Goal: Task Accomplishment & Management: Use online tool/utility

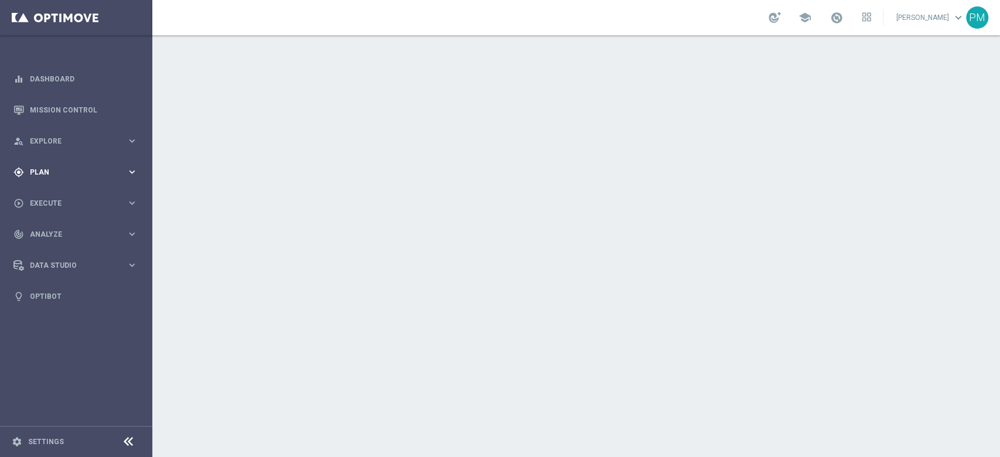
click at [45, 166] on div "gps_fixed Plan keyboard_arrow_right" at bounding box center [75, 171] width 151 height 31
click at [60, 230] on div "track_changes Analyze" at bounding box center [69, 234] width 113 height 11
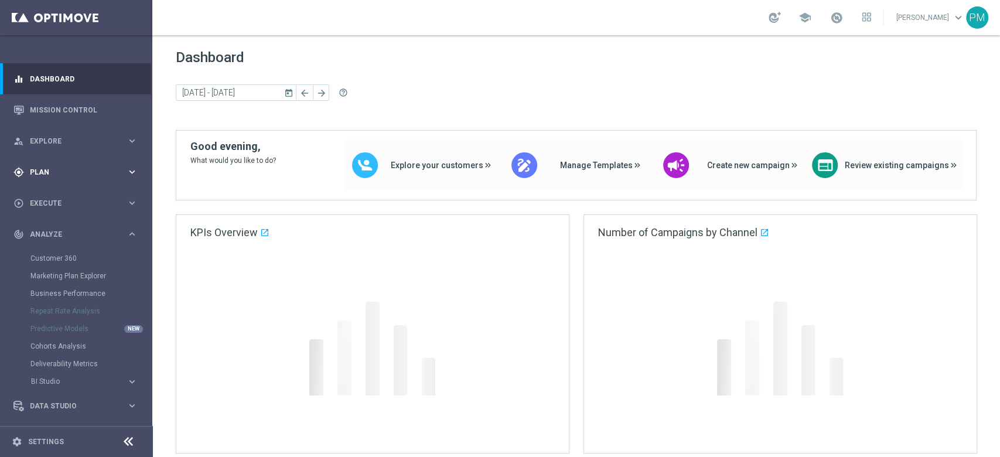
click at [52, 176] on div "gps_fixed Plan" at bounding box center [69, 172] width 113 height 11
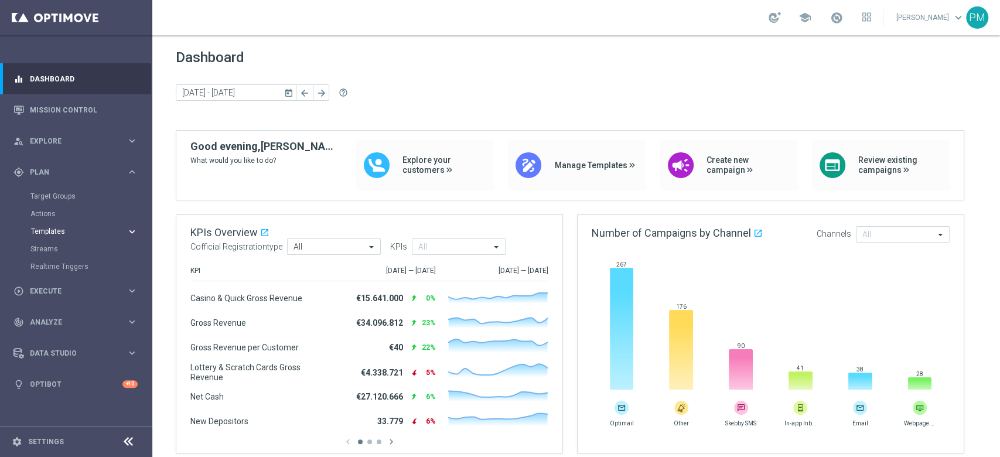
click at [50, 234] on span "Templates" at bounding box center [73, 231] width 84 height 7
click at [50, 251] on link "Optimail" at bounding box center [79, 248] width 86 height 9
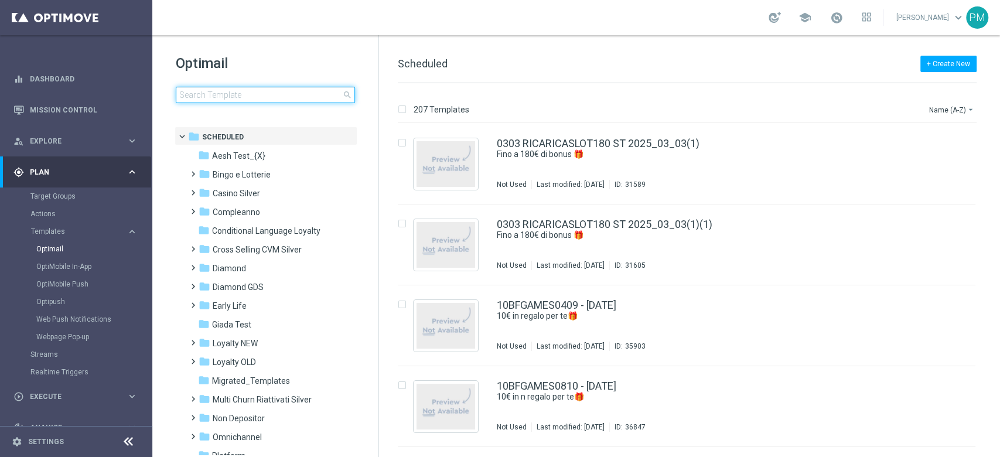
click at [253, 94] on input at bounding box center [265, 95] width 179 height 16
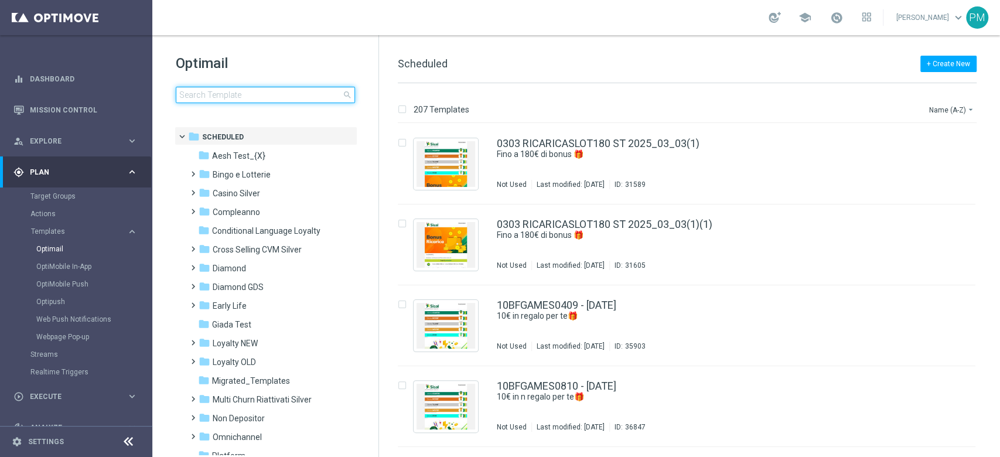
type input "CBSPORTSLOT1110 - 2025-10-11"
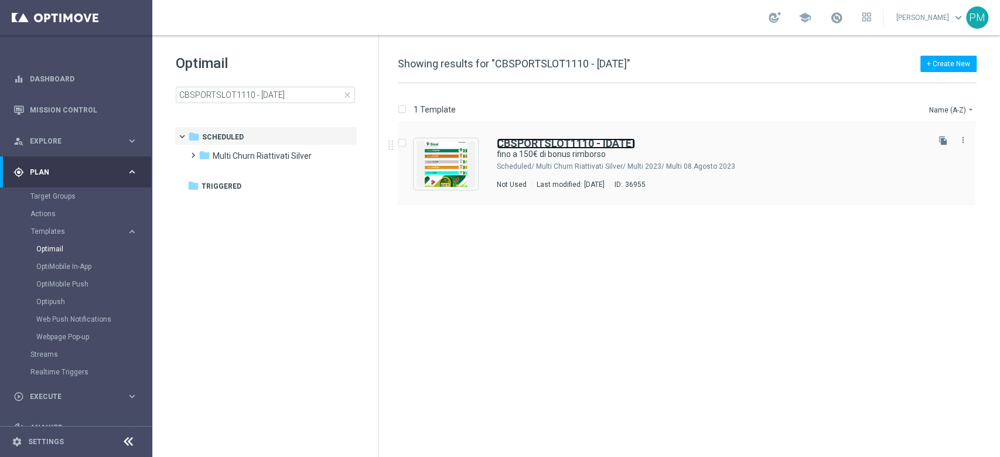
click at [524, 141] on b "CBSPORTSLOT1110 - 2025-10-11" at bounding box center [566, 143] width 138 height 12
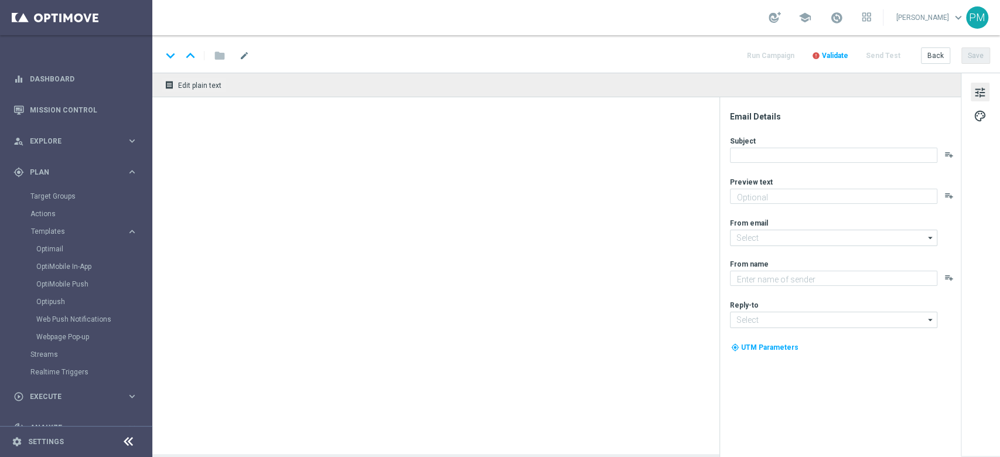
type textarea "Solo per te 🎁🎰"
type input "newsletter@comunicazioni.sisal.it"
type textarea "Sisal"
type input "info@sisal.it"
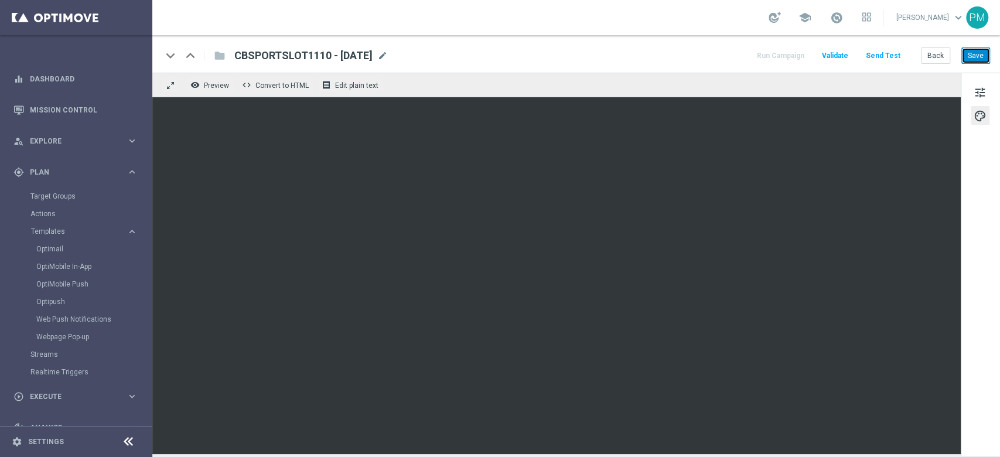
click at [979, 49] on button "Save" at bounding box center [976, 55] width 29 height 16
click at [830, 18] on span at bounding box center [836, 17] width 13 height 13
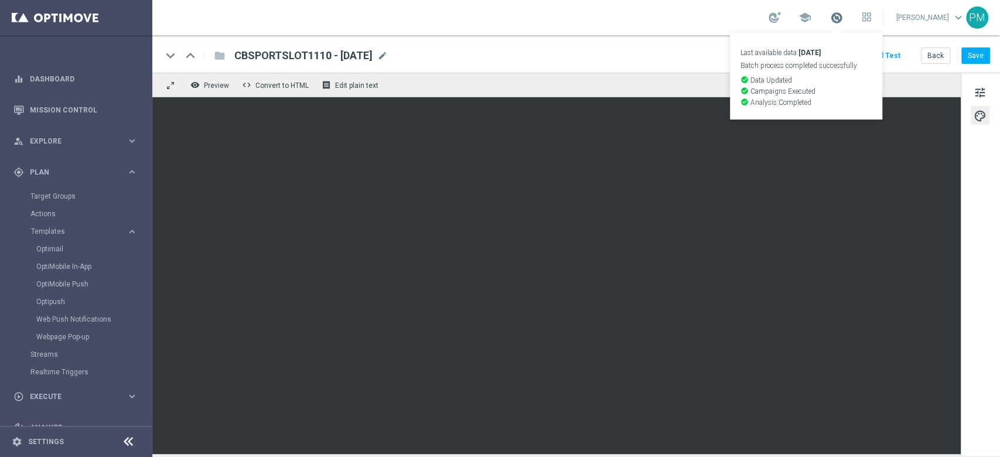
click at [830, 18] on span at bounding box center [836, 17] width 13 height 13
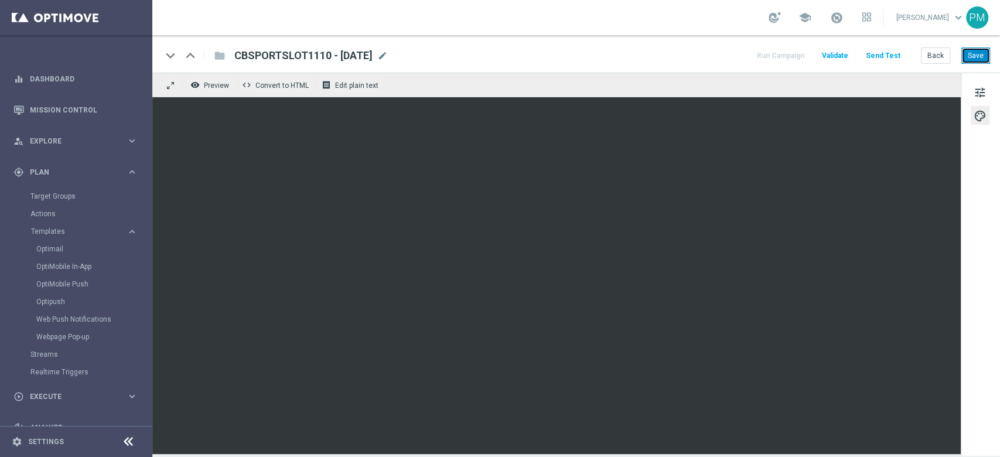
click at [981, 55] on button "Save" at bounding box center [976, 55] width 29 height 16
click at [970, 63] on button "Save" at bounding box center [976, 55] width 29 height 16
click at [982, 93] on span "tune" at bounding box center [980, 92] width 13 height 15
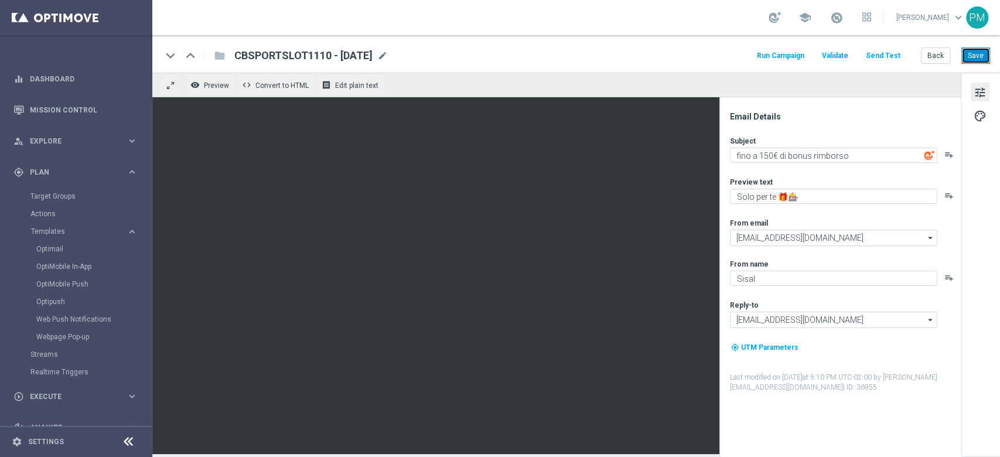
click at [978, 57] on button "Save" at bounding box center [976, 55] width 29 height 16
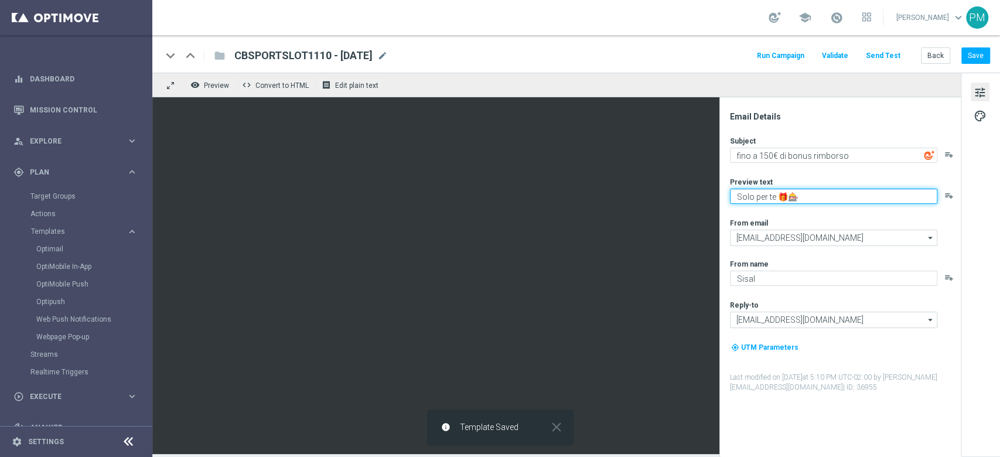
click at [789, 190] on textarea "Solo per te 🎁🎰" at bounding box center [833, 196] width 207 height 15
click at [800, 200] on textarea "Solo per te 🎰" at bounding box center [833, 196] width 207 height 15
click at [790, 196] on textarea "Solo per te 🎰 ⚽" at bounding box center [833, 196] width 207 height 15
type textarea "Solo per te 🎰⚽"
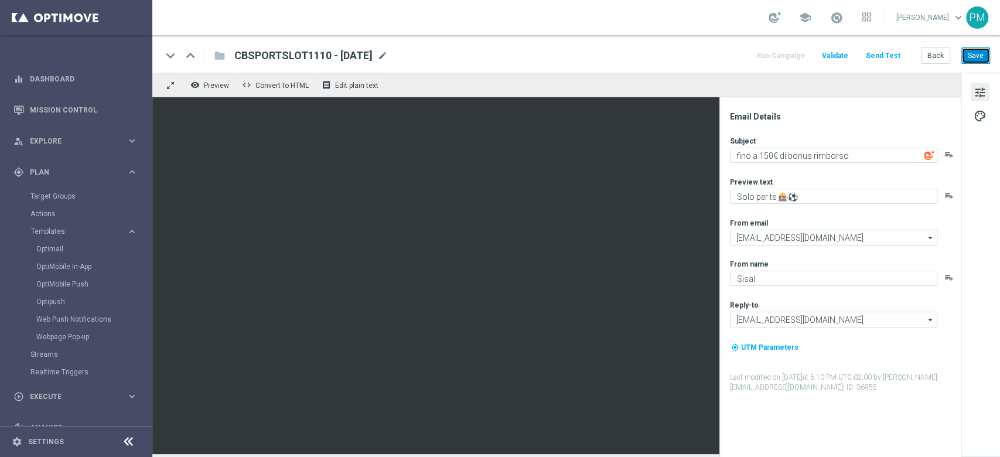
click at [986, 54] on button "Save" at bounding box center [976, 55] width 29 height 16
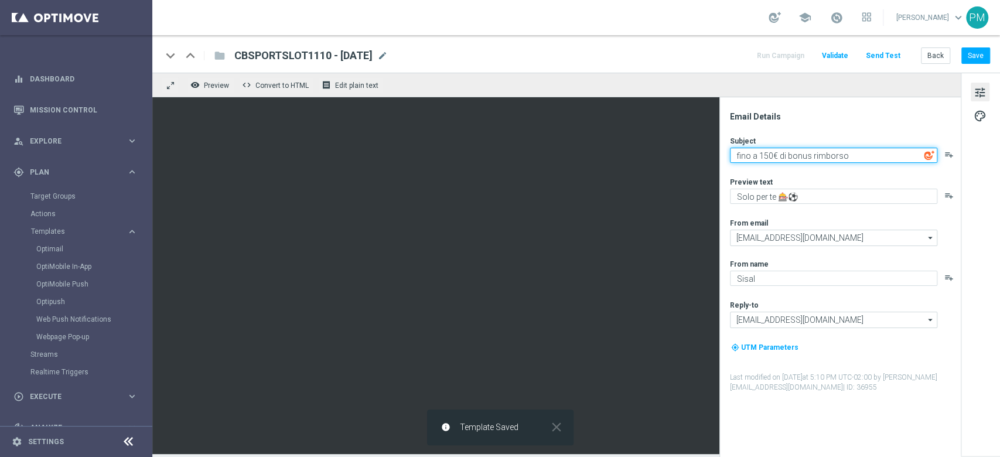
click at [737, 156] on textarea "fino a 150€ di bonus rimborso" at bounding box center [833, 155] width 207 height 15
type textarea "Fino a 150€ di bonus rimborso"
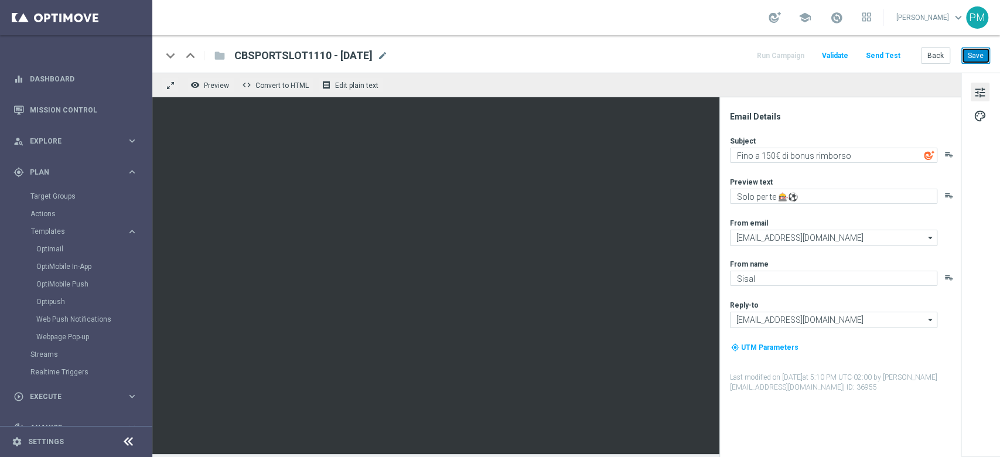
click at [970, 56] on button "Save" at bounding box center [976, 55] width 29 height 16
click at [934, 56] on button "Back" at bounding box center [935, 55] width 29 height 16
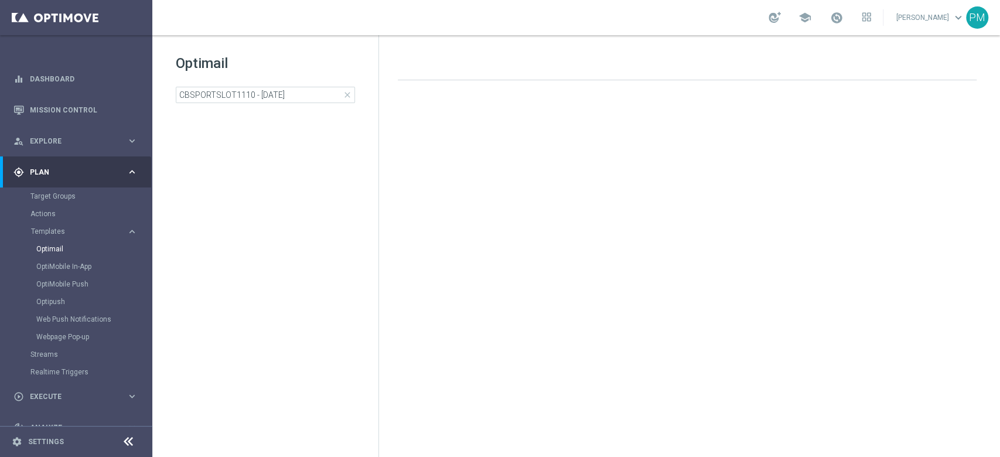
click at [247, 103] on div "Optimail CBSPORTSLOT1110 - 2025-10-11 close folder 1 Folder create_new_folder N…" at bounding box center [265, 107] width 226 height 145
click at [247, 101] on input "CBSPORTSLOT1110 - [DATE]" at bounding box center [265, 95] width 179 height 16
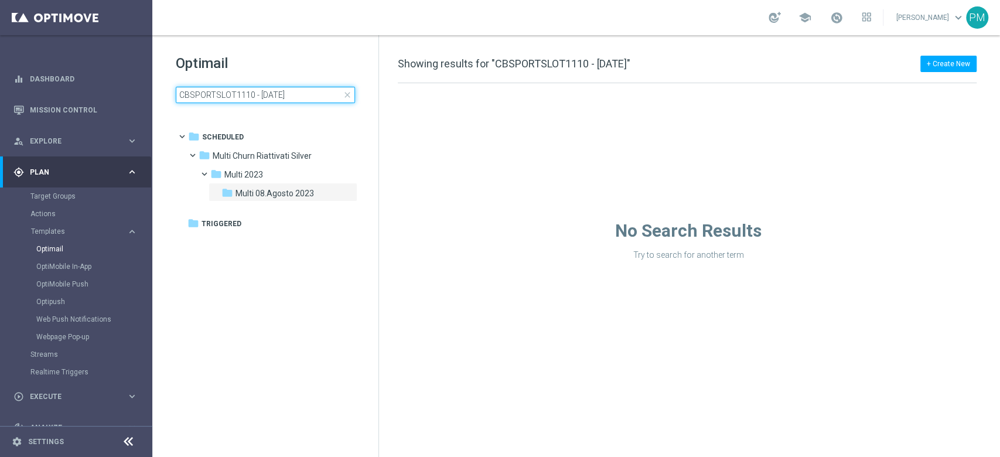
click at [247, 101] on input "CBSPORTSLOT1110 - [DATE]" at bounding box center [265, 95] width 179 height 16
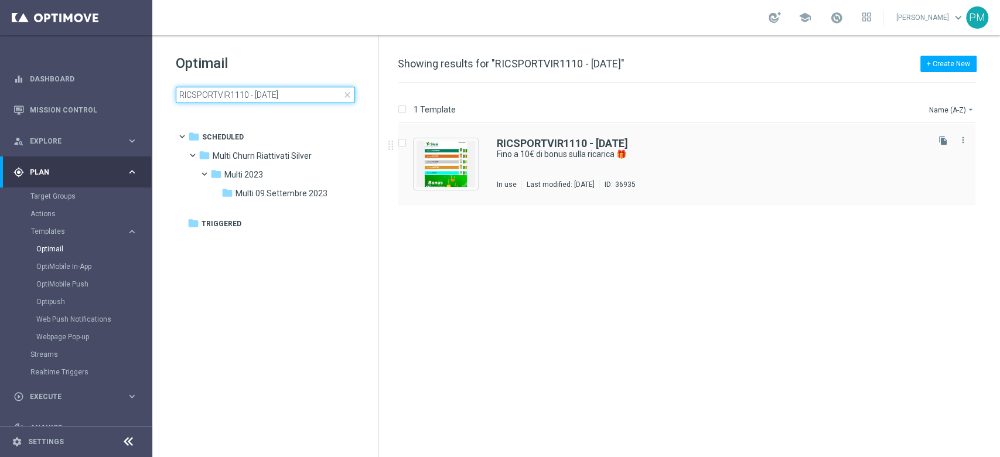
type input "RICSPORTVIR1110 - 2025-10-11"
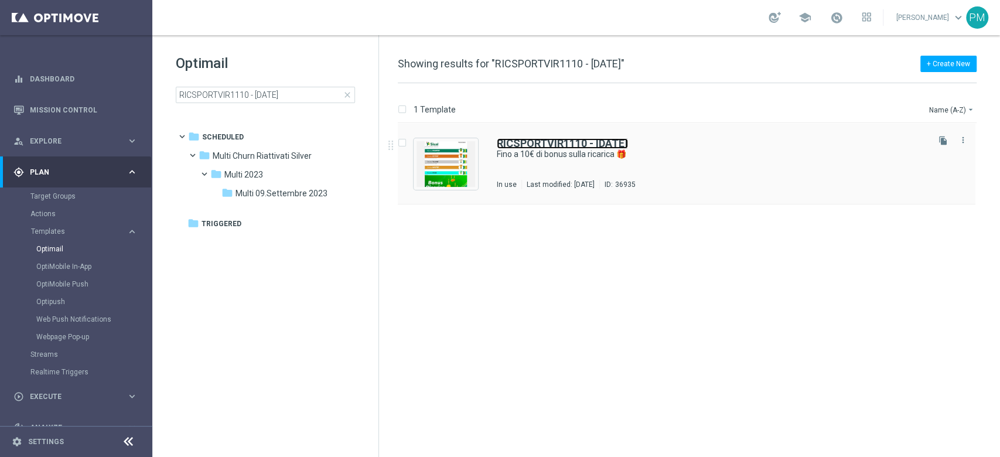
click at [531, 143] on b "RICSPORTVIR1110 - 2025-10-11" at bounding box center [562, 143] width 131 height 12
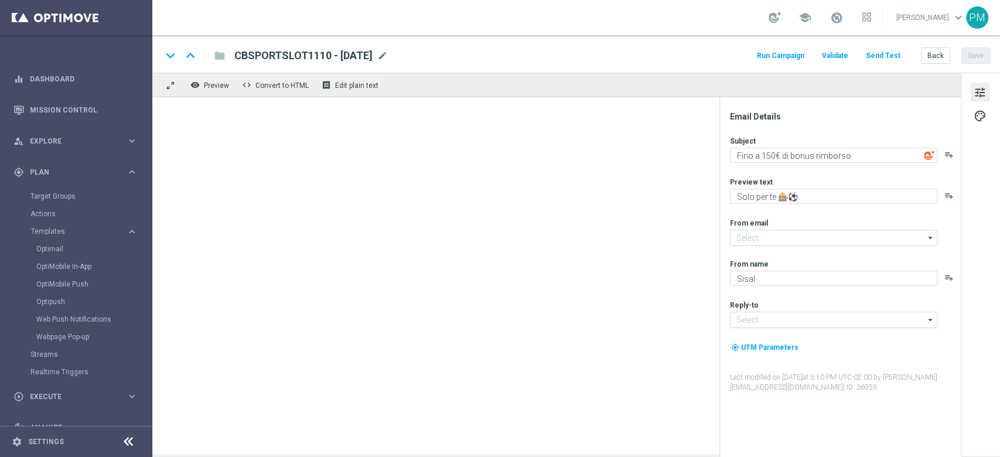
type input "newsletter@comunicazioni.sisal.it"
type input "info@sisal.it"
type textarea "Fino a 10€ di bonus sulla ricarica 🎁"
type textarea "Scopri la nuova promozione 🎯"
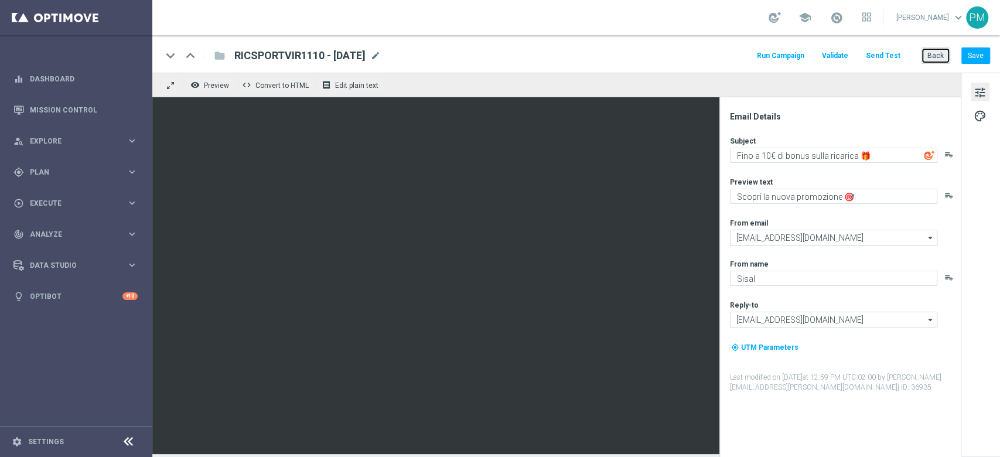
click at [929, 56] on button "Back" at bounding box center [935, 55] width 29 height 16
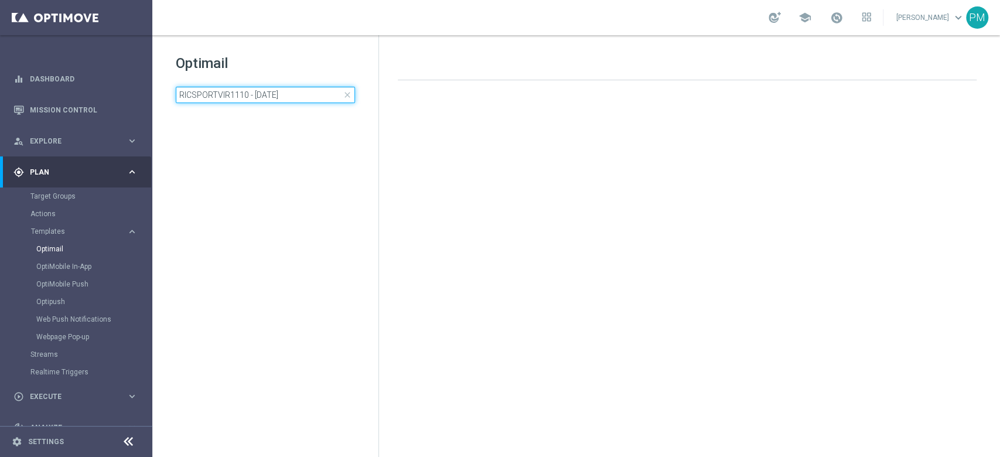
click at [251, 99] on input "RICSPORTVIR1110 - 2025-10-11" at bounding box center [265, 95] width 179 height 16
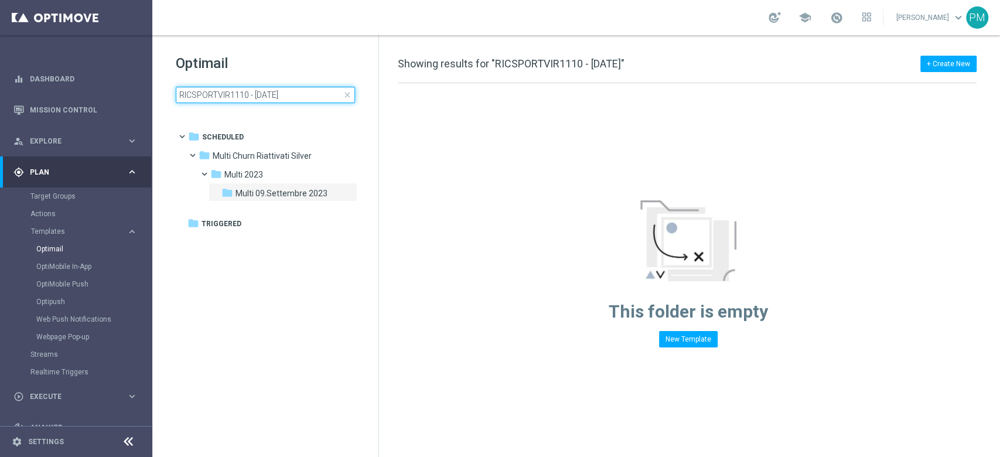
click at [251, 99] on input "RICSPORTVIR1110 - 2025-10-11" at bounding box center [265, 95] width 179 height 16
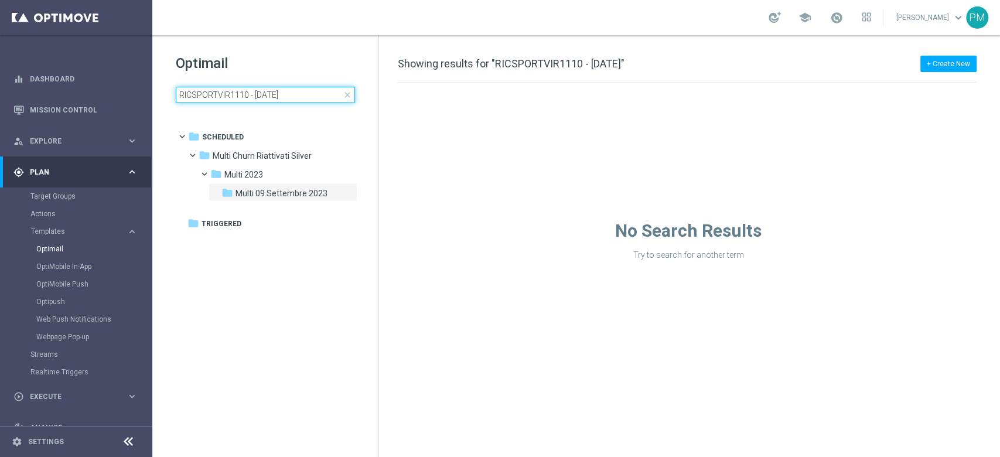
click at [251, 99] on input "RICSPORTVIR1110 - 2025-10-11" at bounding box center [265, 95] width 179 height 16
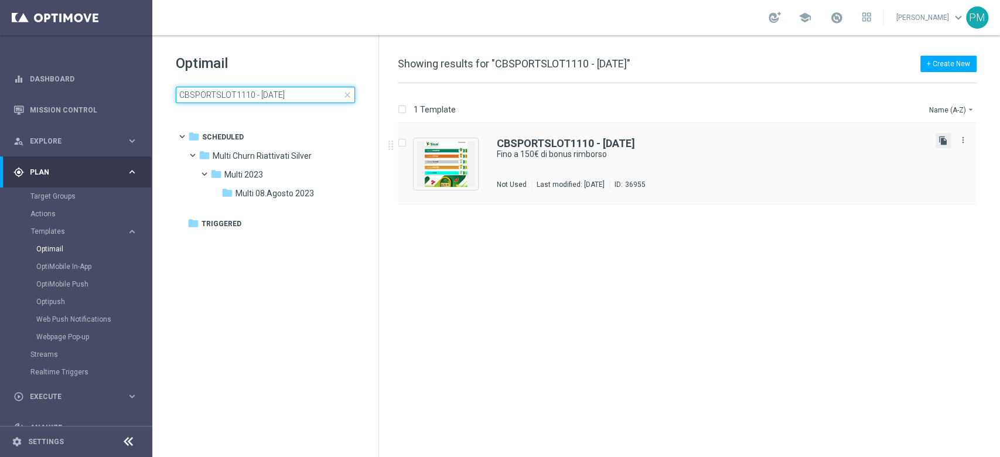
type input "CBSPORTSLOT1110 - [DATE]"
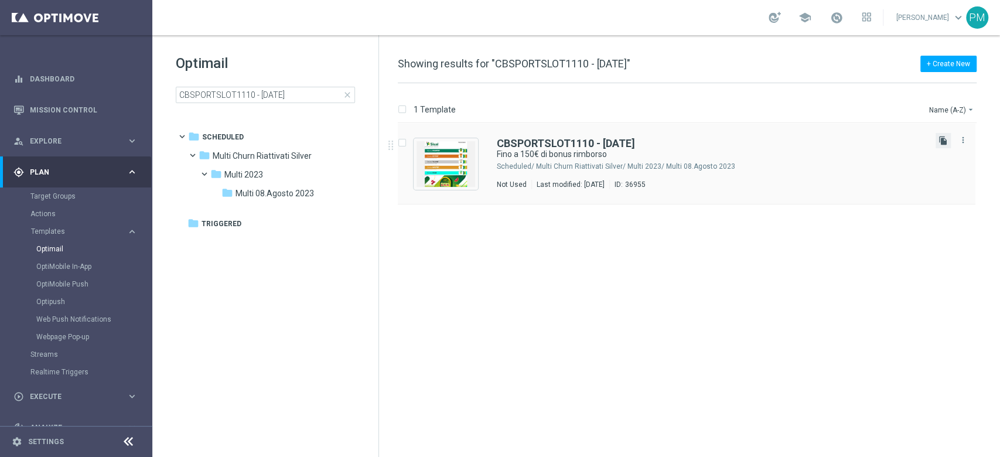
click at [945, 144] on icon "file_copy" at bounding box center [943, 140] width 9 height 9
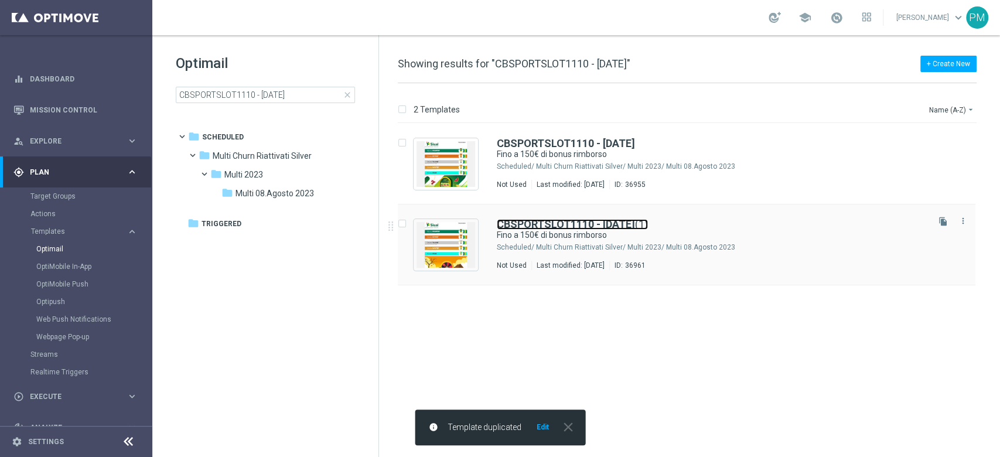
click at [520, 220] on b "CBSPORTSLOT1110 - [DATE]" at bounding box center [566, 224] width 138 height 12
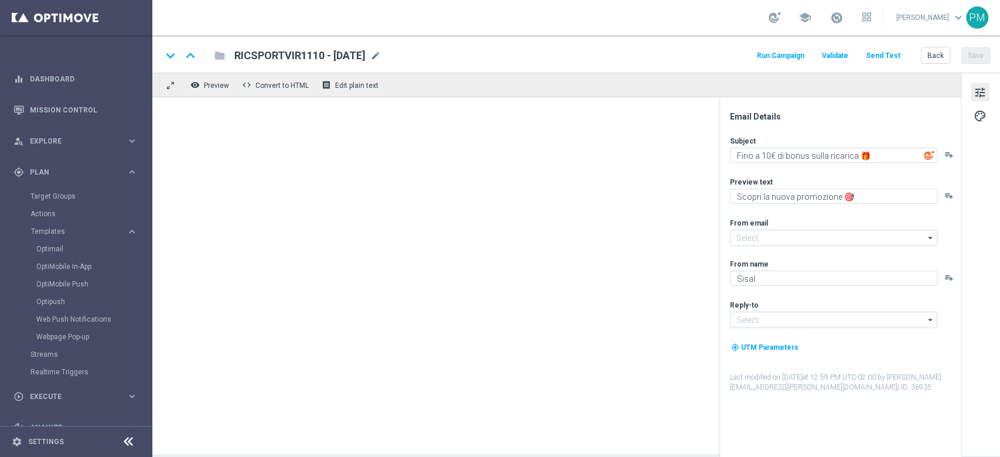
type input "newsletter@comunicazioni.sisal.it"
type input "info@sisal.it"
type textarea "Fino a 150€ di bonus rimborso"
type textarea "Solo per te 🎰⚽"
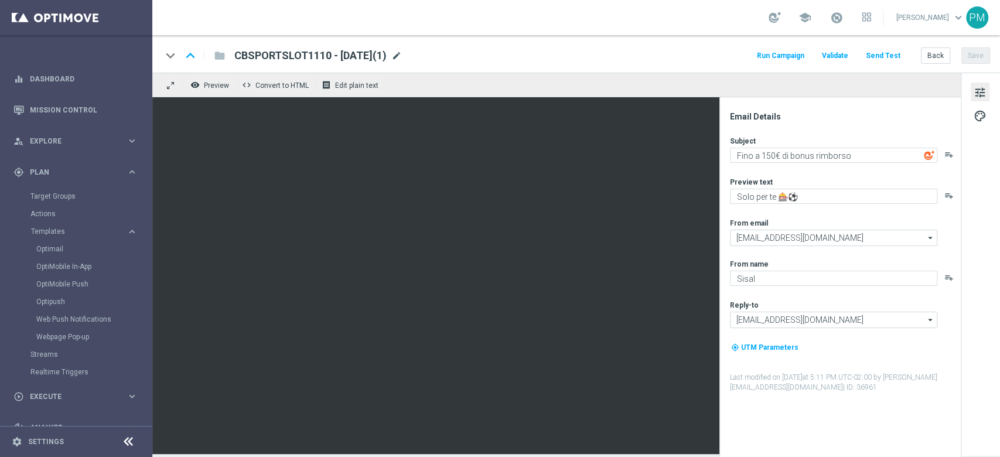
click at [402, 56] on span "mode_edit" at bounding box center [396, 55] width 11 height 11
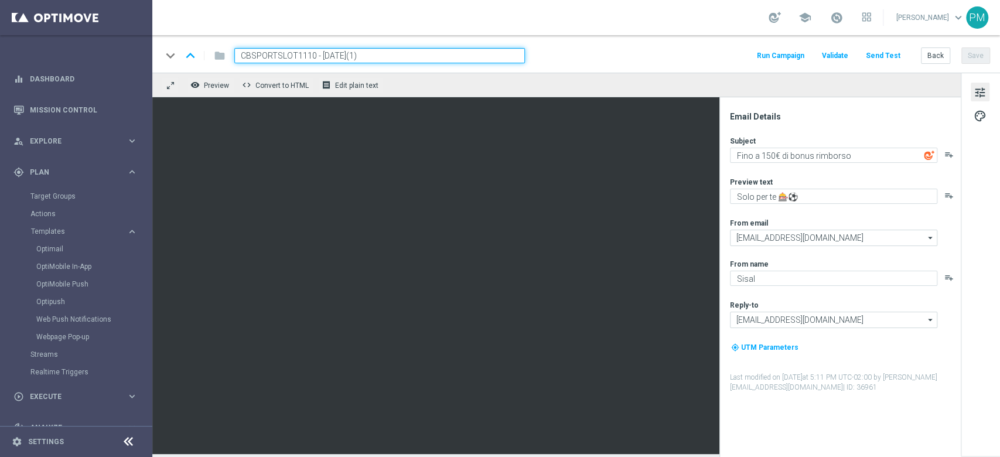
click at [287, 57] on input "CBSPORTSLOT1110 - 2025-10-11(1)" at bounding box center [379, 55] width 291 height 15
paste input "VIR1110"
click at [397, 53] on input "CBSPORTVIR1110 - 2025-10-11(1)" at bounding box center [379, 55] width 291 height 15
type input "CBSPORTVIR1110 - [DATE]"
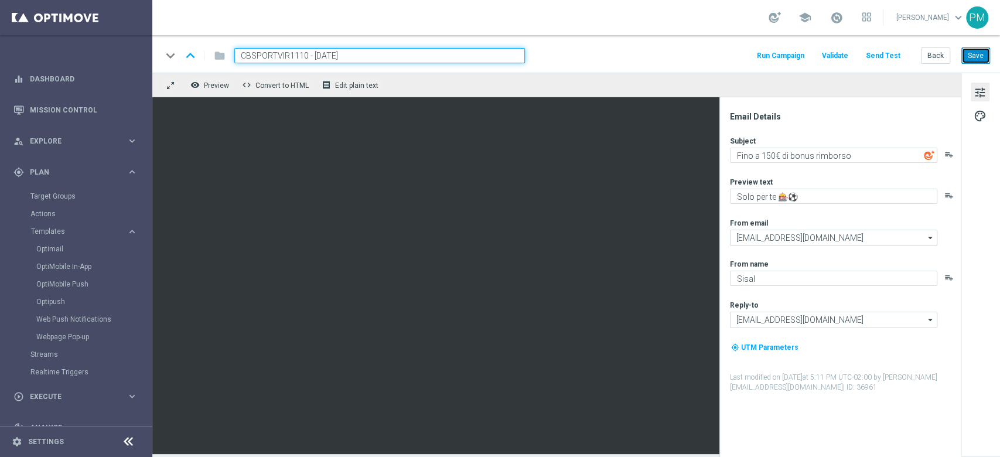
click at [984, 57] on button "Save" at bounding box center [976, 55] width 29 height 16
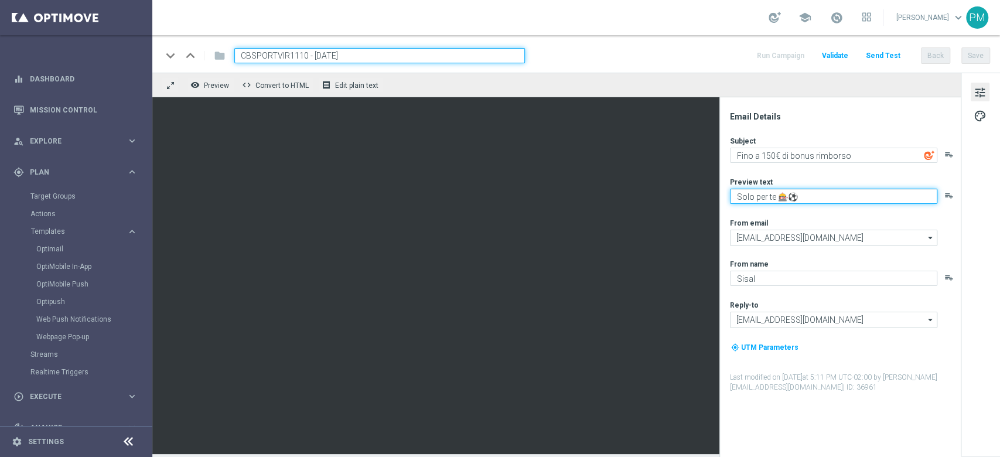
click at [788, 195] on textarea "Solo per te 🎰⚽" at bounding box center [833, 196] width 207 height 15
type textarea "Solo per te ⚽"
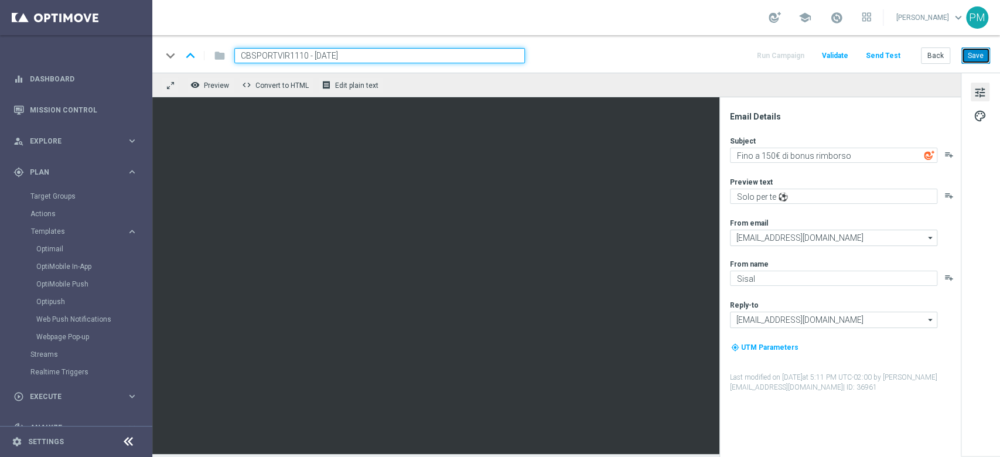
click at [975, 57] on button "Save" at bounding box center [976, 55] width 29 height 16
click at [388, 52] on input "CBSPORTVIR1110 - [DATE]" at bounding box center [379, 55] width 291 height 15
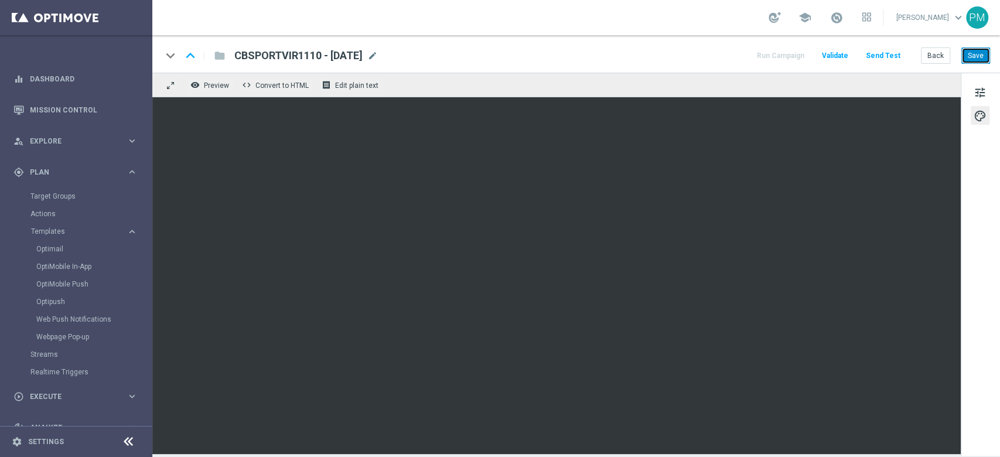
click at [975, 58] on button "Save" at bounding box center [976, 55] width 29 height 16
click at [970, 59] on button "Save" at bounding box center [976, 55] width 29 height 16
click at [986, 59] on button "Save" at bounding box center [976, 55] width 29 height 16
click at [981, 56] on button "Save" at bounding box center [976, 55] width 29 height 16
click at [979, 88] on span "tune" at bounding box center [980, 92] width 13 height 15
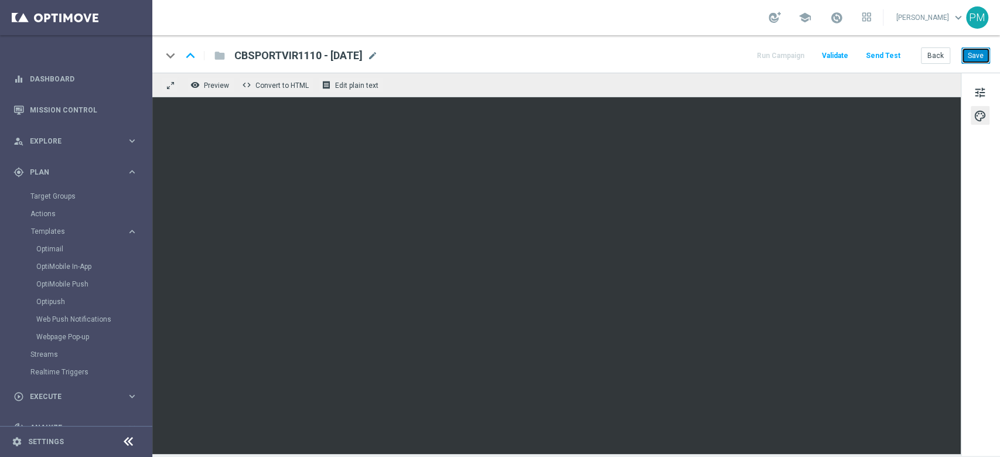
click at [978, 58] on button "Save" at bounding box center [976, 55] width 29 height 16
click at [64, 195] on link "Target Groups" at bounding box center [75, 196] width 91 height 9
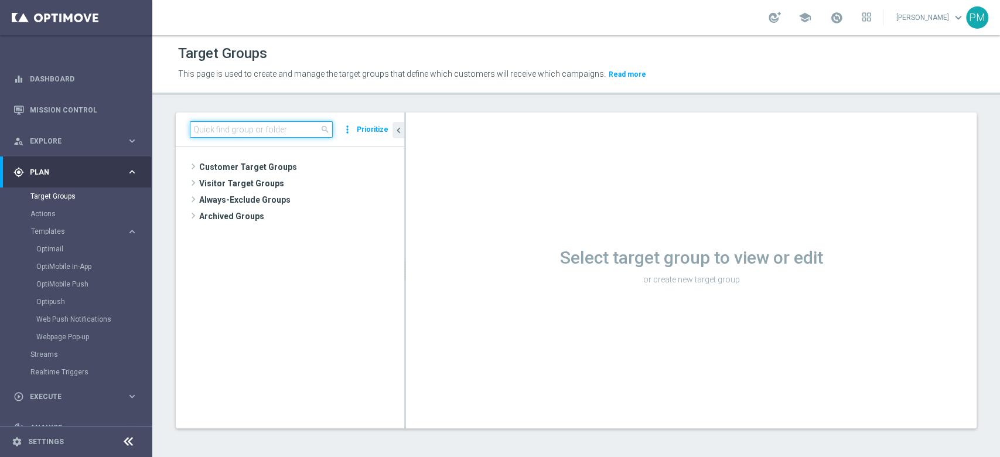
click at [268, 134] on input at bounding box center [261, 129] width 143 height 16
paste input "Master Low 1st lotteries & other mpp lm"
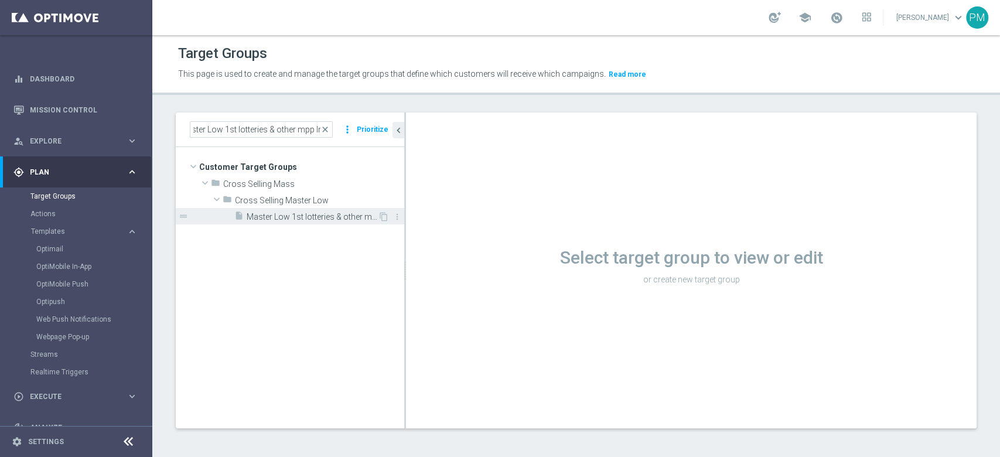
click at [298, 213] on span "Master Low 1st lotteries & other mpp lm" at bounding box center [312, 217] width 131 height 10
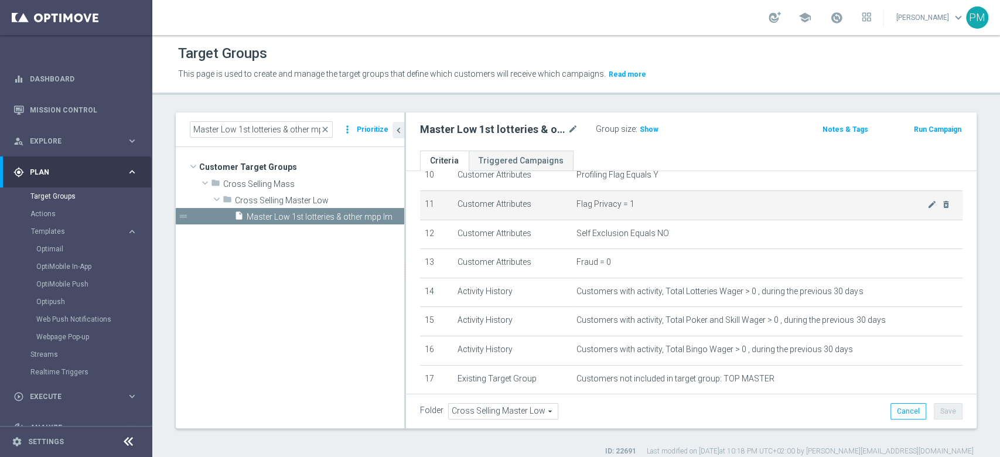
scroll to position [390, 0]
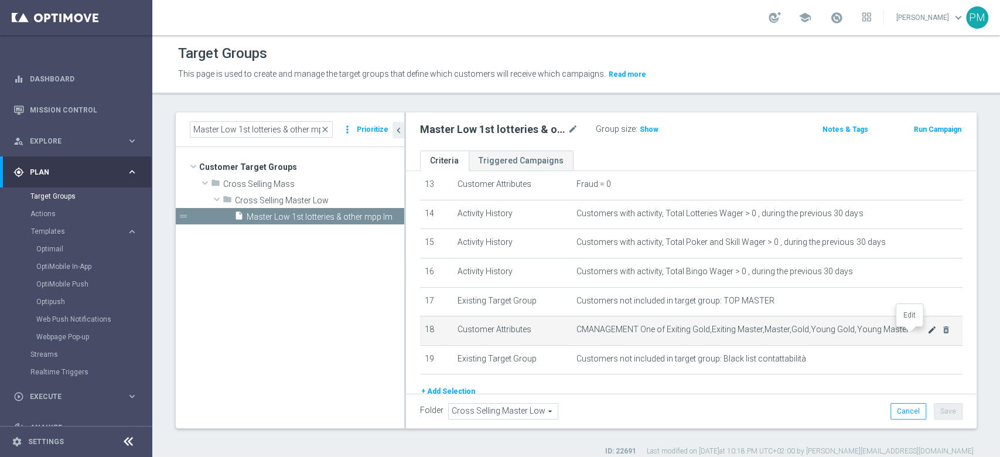
click at [928, 333] on icon "mode_edit" at bounding box center [932, 329] width 9 height 9
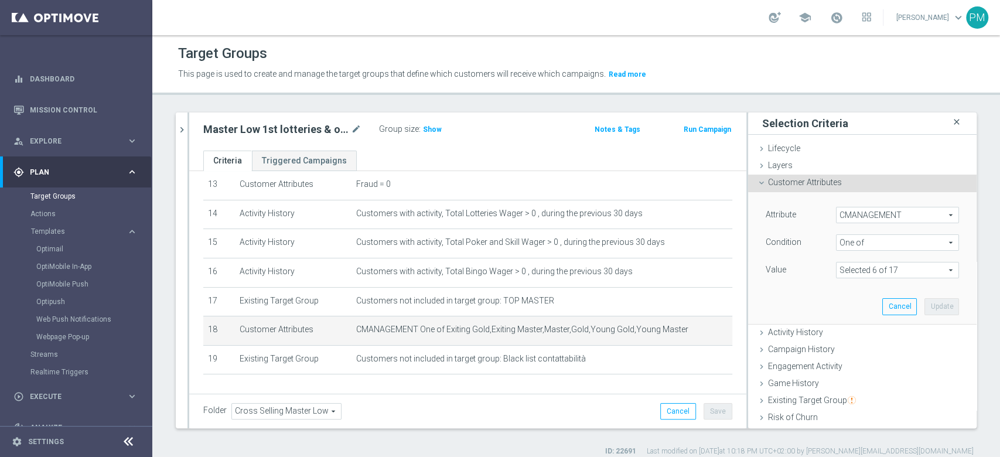
click at [951, 124] on icon "close" at bounding box center [957, 122] width 12 height 16
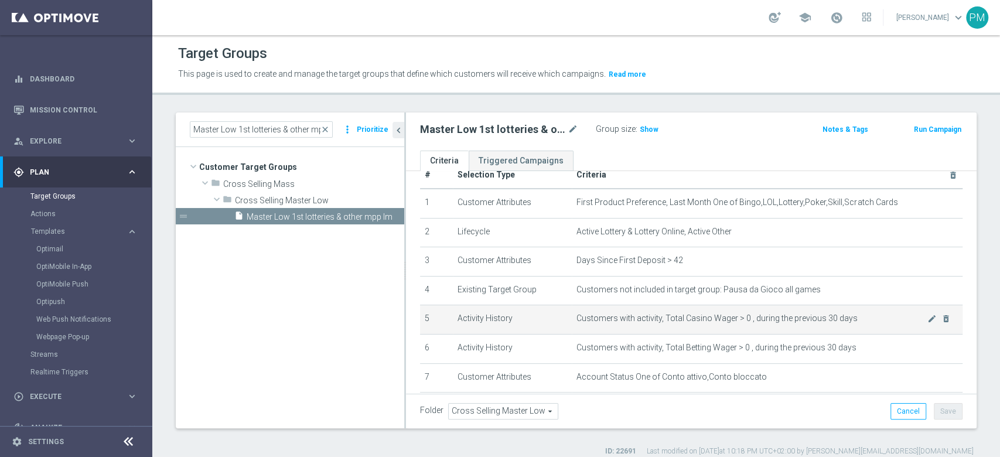
scroll to position [0, 0]
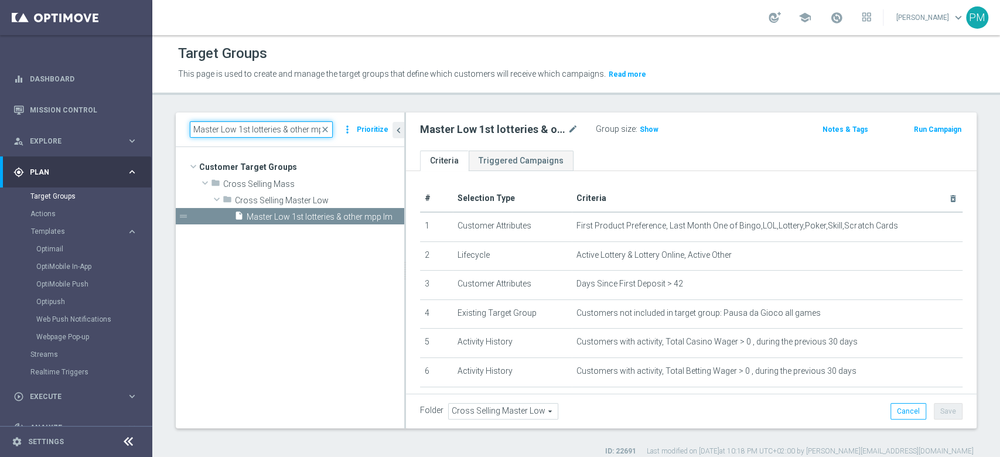
click at [267, 123] on input "Master Low 1st lotteries & other mpp lm" at bounding box center [261, 129] width 143 height 16
paste input "casino"
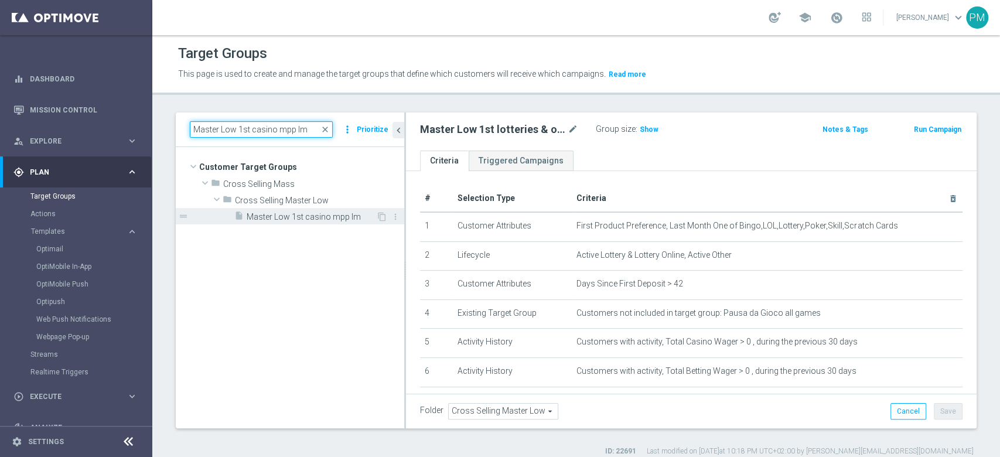
type input "Master Low 1st casino mpp lm"
click at [308, 222] on div "insert_drive_file Master Low 1st casino mpp lm" at bounding box center [305, 216] width 142 height 16
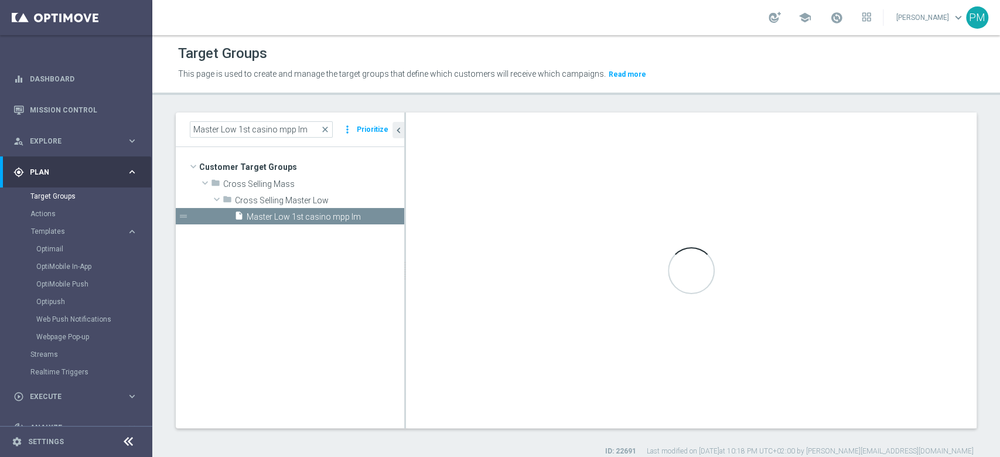
checkbox input "false"
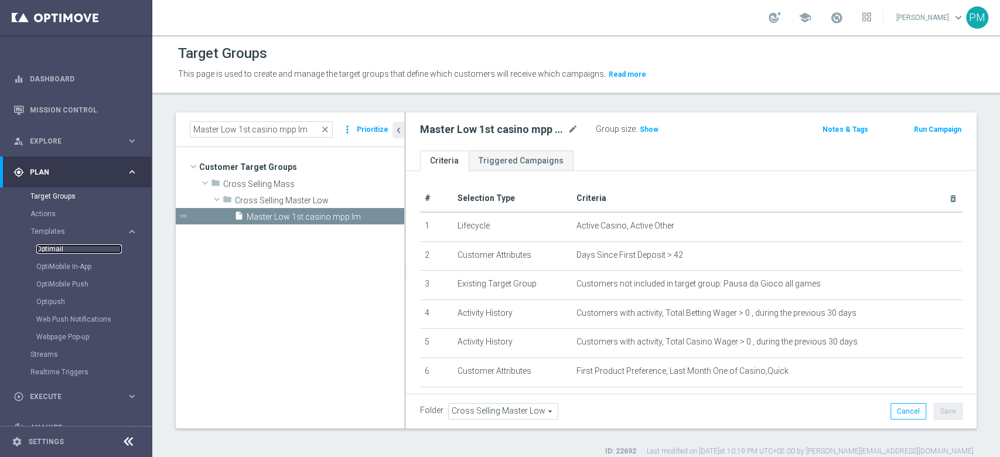
click at [57, 247] on link "Optimail" at bounding box center [79, 248] width 86 height 9
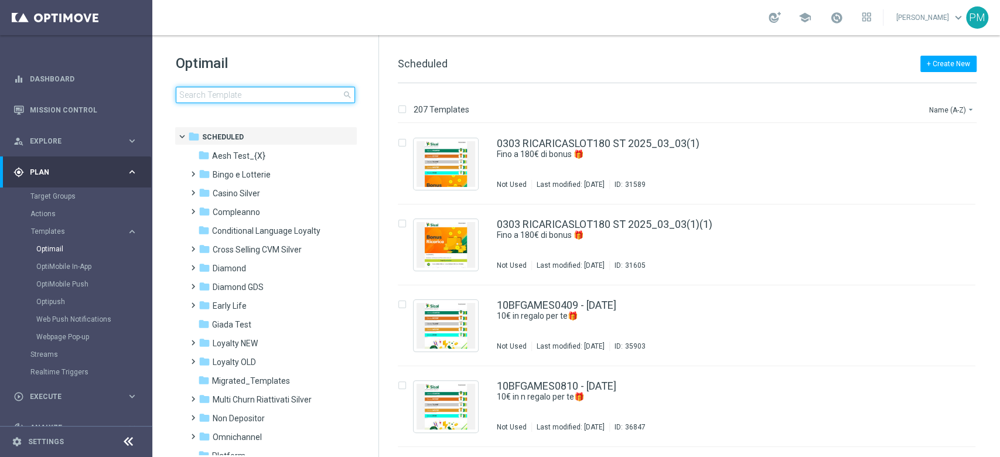
click at [290, 93] on input at bounding box center [265, 95] width 179 height 16
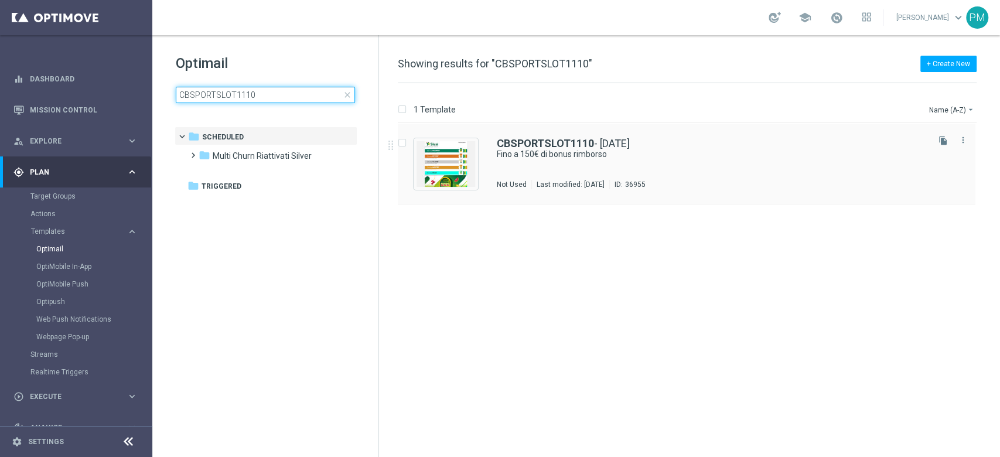
type input "CBSPORTSLOT1110"
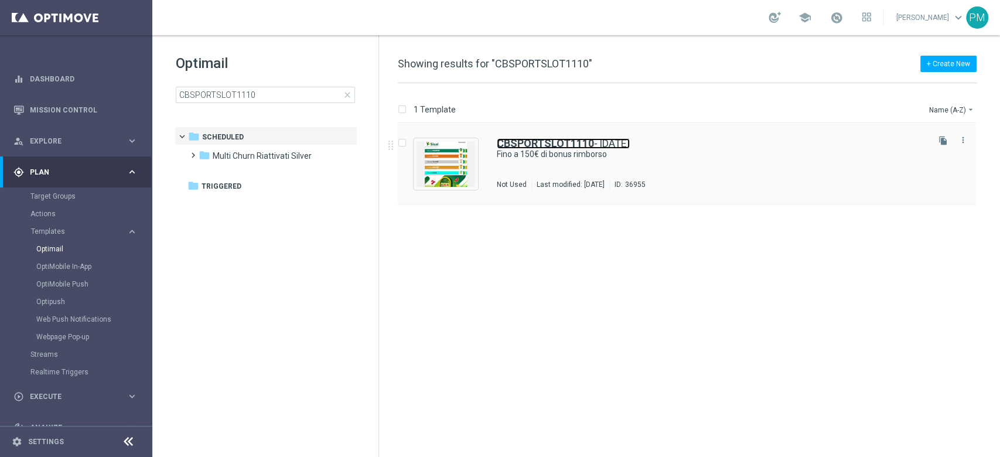
click at [531, 139] on b "CBSPORTSLOT1110" at bounding box center [545, 143] width 97 height 12
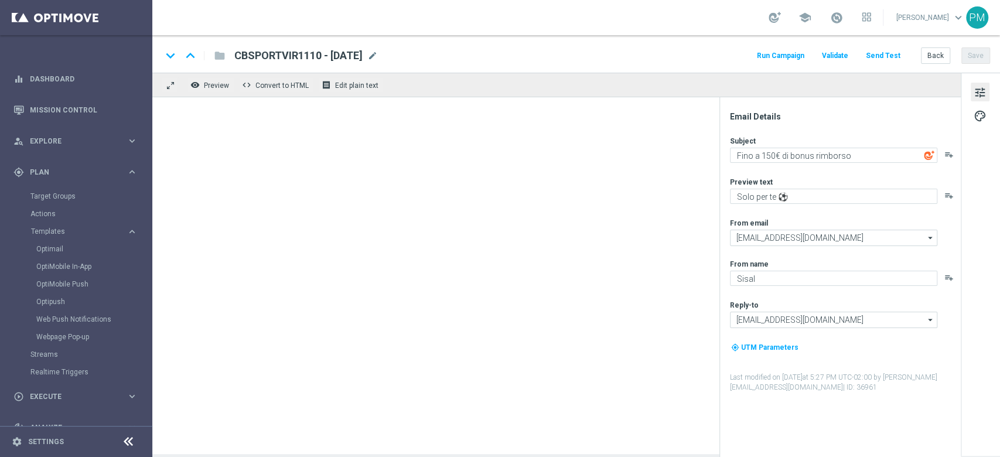
type textarea "Solo per te 🎰⚽"
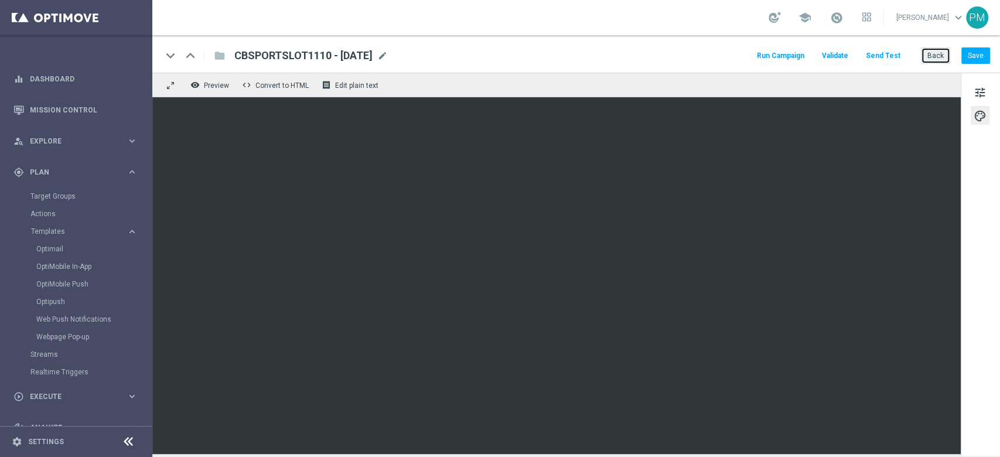
click at [928, 52] on button "Back" at bounding box center [935, 55] width 29 height 16
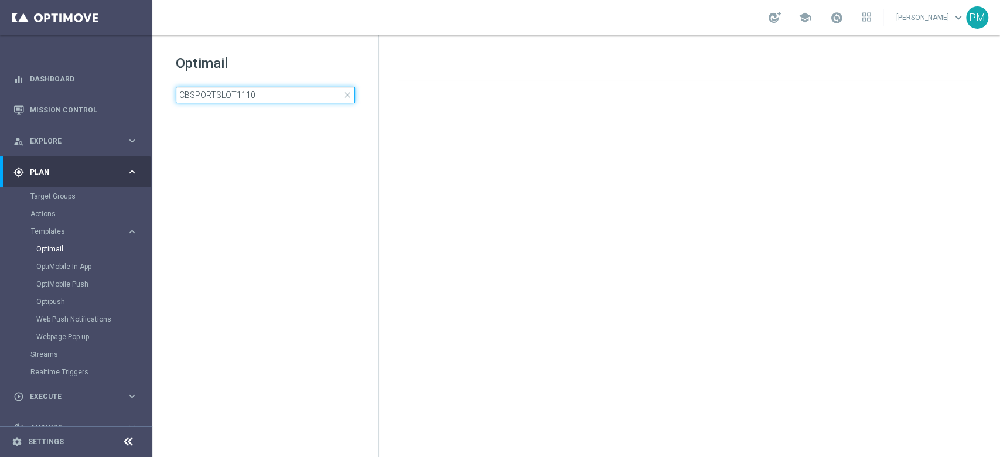
click at [285, 99] on input "CBSPORTSLOT1110" at bounding box center [265, 95] width 179 height 16
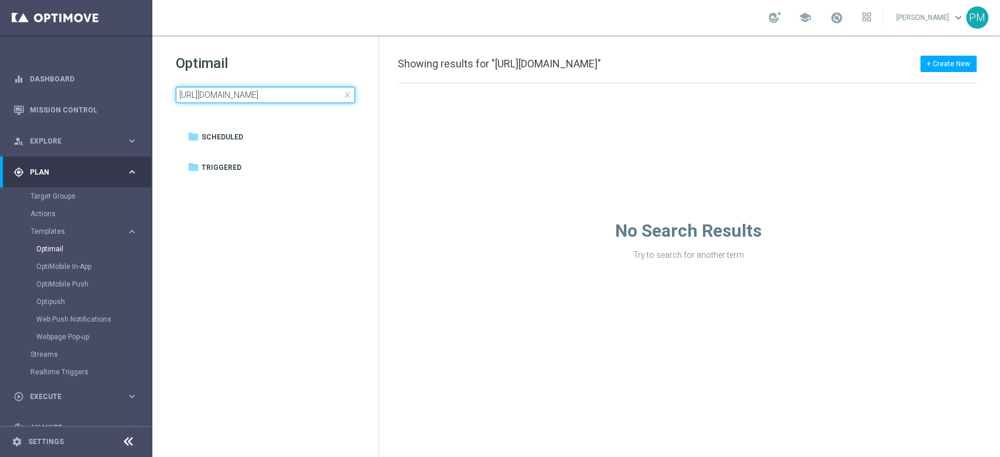
click at [267, 88] on input "https://usersupport.powerappsportals.com/en-US/SignIn?ReturnUrl=%2Fen-US%2Ftick…" at bounding box center [265, 95] width 179 height 16
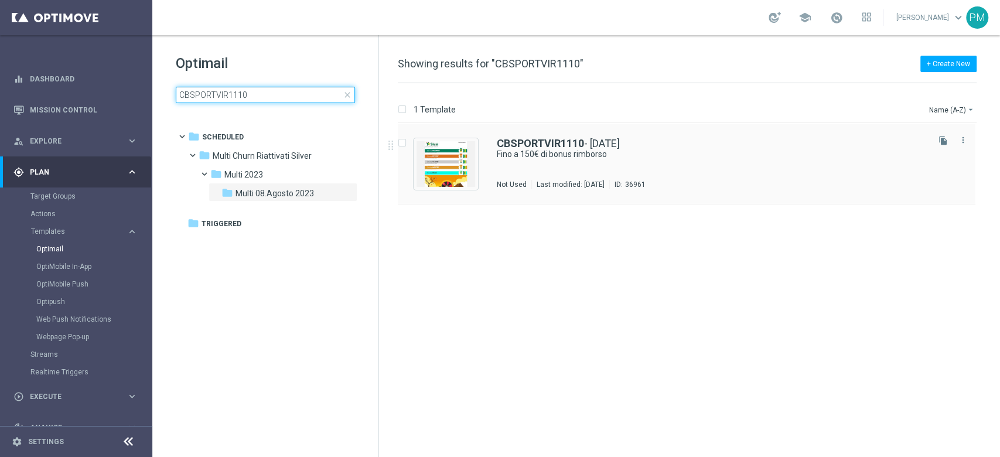
type input "CBSPORTVIR1110"
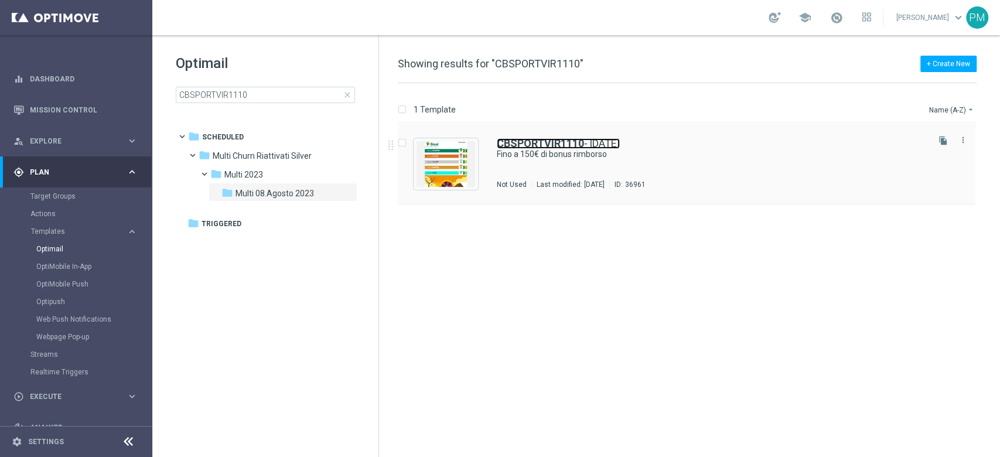
click at [523, 142] on b "CBSPORTVIR1110" at bounding box center [540, 143] width 87 height 12
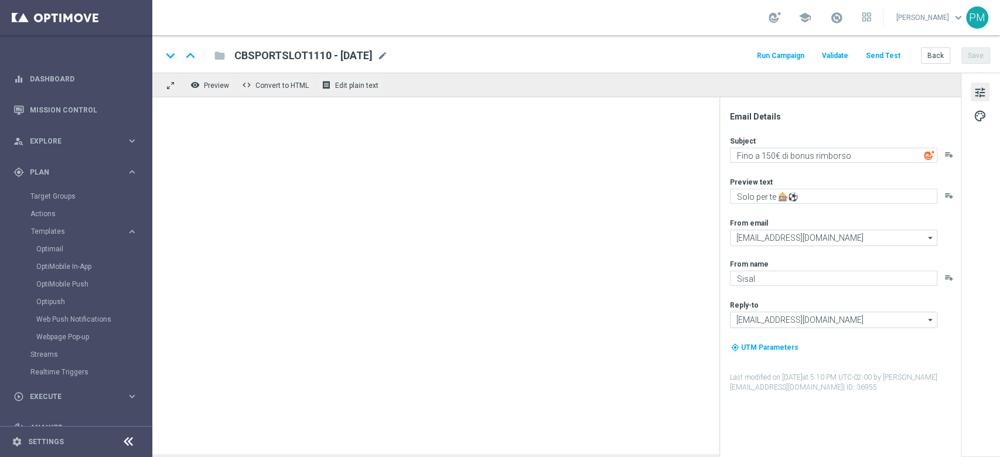
type textarea "Solo per te ⚽"
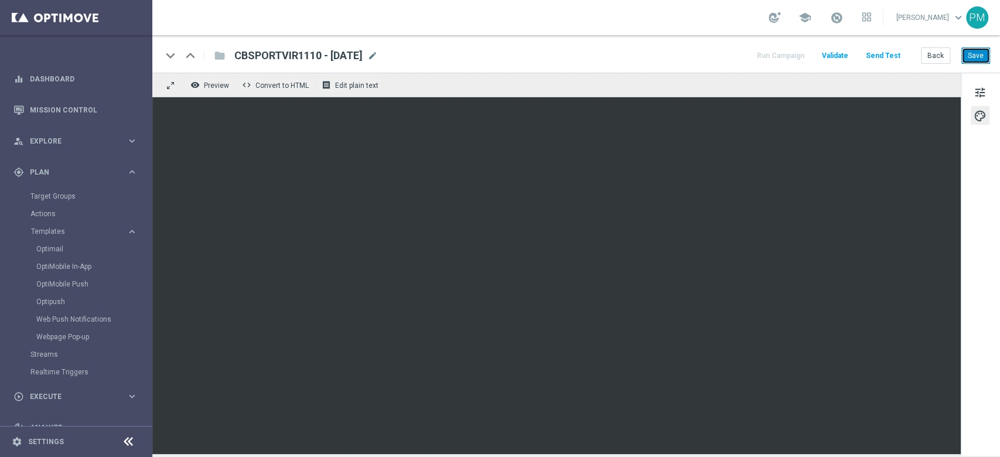
click at [979, 57] on button "Save" at bounding box center [976, 55] width 29 height 16
click at [974, 54] on button "Save" at bounding box center [976, 55] width 29 height 16
click at [942, 52] on button "Back" at bounding box center [935, 55] width 29 height 16
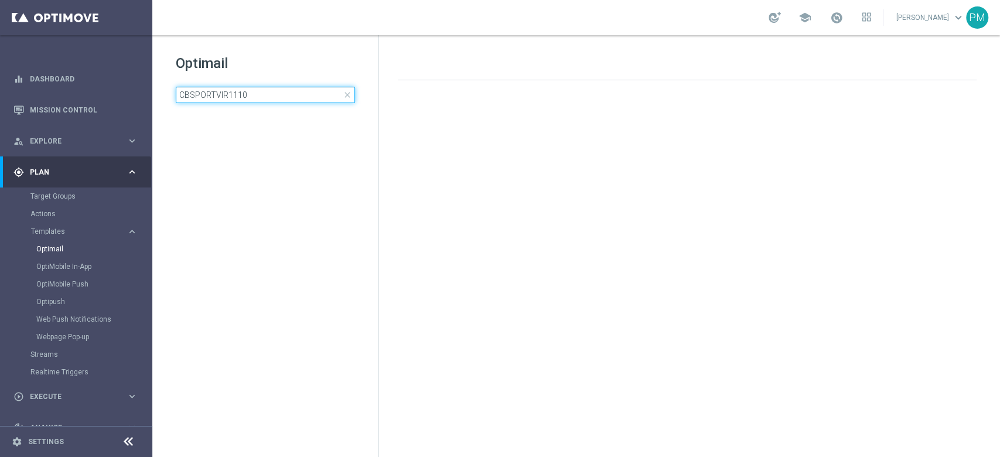
click at [261, 101] on input "CBSPORTVIR1110" at bounding box center [265, 95] width 179 height 16
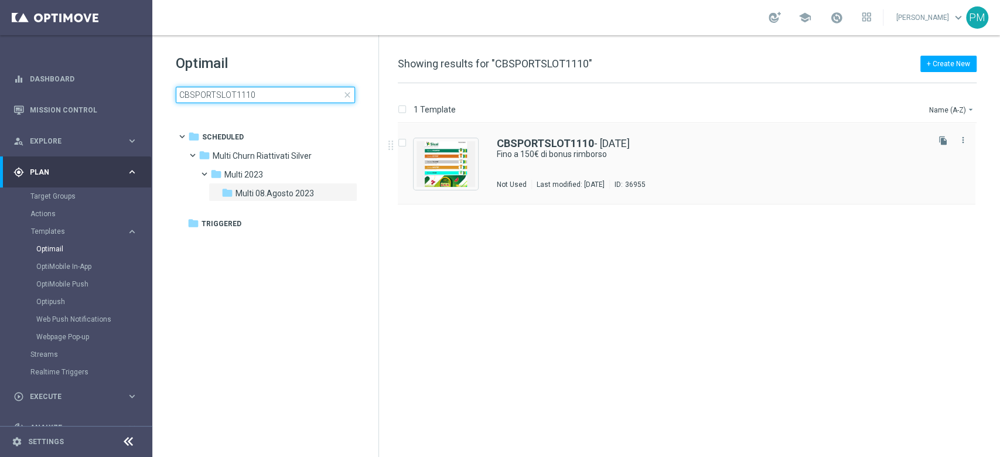
type input "CBSPORTSLOT1110"
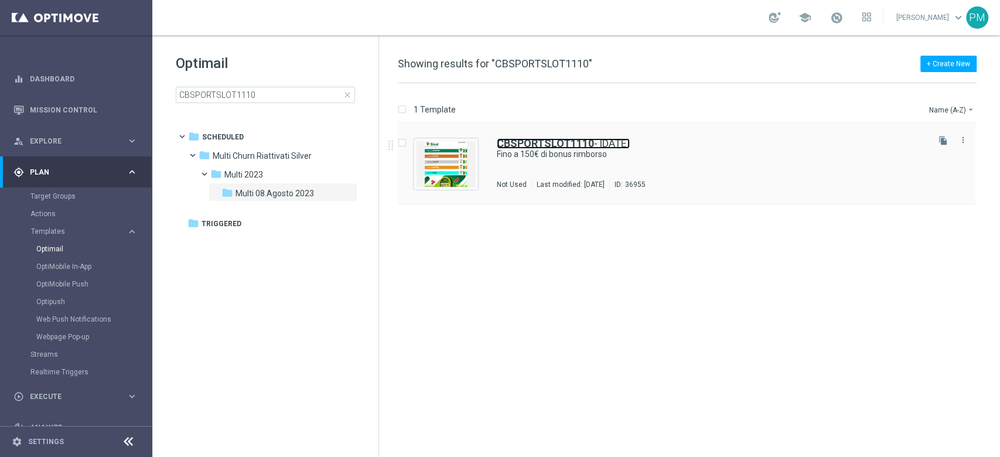
click at [531, 144] on b "CBSPORTSLOT1110" at bounding box center [545, 143] width 97 height 12
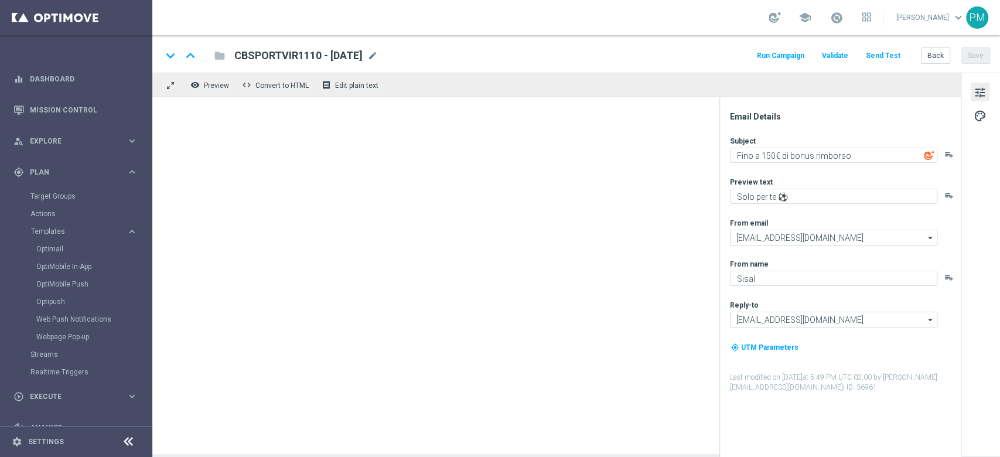
type textarea "Solo per te 🎰⚽"
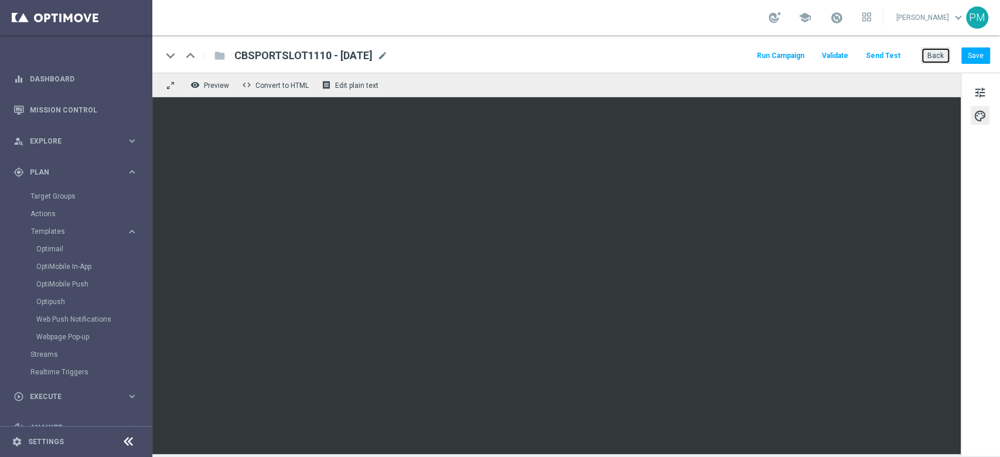
click at [932, 54] on button "Back" at bounding box center [935, 55] width 29 height 16
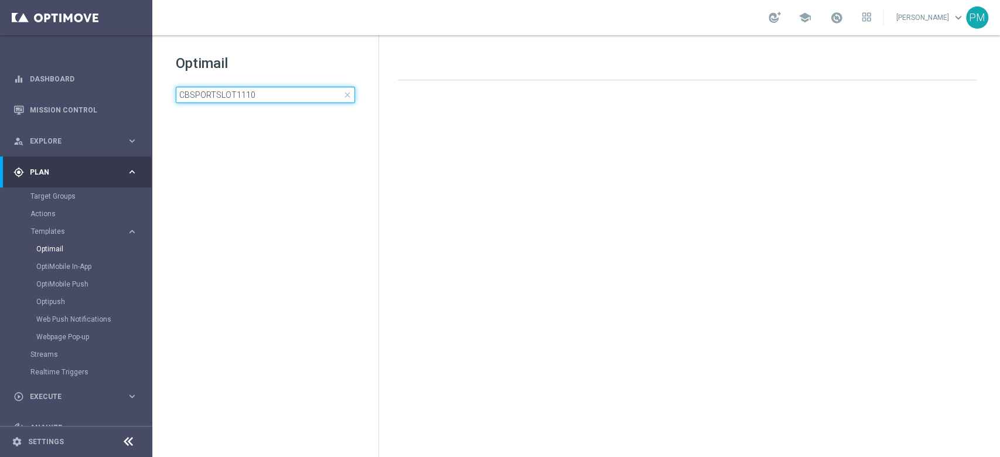
click at [295, 96] on input "CBSPORTSLOT1110" at bounding box center [265, 95] width 179 height 16
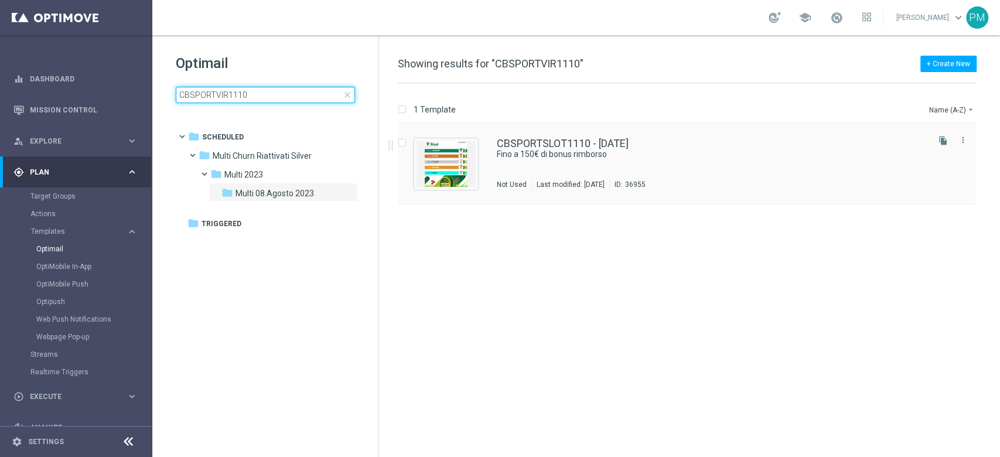
type input "CBSPORTVIR1110"
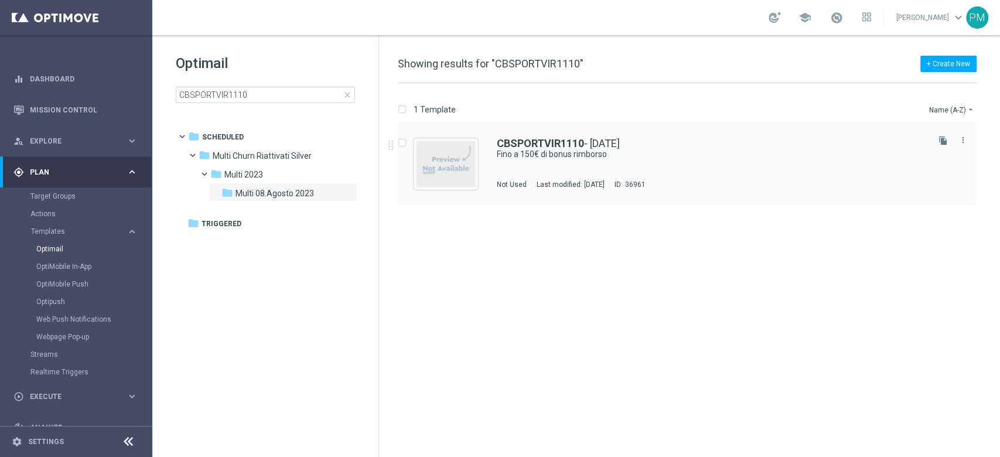
click at [545, 136] on div "CBSPORTVIR1110 - 2025-10-11 Fino a 150€ di bonus rimborso Not Used Last modifie…" at bounding box center [687, 164] width 578 height 81
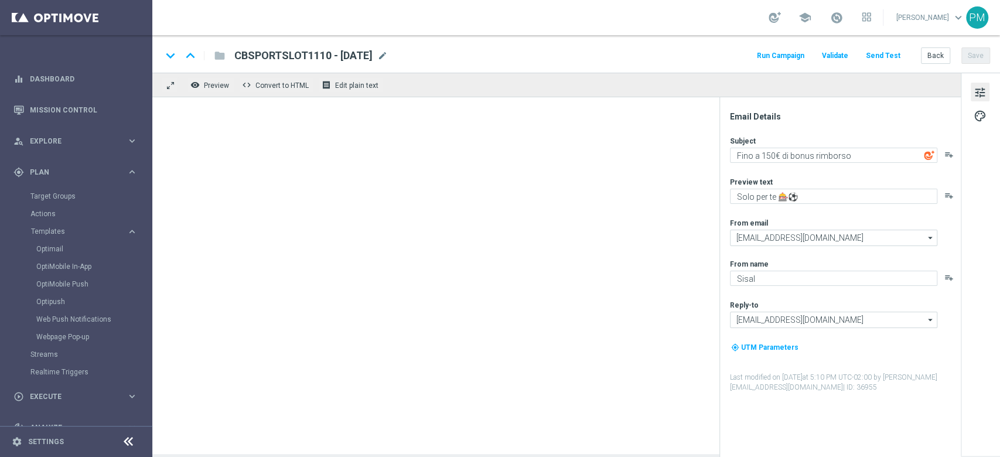
type textarea "Solo per te ⚽"
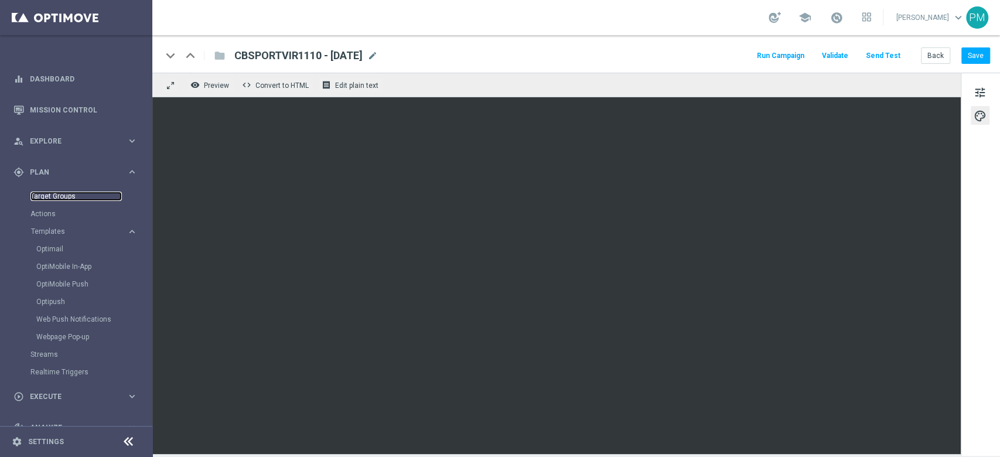
click at [61, 195] on link "Target Groups" at bounding box center [75, 196] width 91 height 9
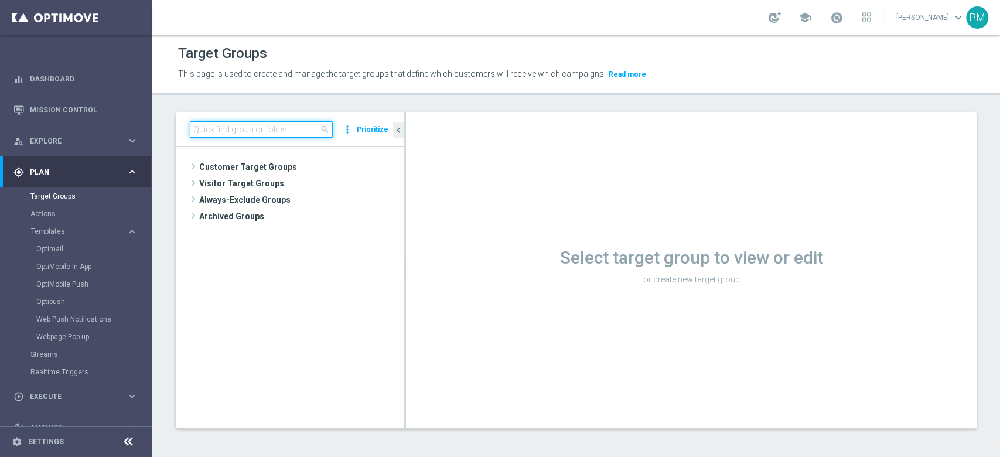
click at [240, 129] on input at bounding box center [261, 129] width 143 height 16
paste input "Master Low 1st lotteries & other mpp lm"
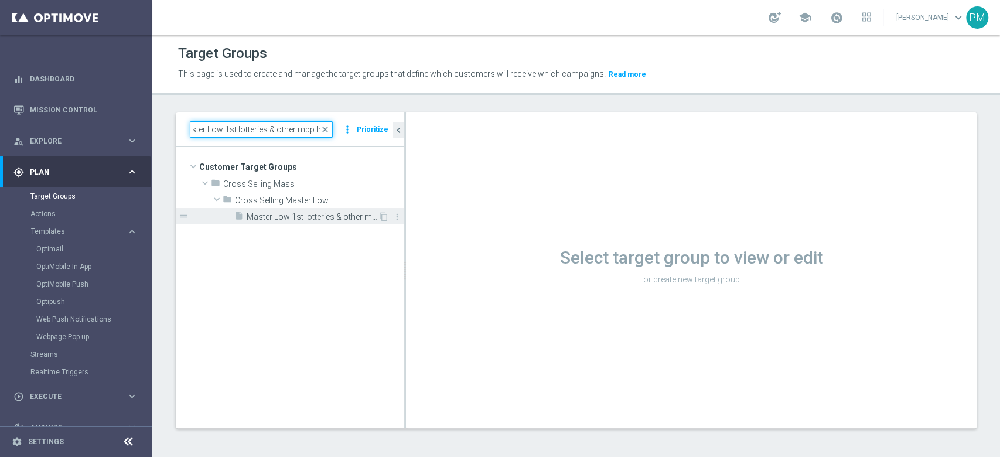
type input "Master Low 1st lotteries & other mpp lm"
click at [308, 223] on div "insert_drive_file Master Low 1st lotteries & other mpp lm" at bounding box center [306, 216] width 144 height 16
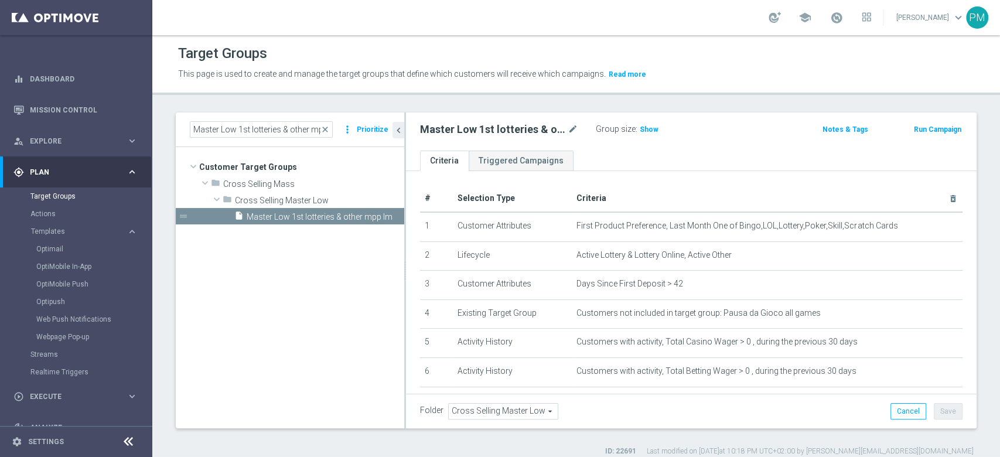
click at [934, 131] on button "Run Campaign" at bounding box center [938, 129] width 50 height 13
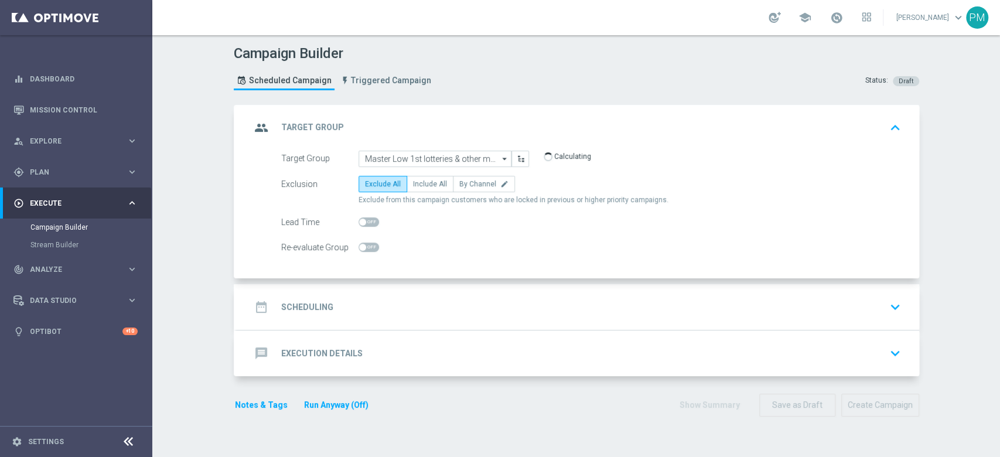
click at [365, 222] on span at bounding box center [369, 221] width 21 height 9
click at [365, 222] on input "checkbox" at bounding box center [369, 221] width 21 height 9
checkbox input "true"
click at [448, 312] on div "date_range Scheduling keyboard_arrow_down" at bounding box center [578, 307] width 655 height 22
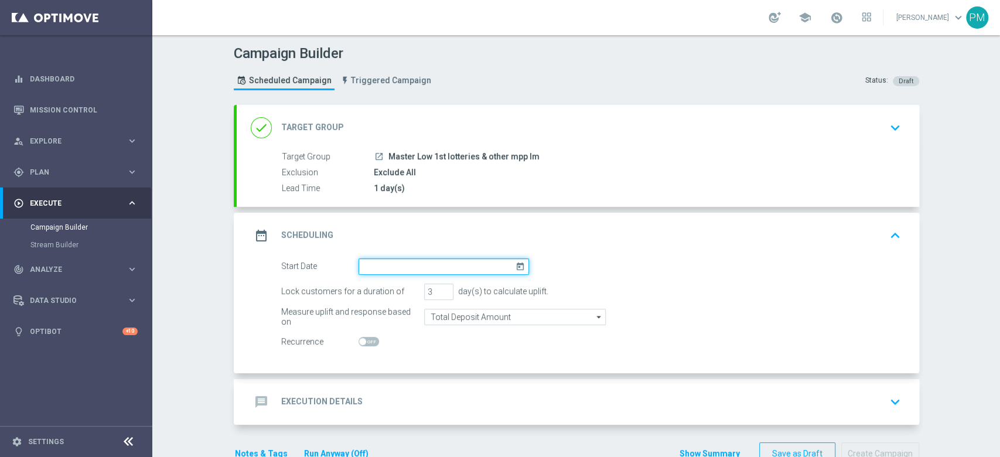
click at [439, 265] on input at bounding box center [444, 266] width 171 height 16
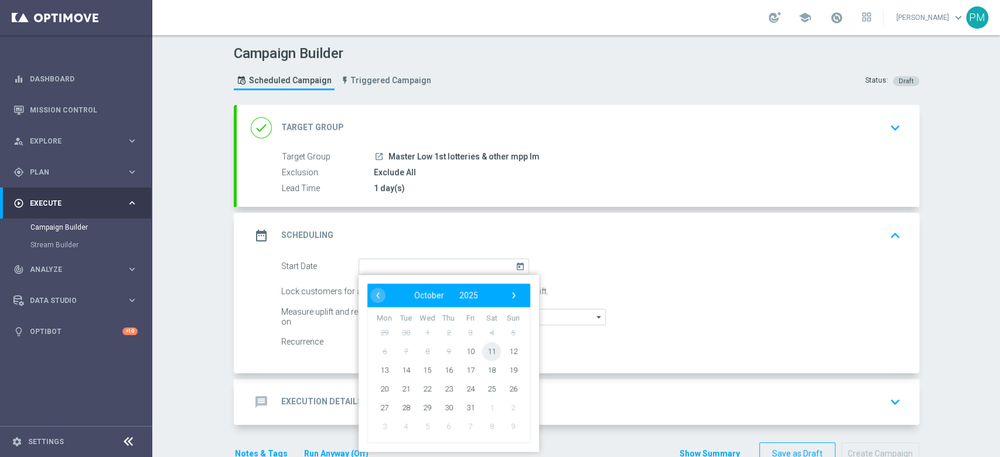
click at [483, 351] on span "11" at bounding box center [491, 351] width 19 height 19
type input "11 Oct 2025"
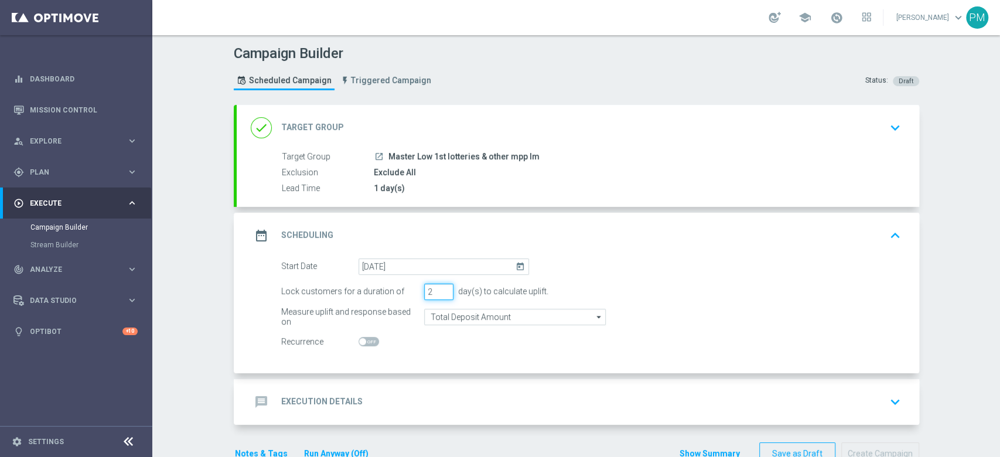
click at [438, 292] on input "2" at bounding box center [438, 292] width 29 height 16
type input "1"
click at [438, 292] on input "1" at bounding box center [438, 292] width 29 height 16
click at [452, 315] on input "Total Deposit Amount" at bounding box center [515, 317] width 182 height 16
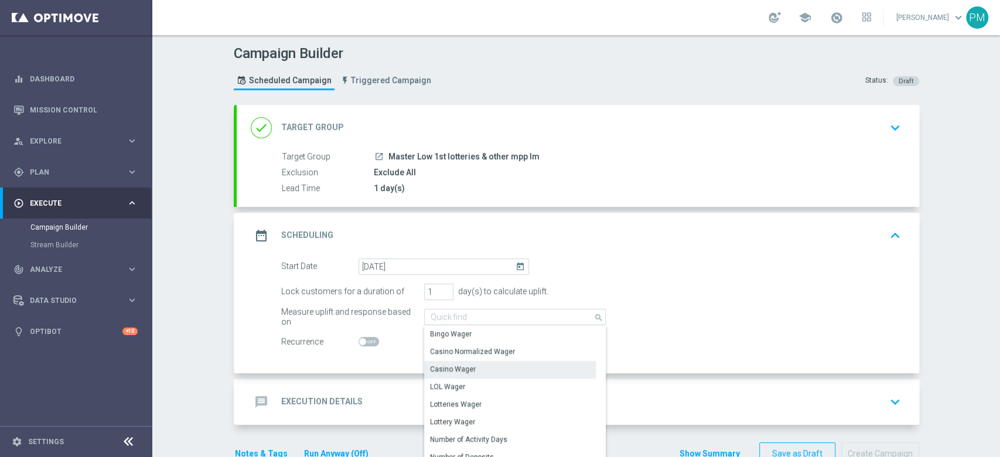
click at [452, 364] on div "Casino Wager" at bounding box center [453, 369] width 46 height 11
type input "Casino Wager"
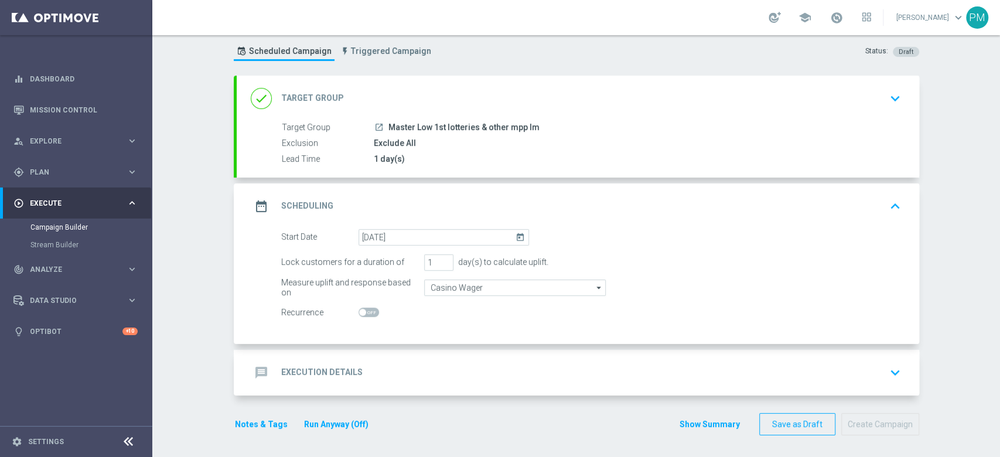
click at [398, 357] on div "message Execution Details keyboard_arrow_down" at bounding box center [578, 373] width 683 height 46
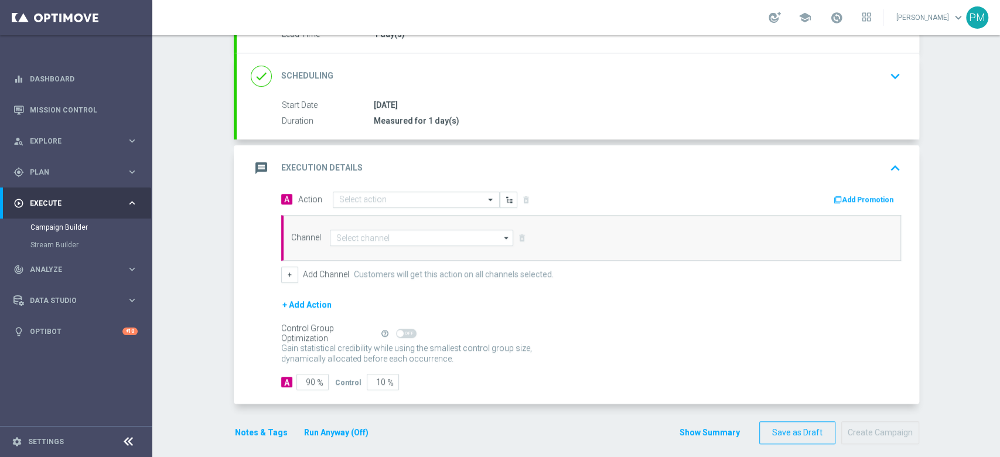
scroll to position [158, 0]
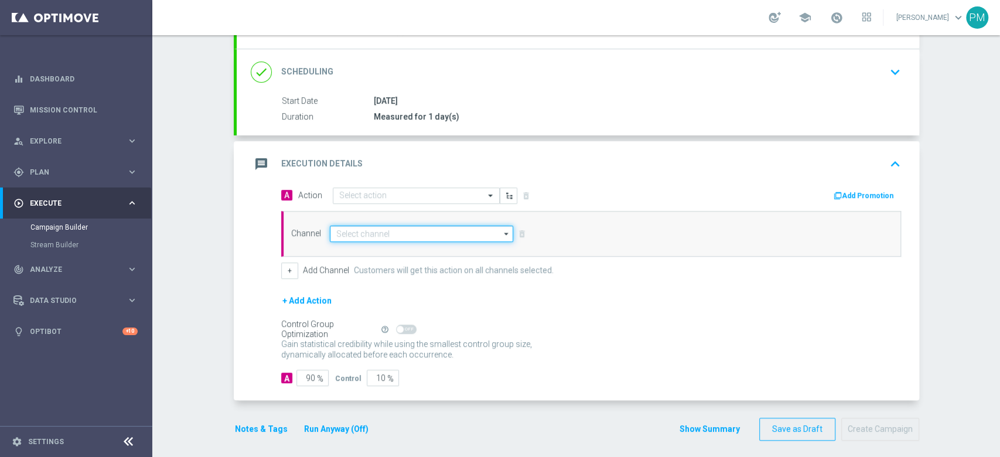
click at [338, 230] on input at bounding box center [422, 234] width 184 height 16
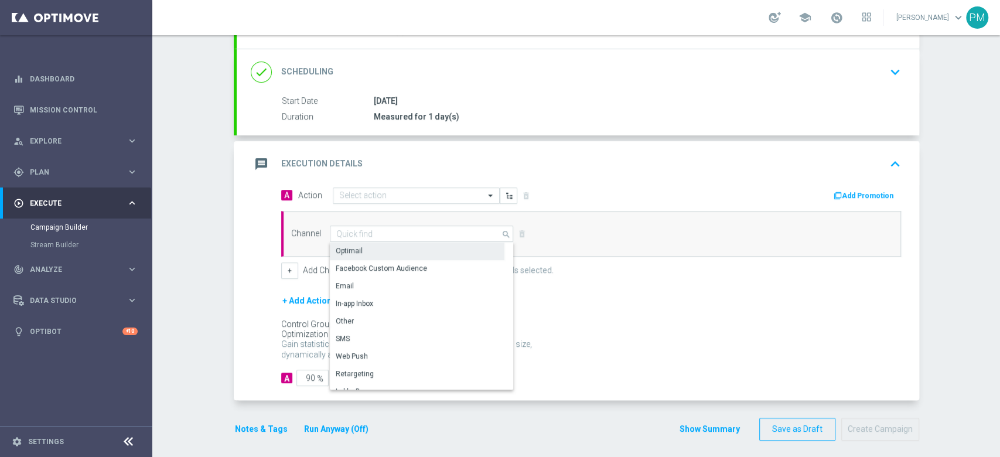
click at [355, 255] on div "Optimail" at bounding box center [417, 251] width 175 height 16
type input "Optimail"
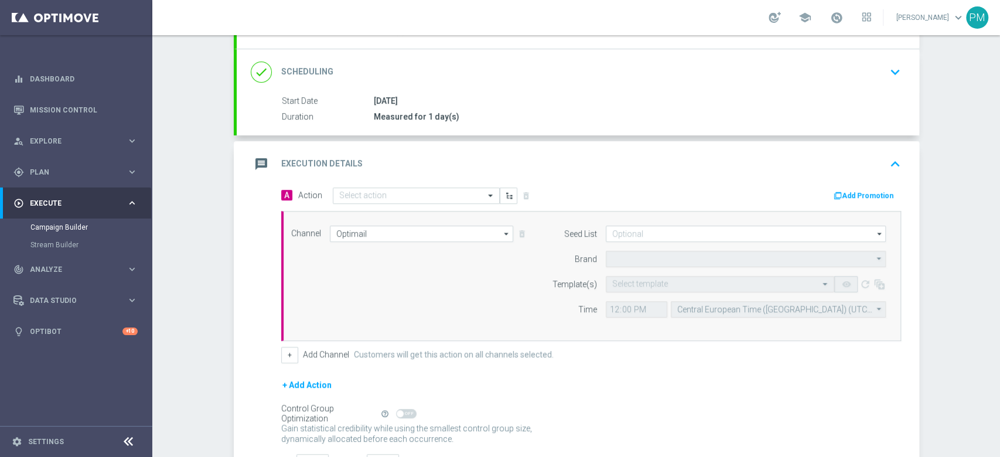
type input "Sisal Marketing"
click at [363, 195] on input "text" at bounding box center [404, 196] width 131 height 10
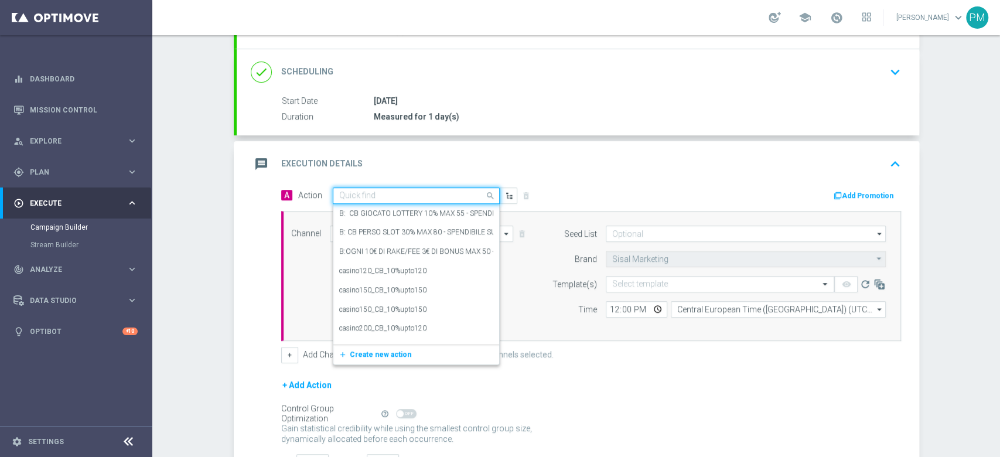
paste input "cashback Slot e Sport 30% fino a 150€ senza giocato min QeL 3"
type input "cashback Slot e Sport 30% fino a 150€ senza giocato min QeL 3"
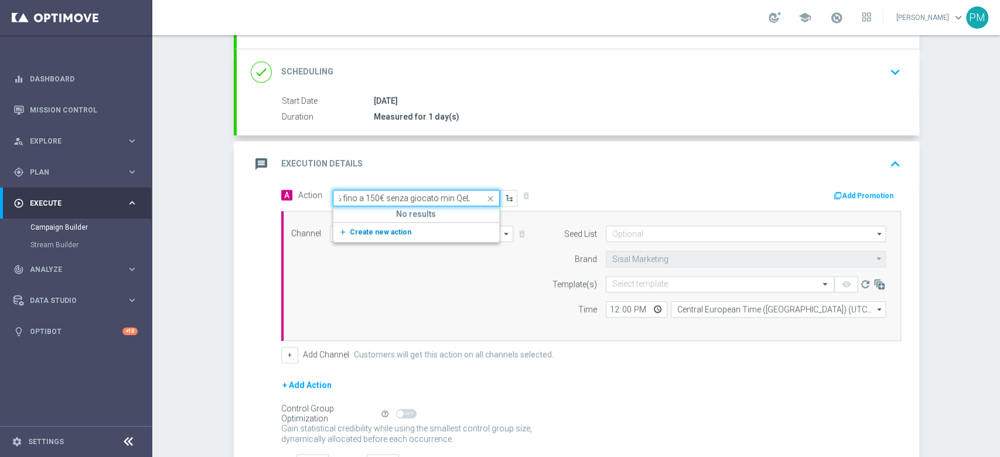
click at [383, 226] on button "add_new Create new action" at bounding box center [414, 232] width 162 height 13
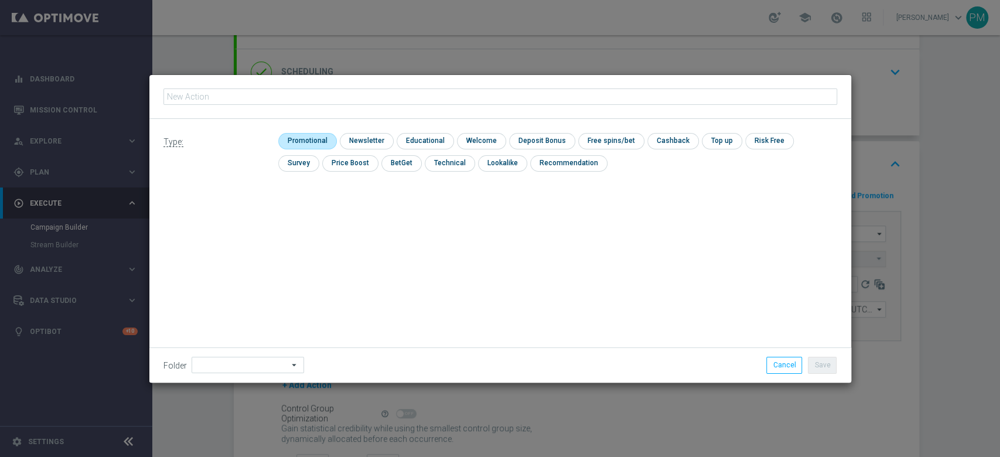
click at [302, 139] on input "checkbox" at bounding box center [306, 141] width 56 height 16
checkbox input "true"
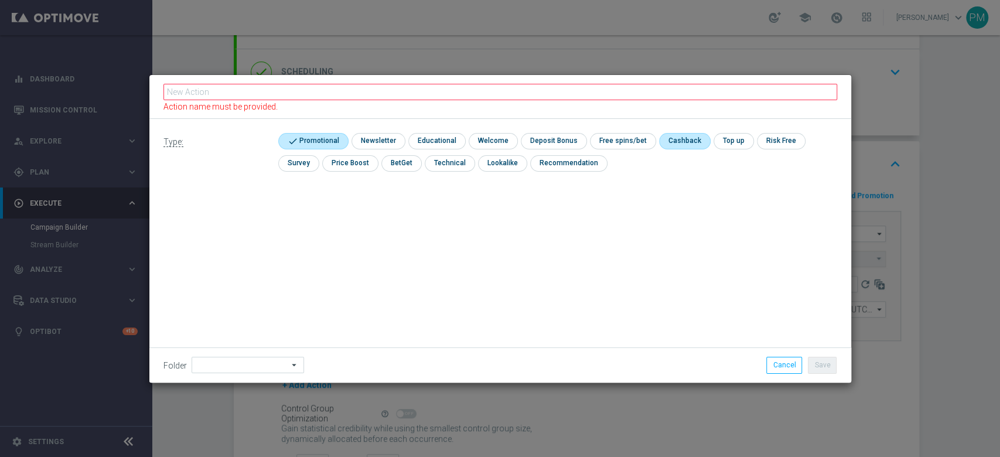
click at [670, 138] on input "checkbox" at bounding box center [683, 141] width 49 height 16
checkbox input "true"
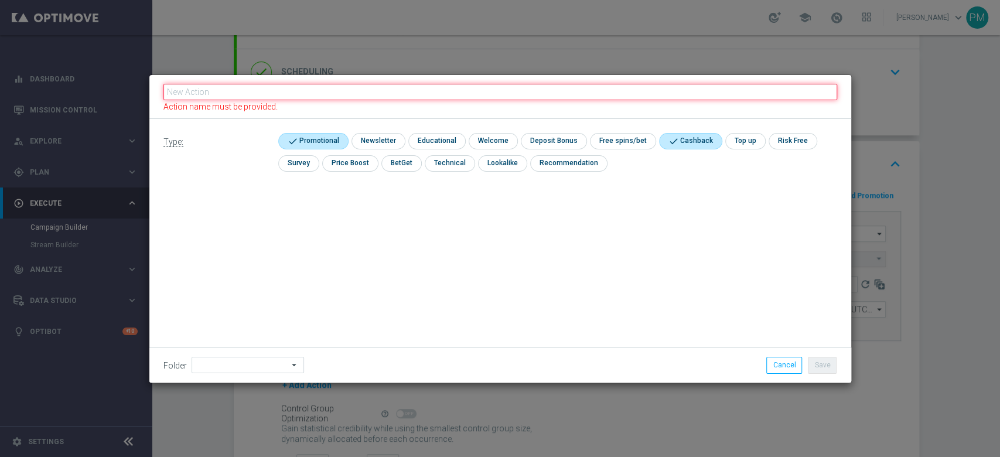
click at [567, 91] on input "text" at bounding box center [500, 92] width 674 height 16
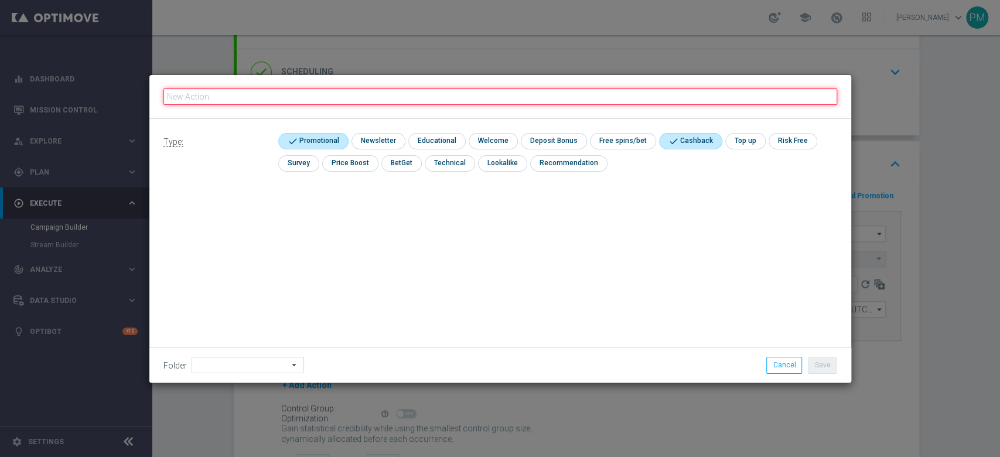
paste input "cashback Slot e Sport 30% fino a 150€ senza giocato min QeL 3"
type input "cashback Slot e Sport 30% fino a 150€ senza giocato min QeL 3"
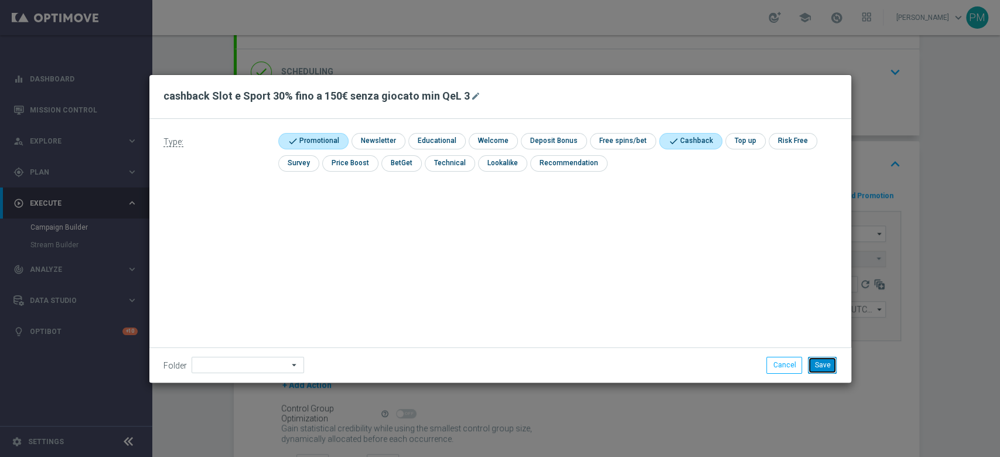
click at [835, 366] on button "Save" at bounding box center [822, 365] width 29 height 16
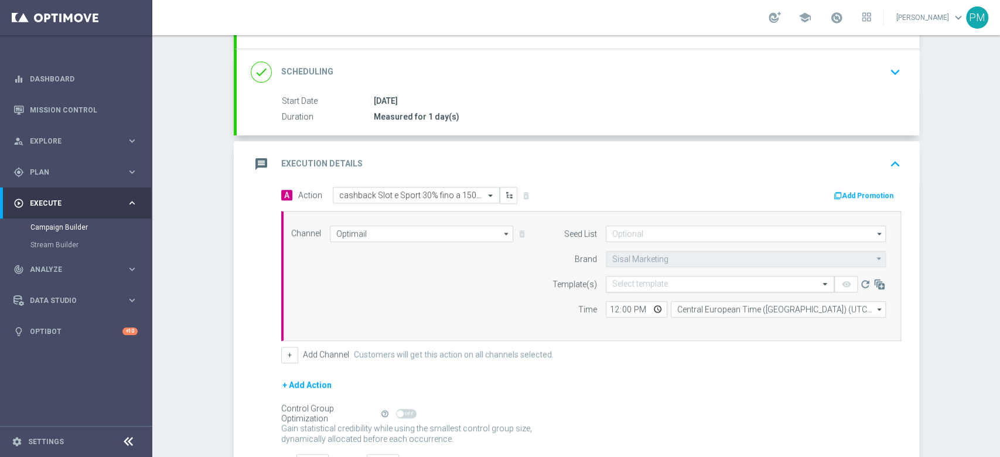
click at [623, 283] on input "text" at bounding box center [708, 285] width 192 height 10
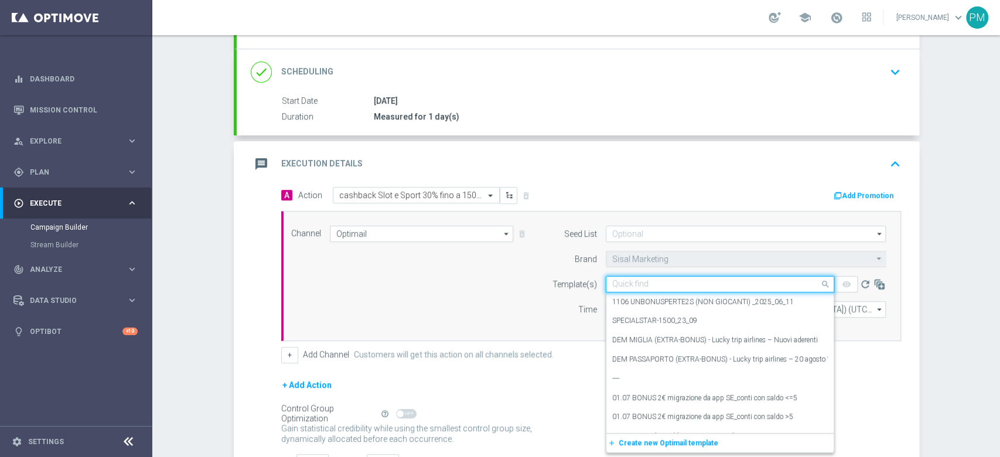
paste input "CBSPORTSLOT1110"
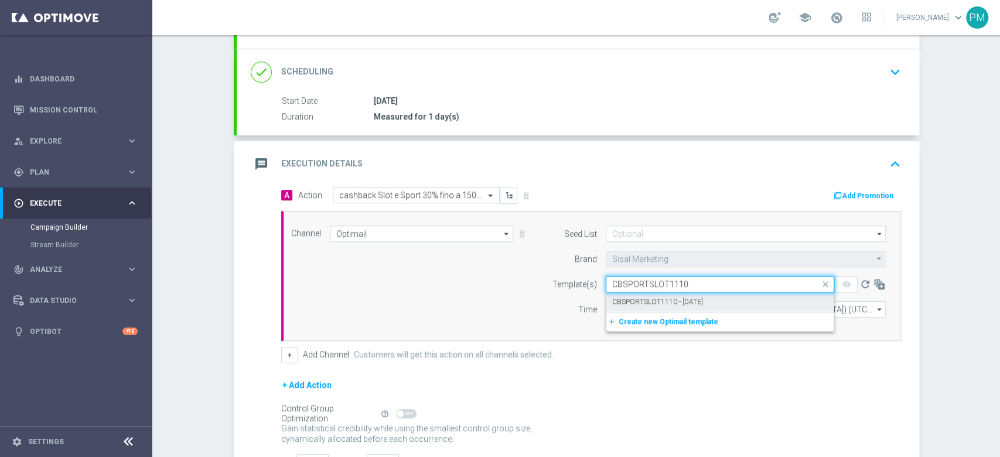
click at [657, 302] on label "CBSPORTSLOT1110 - [DATE]" at bounding box center [657, 302] width 91 height 10
type input "CBSPORTSLOT1110"
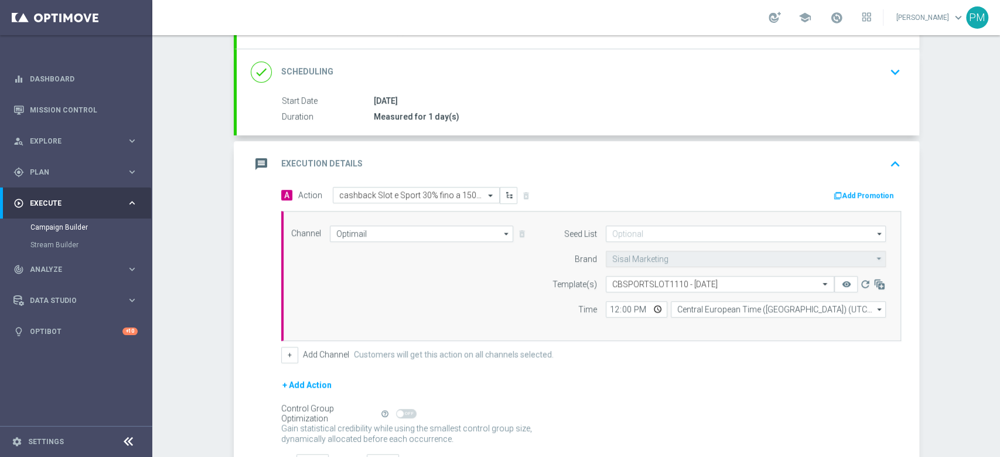
click at [851, 196] on button "Add Promotion" at bounding box center [865, 195] width 65 height 13
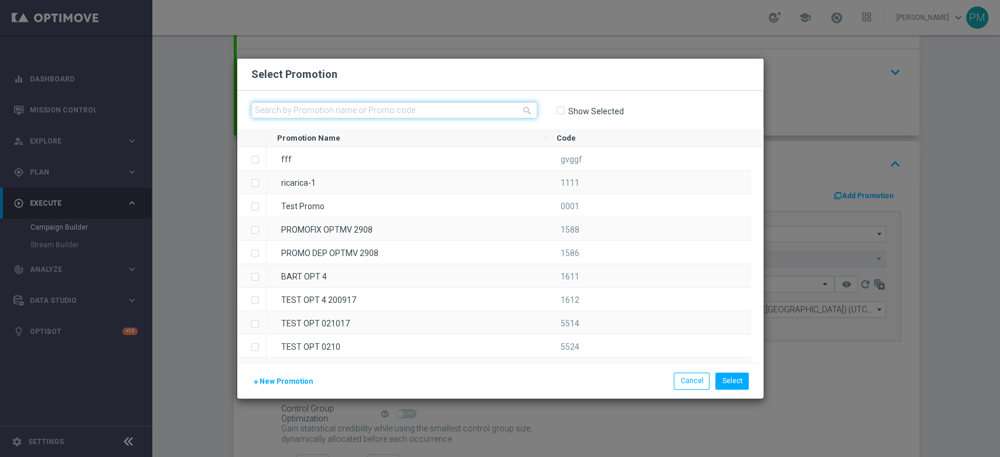
click at [422, 114] on input "text" at bounding box center [394, 110] width 286 height 16
paste input "CBSPORTSLOT1110"
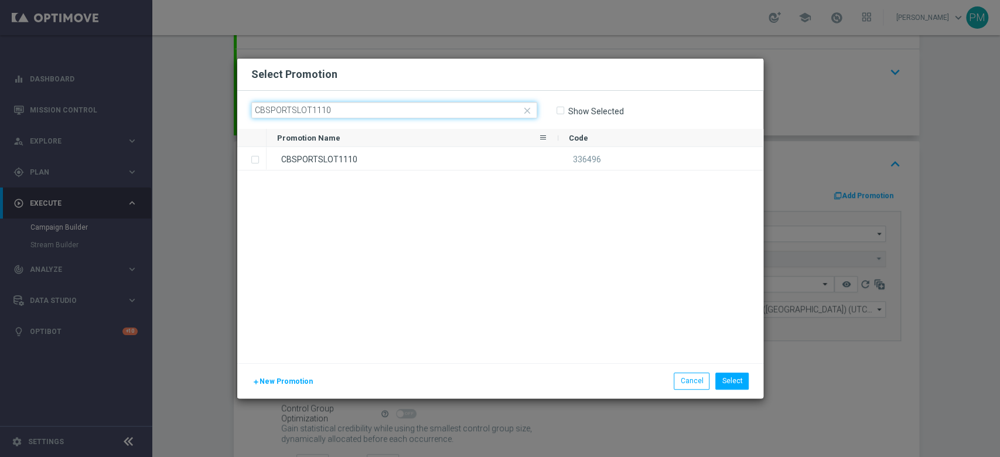
type input "CBSPORTSLOT1110"
click at [414, 156] on div "CBSPORTSLOT1110" at bounding box center [413, 158] width 292 height 23
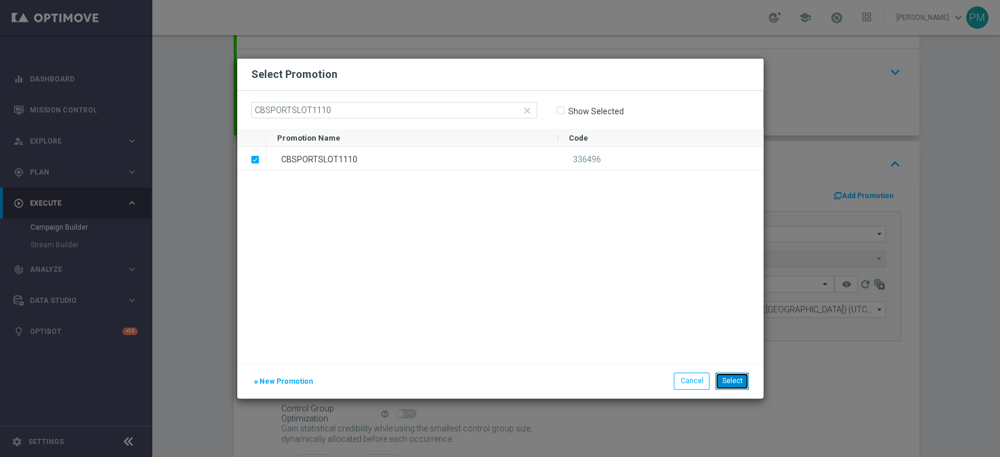
click at [730, 376] on button "Select" at bounding box center [731, 381] width 33 height 16
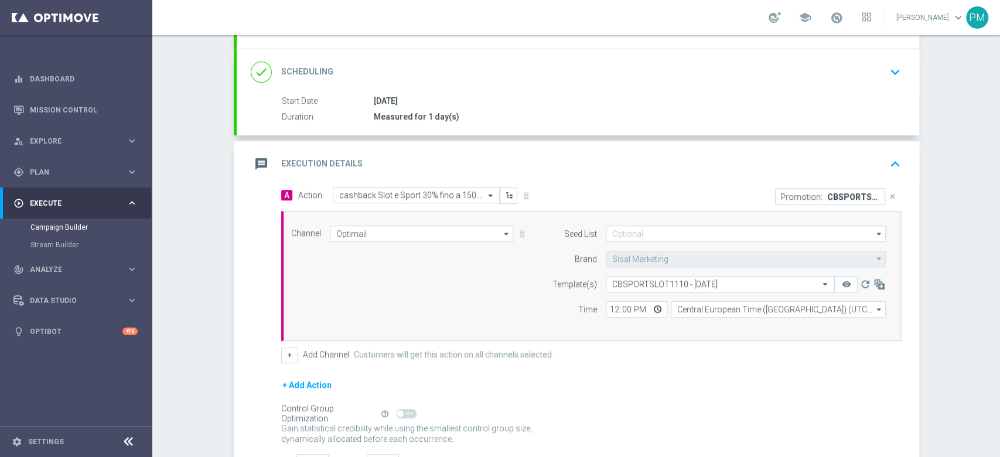
click at [656, 149] on div "message Execution Details keyboard_arrow_up" at bounding box center [578, 164] width 683 height 46
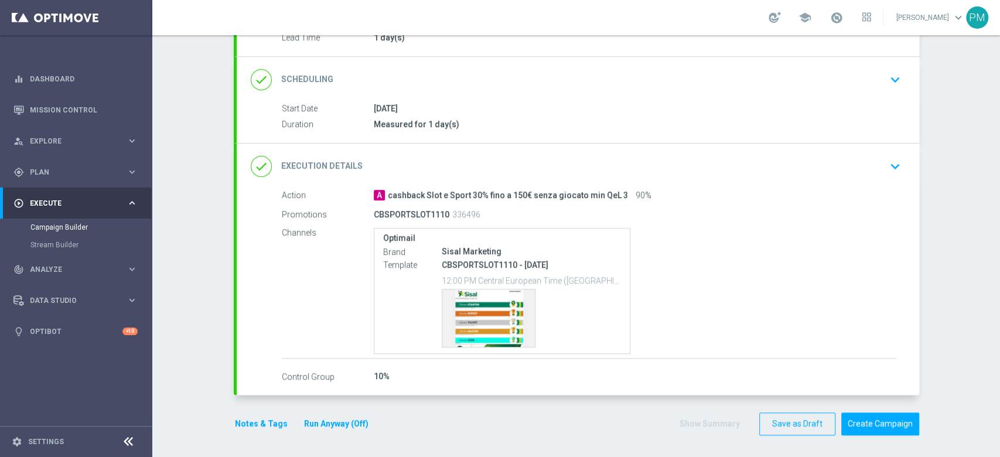
scroll to position [150, 0]
click at [244, 421] on button "Notes & Tags" at bounding box center [261, 424] width 55 height 15
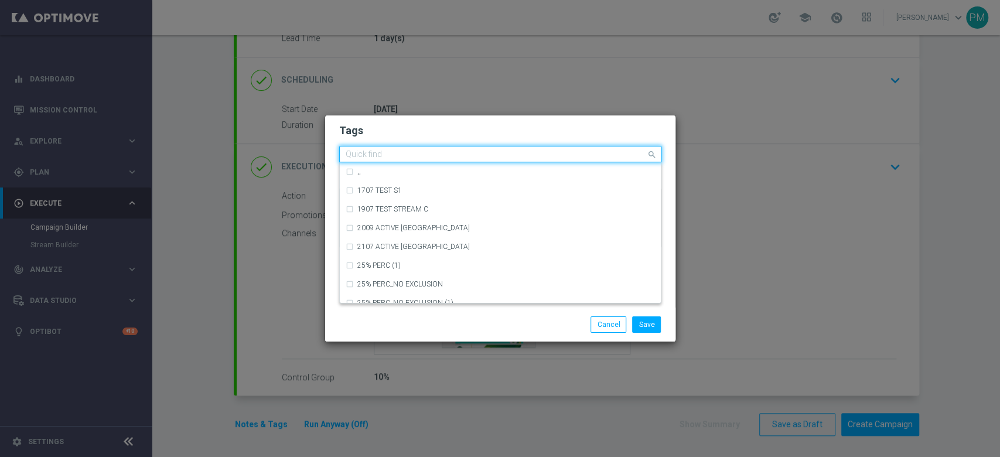
click at [397, 154] on input "text" at bounding box center [496, 155] width 301 height 10
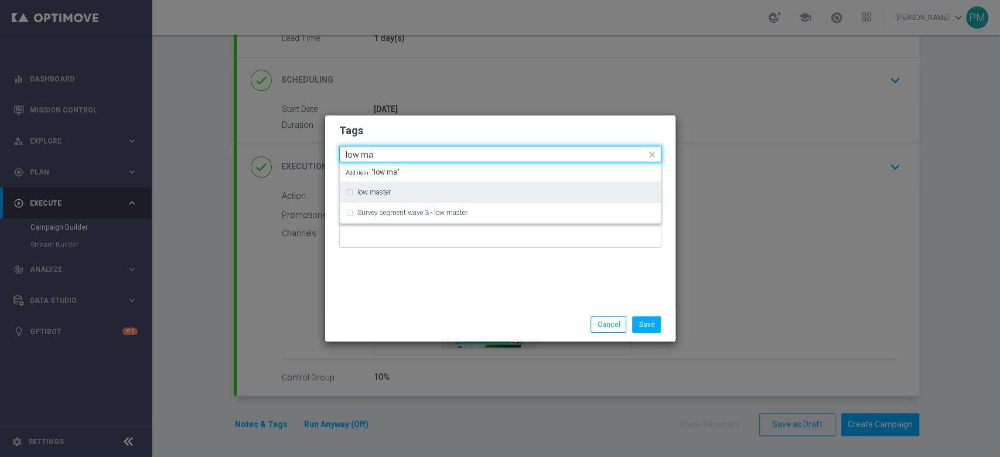
click at [399, 195] on div "low master" at bounding box center [506, 192] width 298 height 7
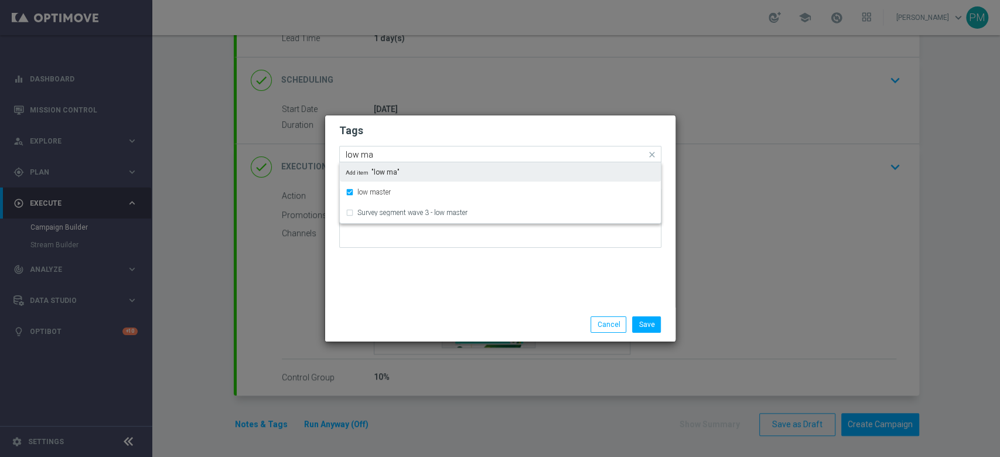
click at [363, 152] on input "low ma" at bounding box center [496, 155] width 301 height 10
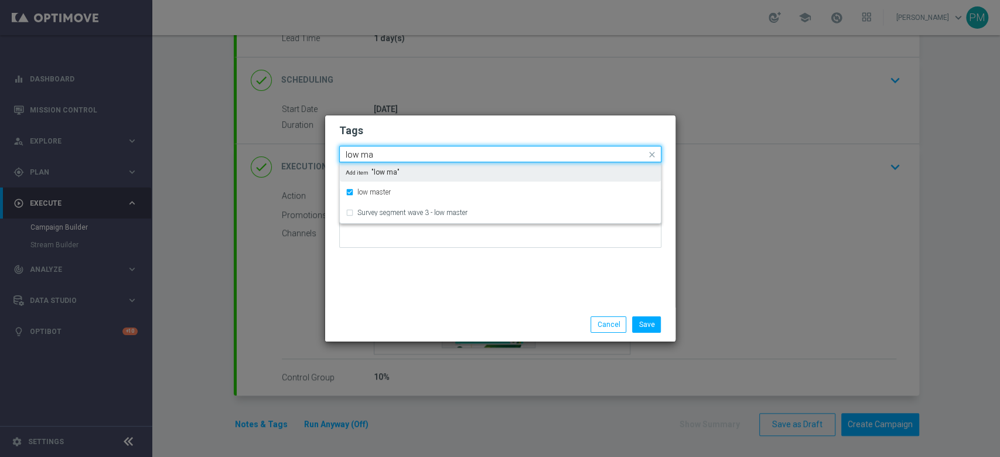
click at [363, 152] on input "low ma" at bounding box center [496, 155] width 301 height 10
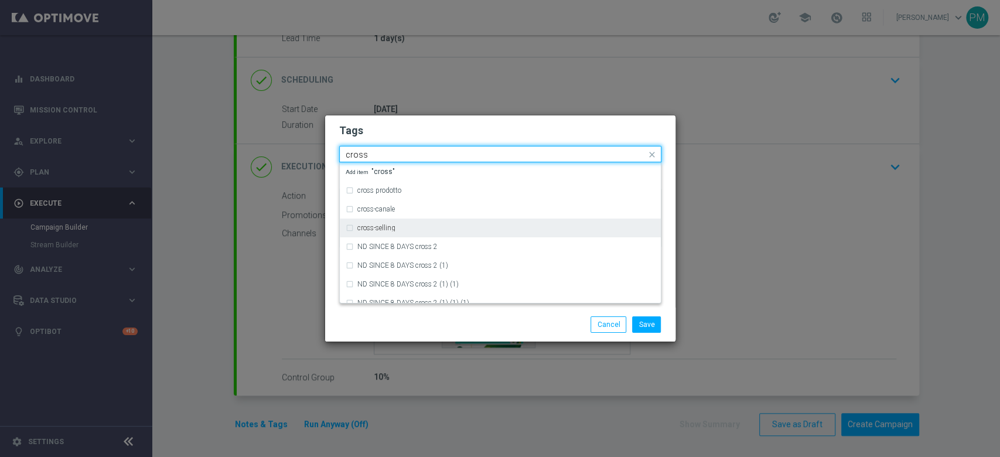
click at [416, 232] on div "cross-selling" at bounding box center [500, 228] width 309 height 19
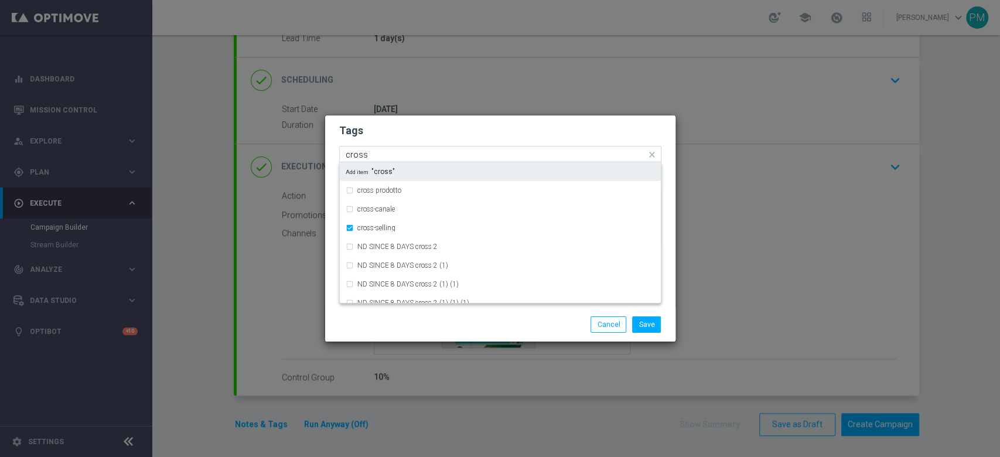
click at [360, 154] on input "cross" at bounding box center [496, 155] width 301 height 10
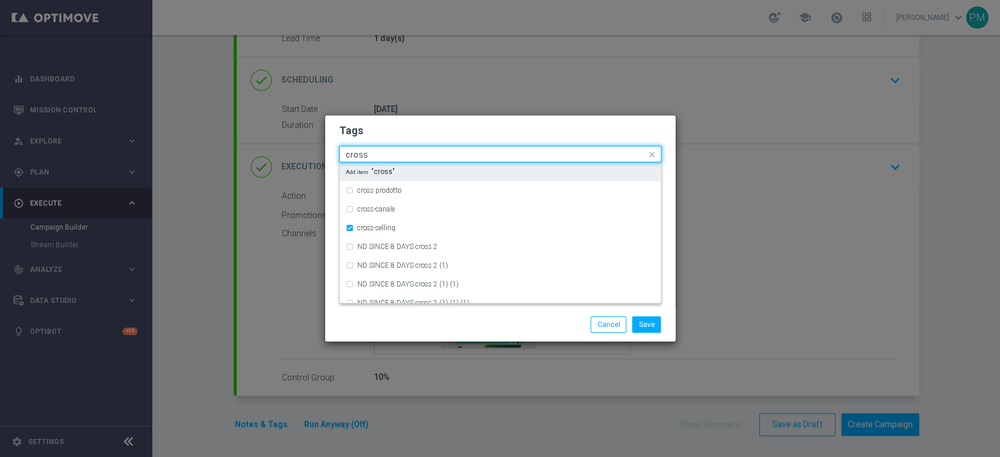
click at [360, 154] on input "cross" at bounding box center [496, 155] width 301 height 10
type input "r"
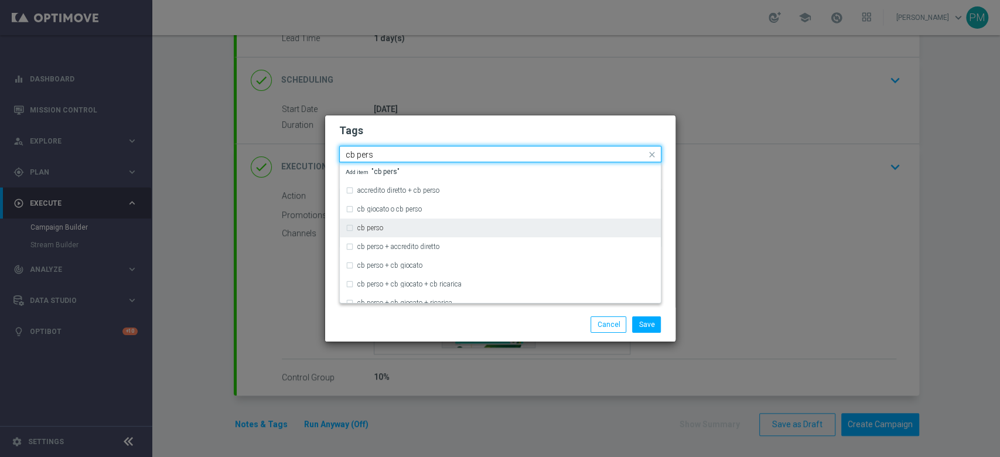
click at [372, 224] on label "cb perso" at bounding box center [370, 227] width 26 height 7
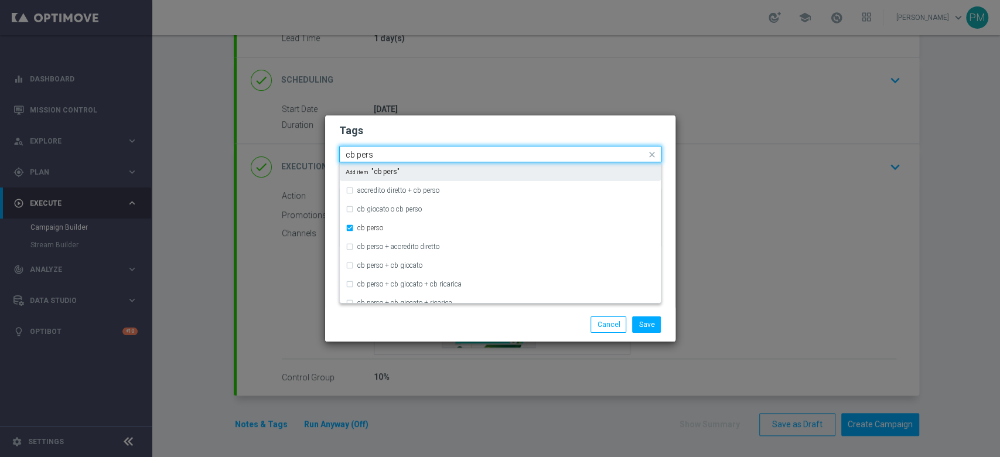
click at [362, 152] on input "cb pers" at bounding box center [496, 155] width 301 height 10
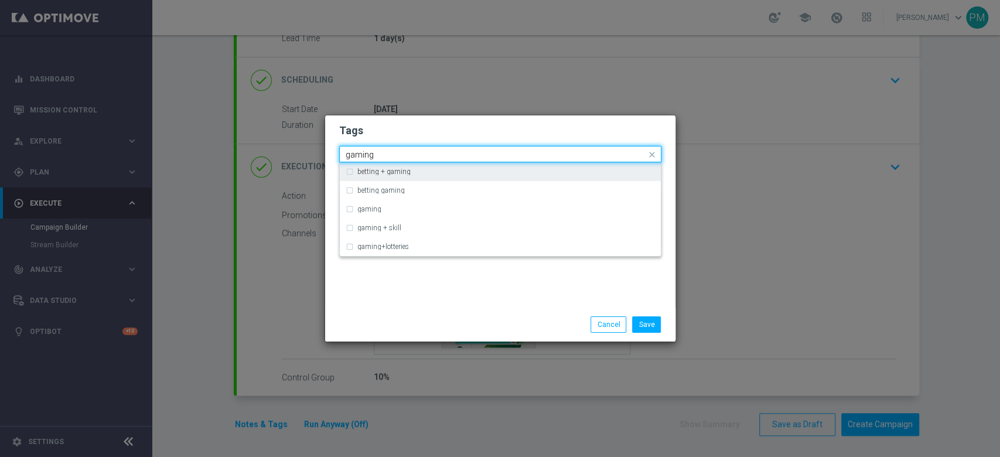
click at [384, 173] on label "betting + gaming" at bounding box center [383, 171] width 53 height 7
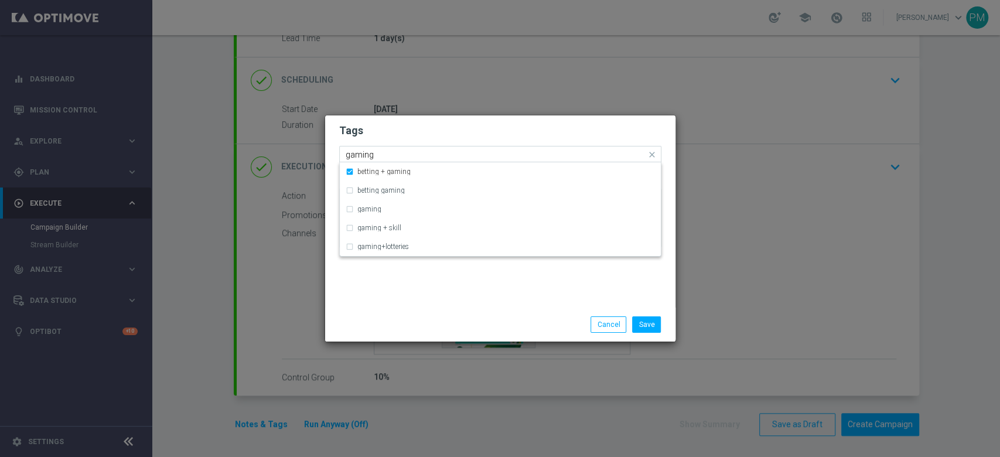
click at [361, 159] on input "gaming" at bounding box center [496, 155] width 301 height 10
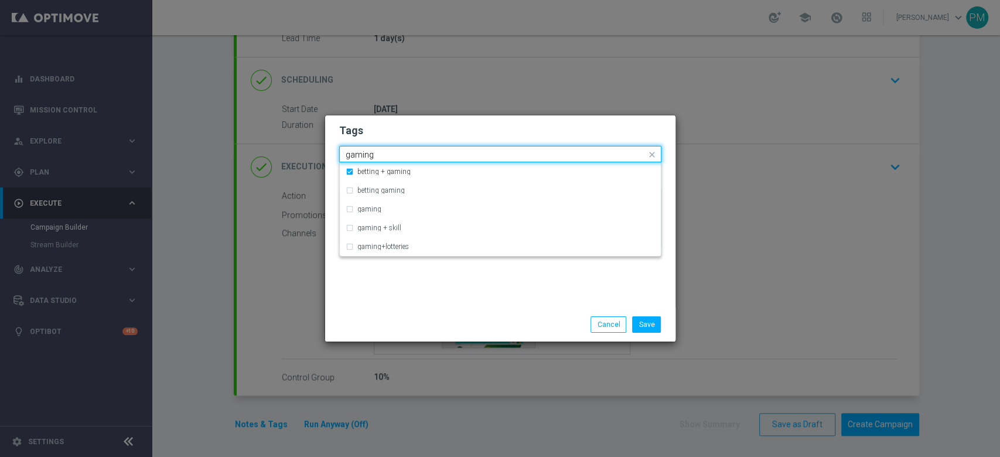
click at [361, 159] on input "gaming" at bounding box center [496, 155] width 301 height 10
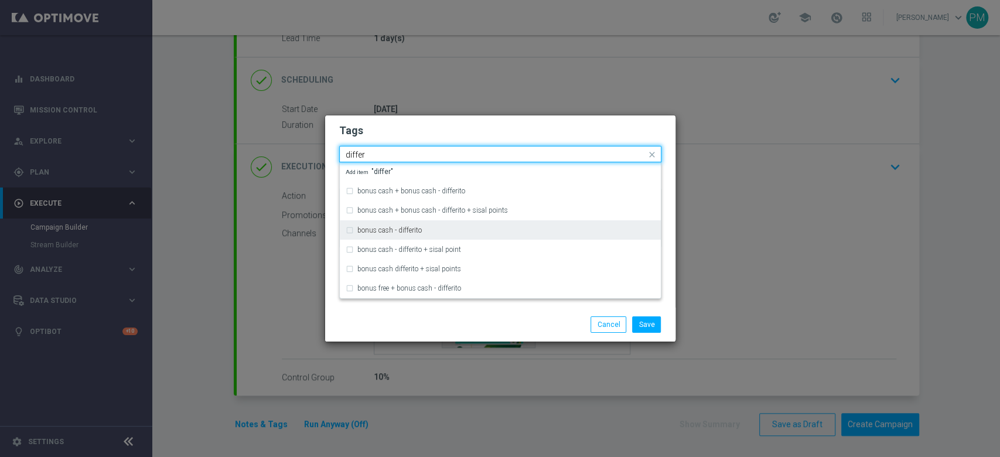
click at [398, 236] on div "bonus cash - differito" at bounding box center [500, 230] width 309 height 19
type input "differ"
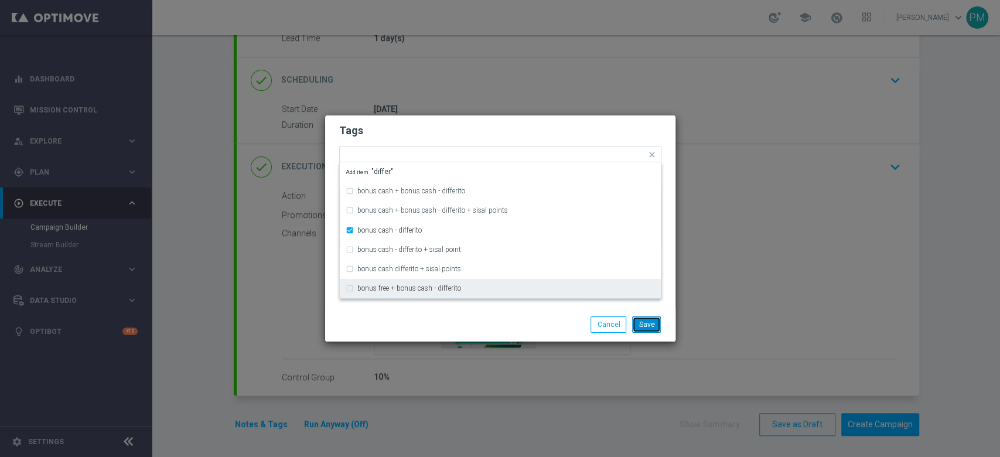
click at [648, 328] on button "Save" at bounding box center [646, 324] width 29 height 16
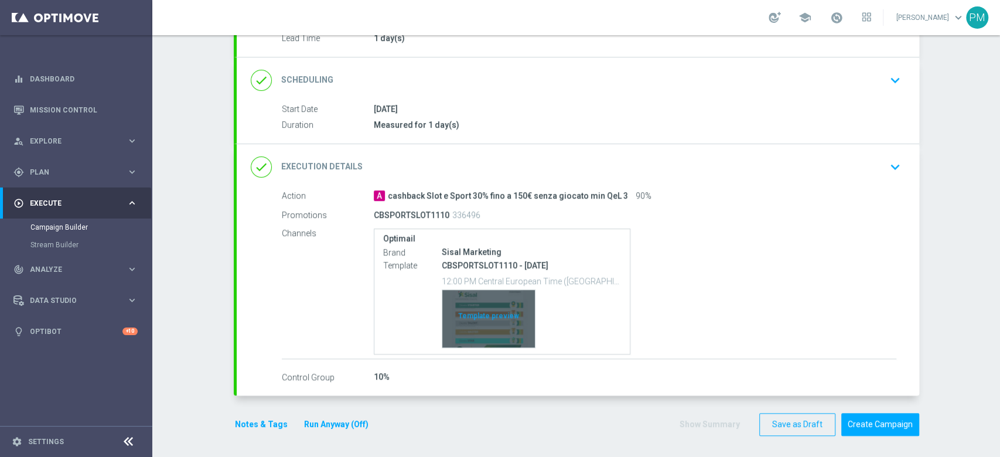
click at [486, 310] on div "Template preview" at bounding box center [488, 318] width 93 height 57
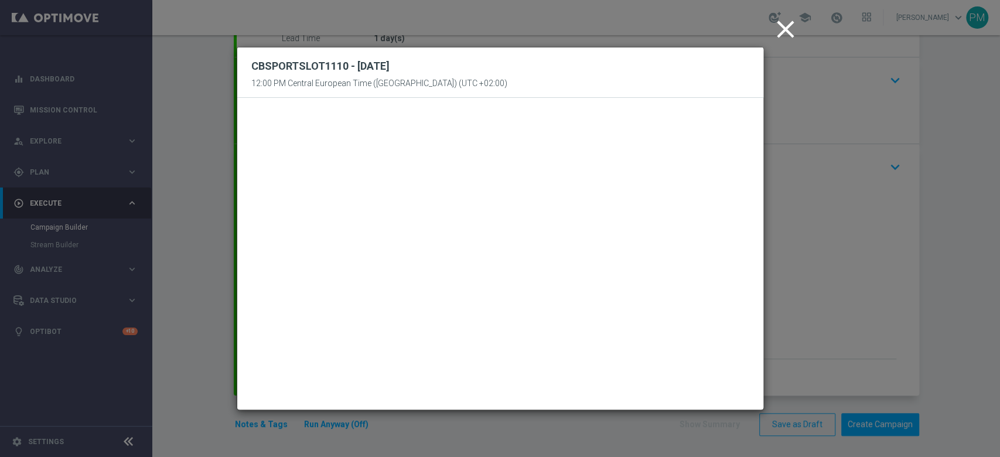
click at [782, 26] on icon "close" at bounding box center [785, 29] width 29 height 29
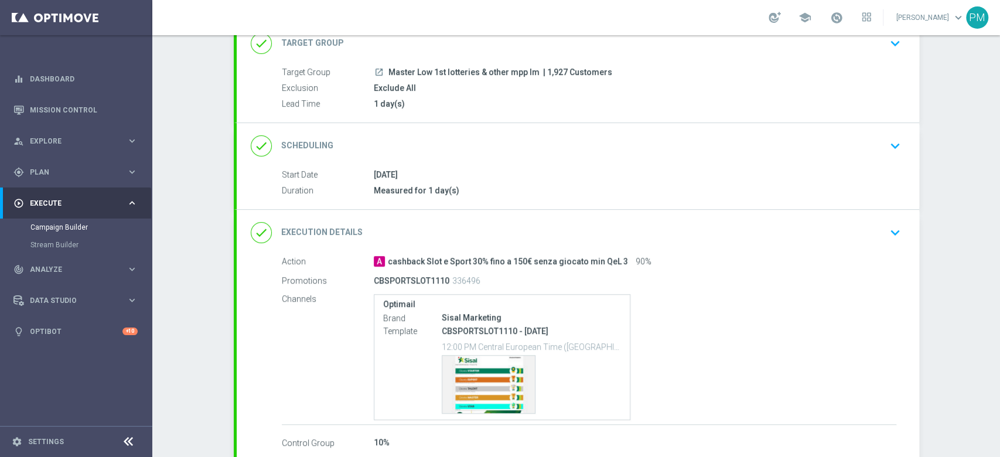
scroll to position [0, 0]
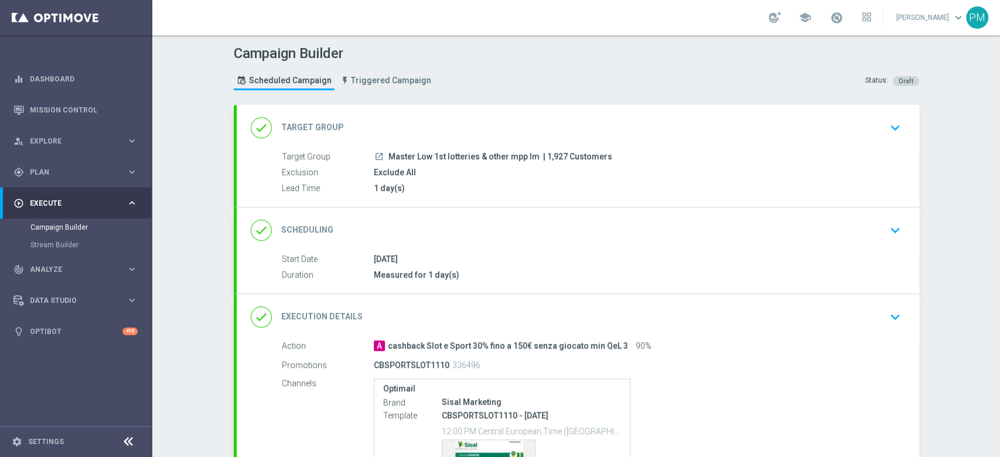
click at [611, 233] on div "done Scheduling keyboard_arrow_down" at bounding box center [578, 230] width 655 height 22
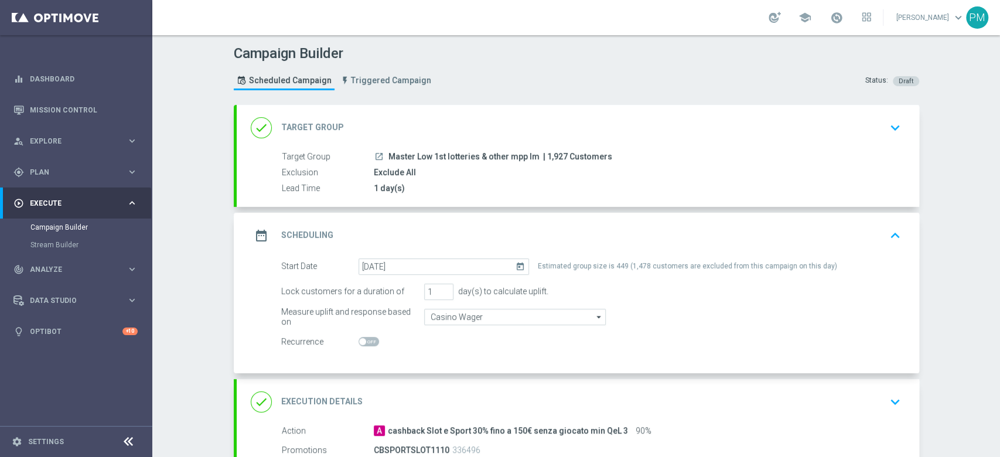
click at [660, 136] on div "done Target Group keyboard_arrow_down" at bounding box center [578, 128] width 655 height 22
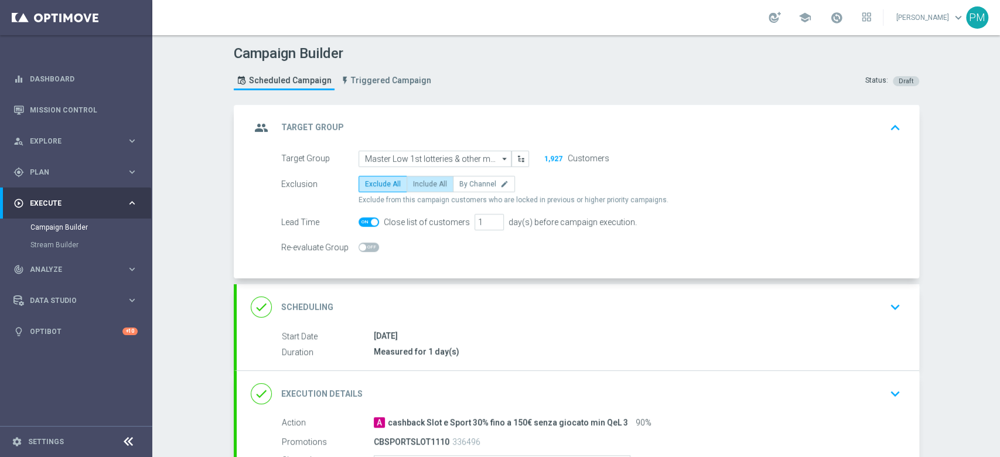
click at [421, 186] on span "Include All" at bounding box center [430, 184] width 34 height 8
click at [421, 186] on input "Include All" at bounding box center [417, 186] width 8 height 8
radio input "true"
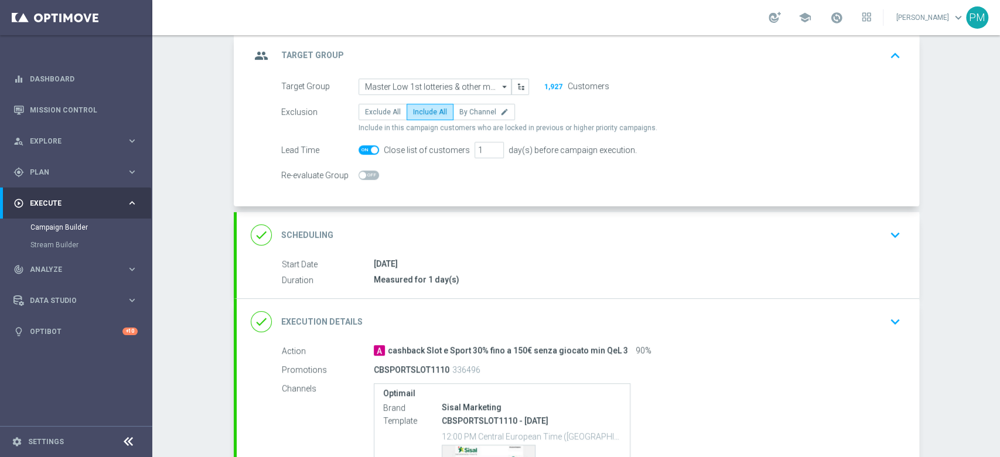
scroll to position [227, 0]
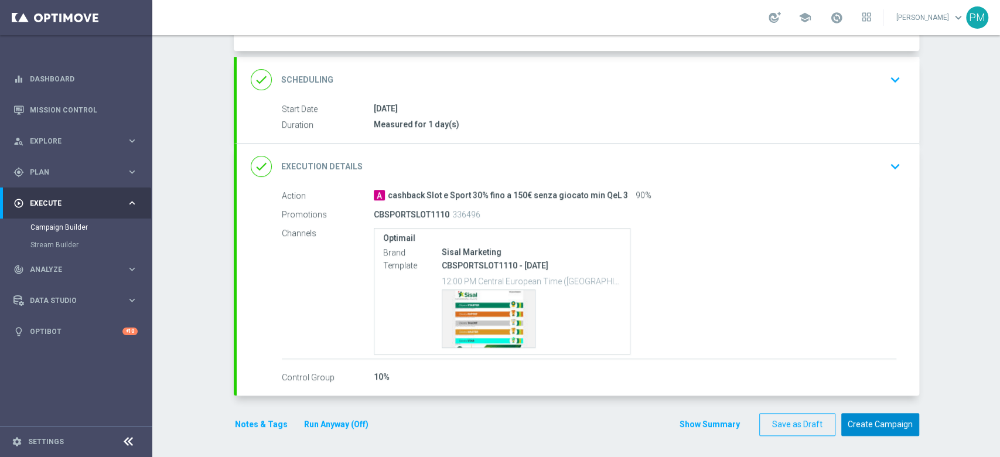
click at [887, 424] on button "Create Campaign" at bounding box center [880, 424] width 78 height 23
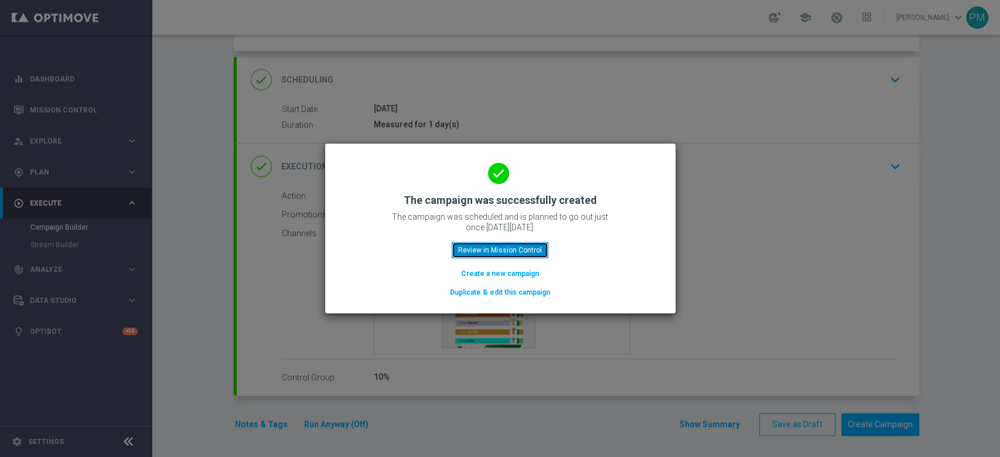
click at [499, 254] on button "Review in Mission Control" at bounding box center [500, 250] width 97 height 16
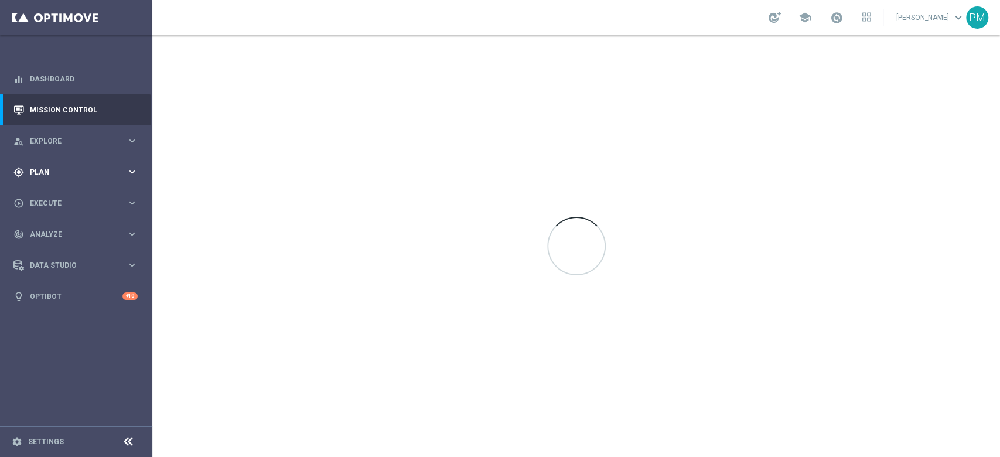
click at [53, 169] on span "Plan" at bounding box center [78, 172] width 97 height 7
click at [58, 196] on link "Target Groups" at bounding box center [75, 196] width 91 height 9
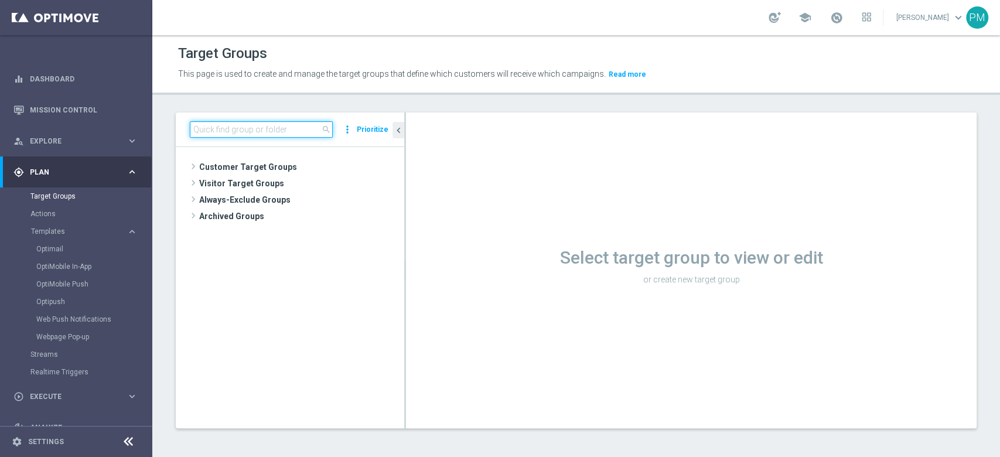
click at [260, 123] on input at bounding box center [261, 129] width 143 height 16
paste input "Master Low 1st casino mpp lm"
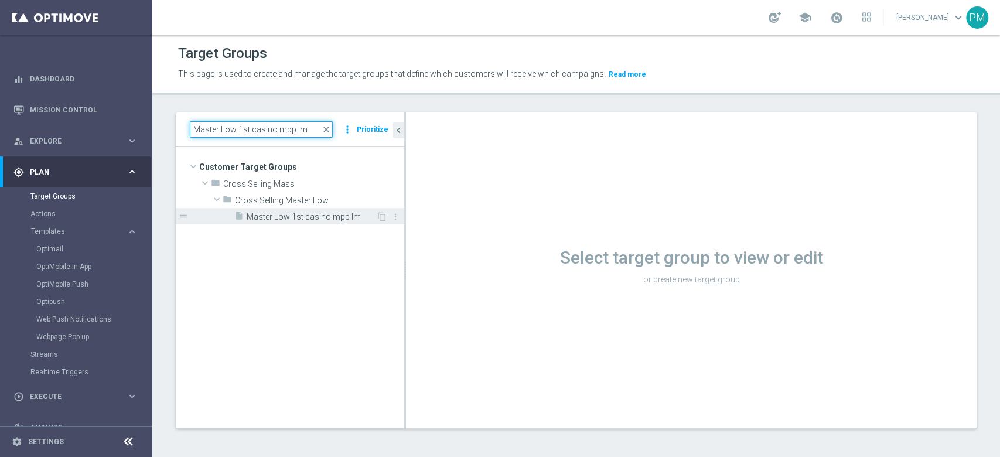
type input "Master Low 1st casino mpp lm"
click at [289, 217] on span "Master Low 1st casino mpp lm" at bounding box center [312, 217] width 130 height 10
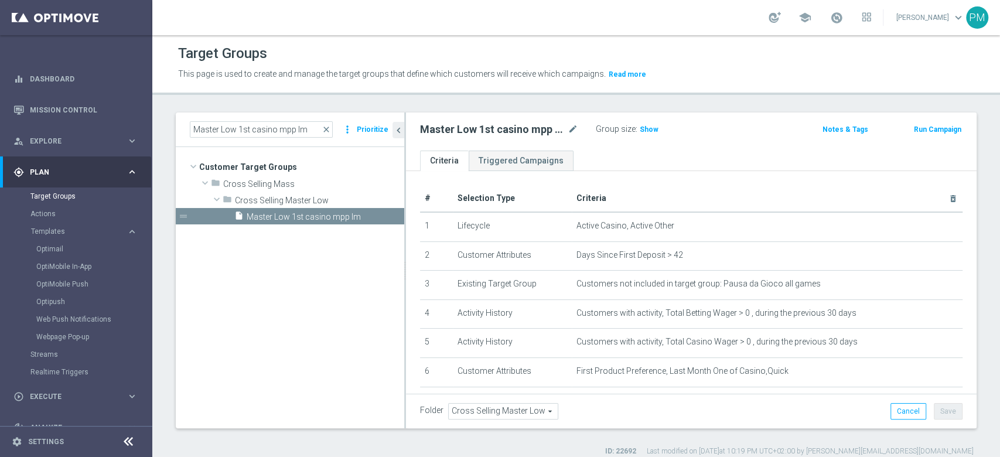
click at [913, 125] on button "Run Campaign" at bounding box center [938, 129] width 50 height 13
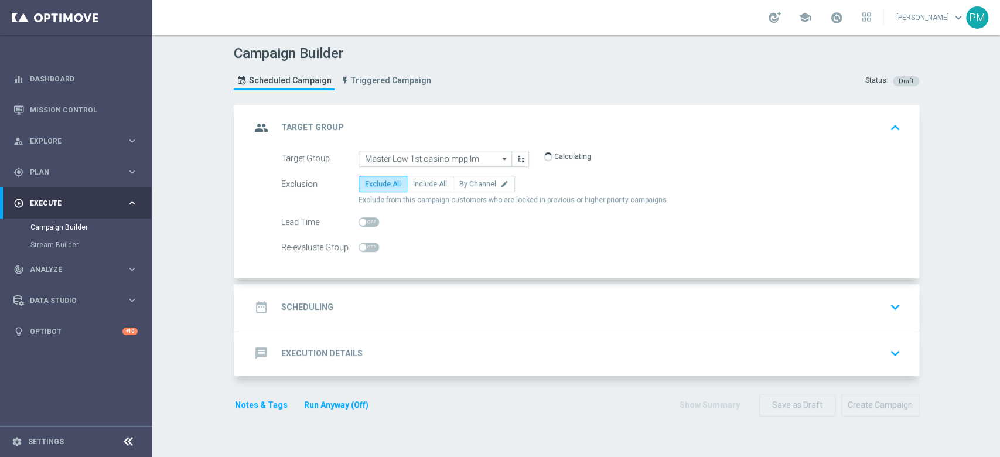
click at [430, 306] on div "date_range Scheduling keyboard_arrow_down" at bounding box center [578, 307] width 655 height 22
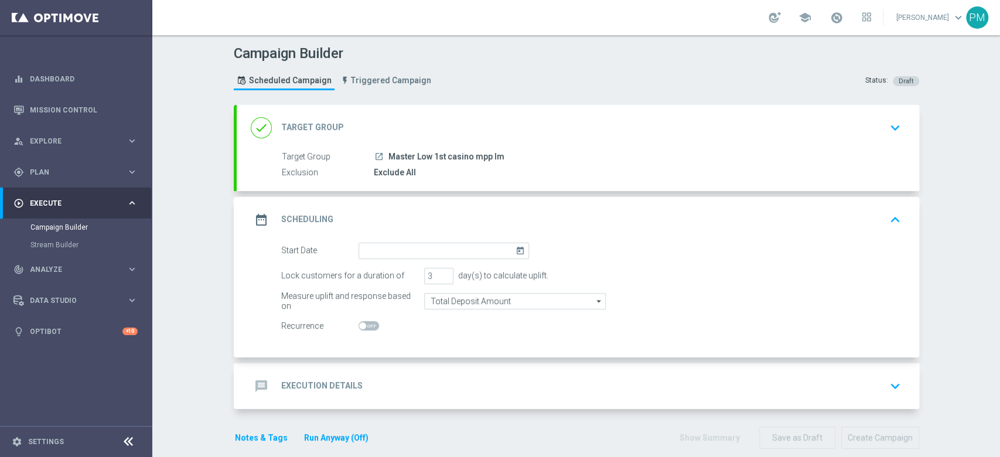
scroll to position [14, 0]
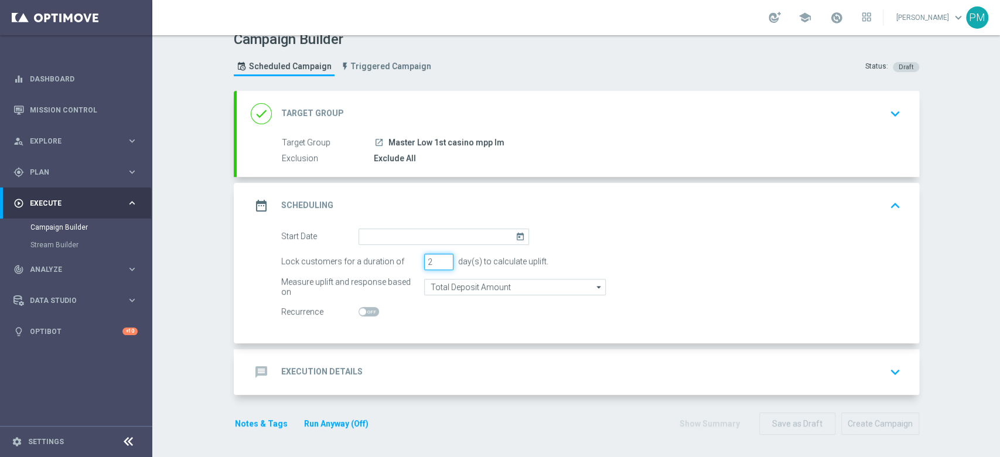
click at [441, 264] on input "2" at bounding box center [438, 262] width 29 height 16
type input "1"
click at [441, 264] on input "1" at bounding box center [438, 262] width 29 height 16
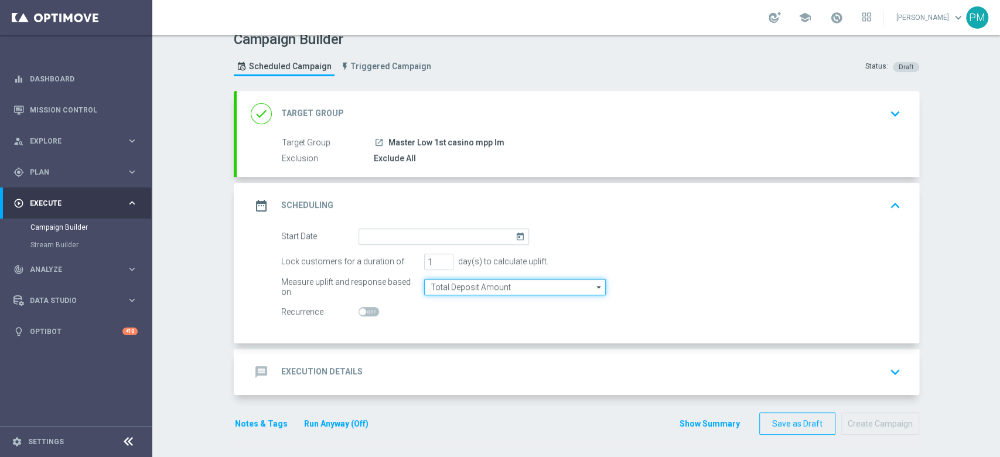
click at [445, 285] on input "Total Deposit Amount" at bounding box center [515, 287] width 182 height 16
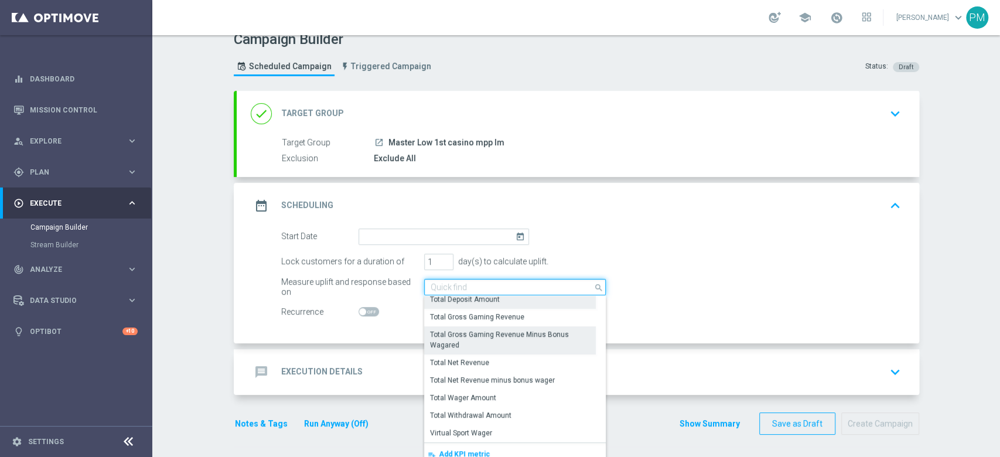
scroll to position [207, 0]
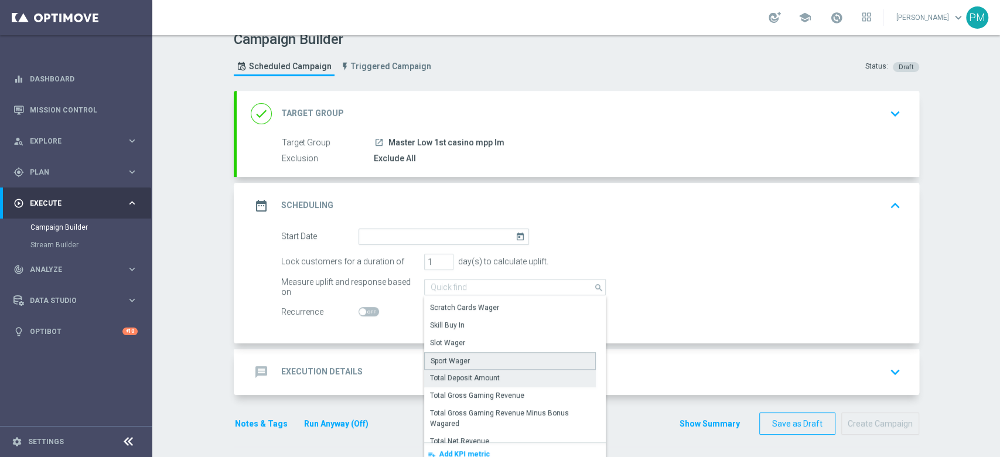
click at [470, 352] on div "Sport Wager" at bounding box center [510, 361] width 172 height 18
type input "Sport Wager"
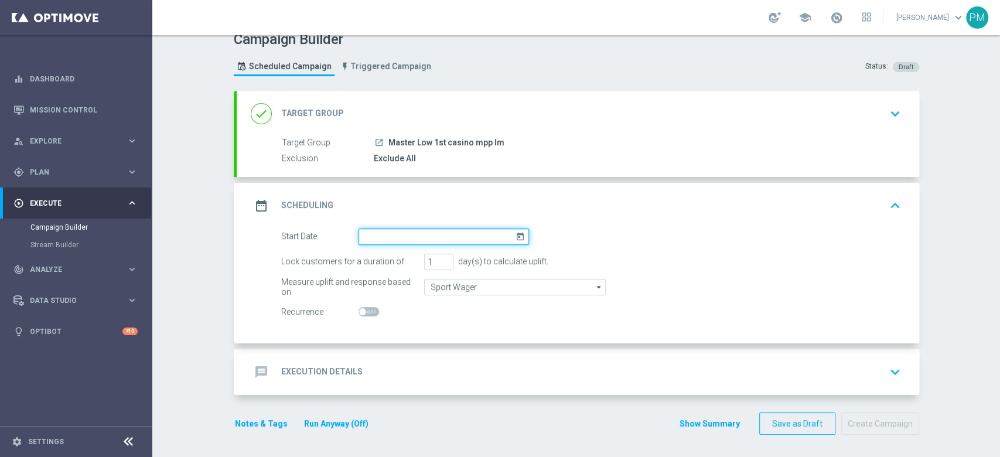
click at [437, 242] on input at bounding box center [444, 237] width 171 height 16
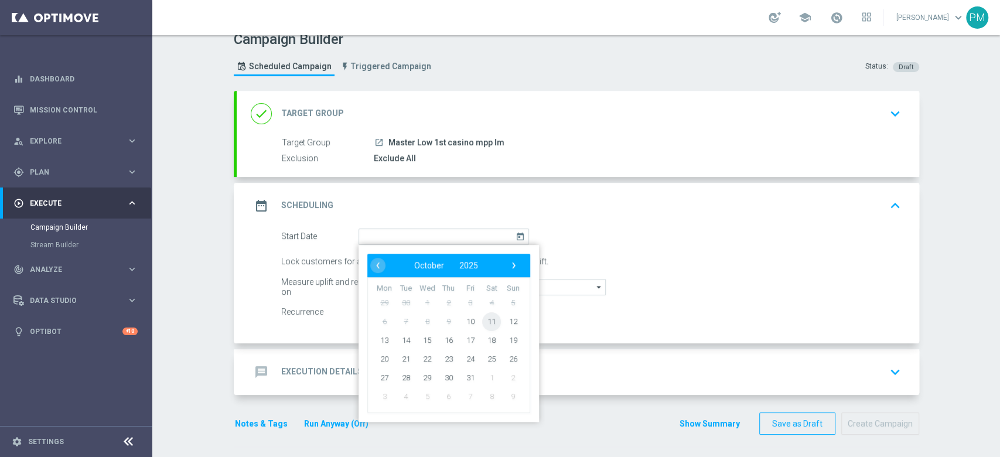
click at [490, 321] on span "11" at bounding box center [491, 321] width 19 height 19
type input "11 Oct 2025"
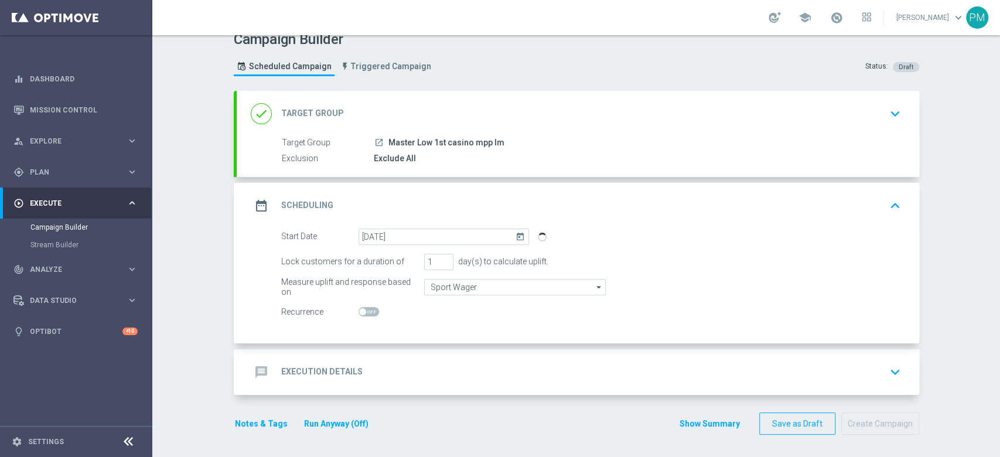
click at [432, 364] on div "message Execution Details keyboard_arrow_down" at bounding box center [578, 372] width 655 height 22
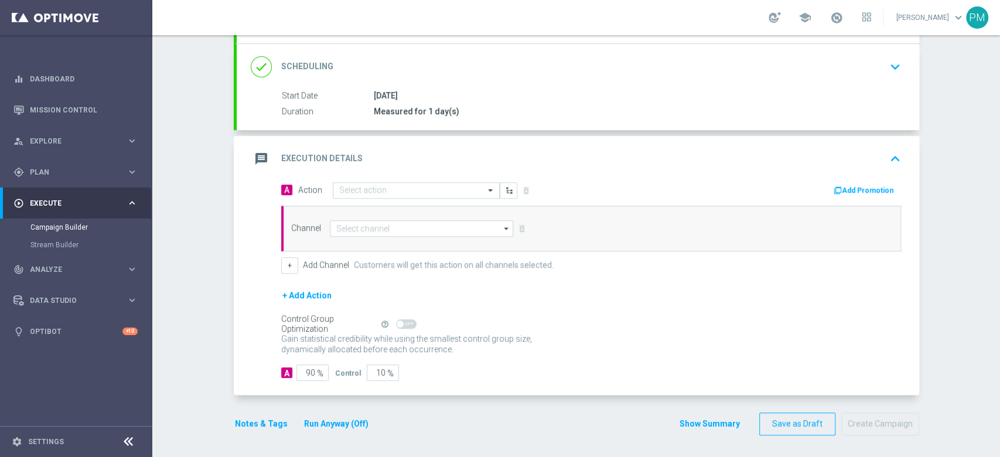
scroll to position [147, 0]
click at [375, 227] on input at bounding box center [422, 229] width 184 height 16
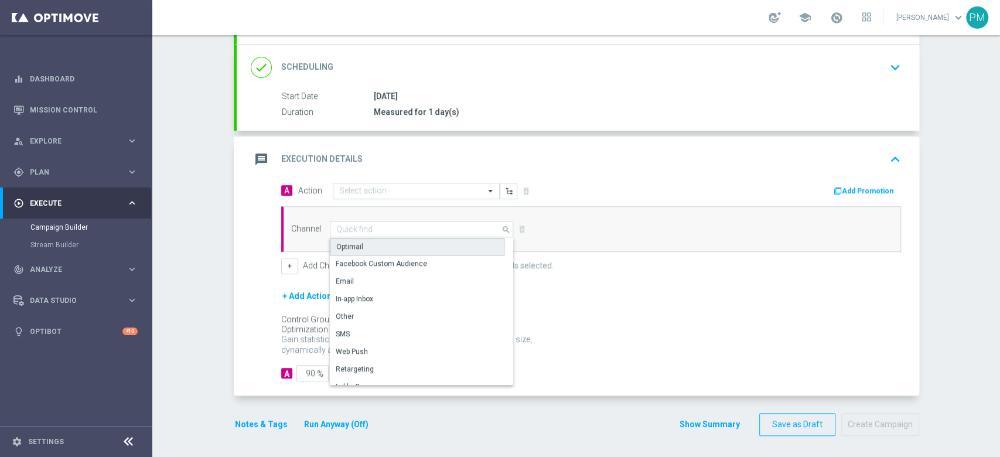
click at [373, 247] on div "Optimail" at bounding box center [417, 247] width 175 height 18
type input "Optimail"
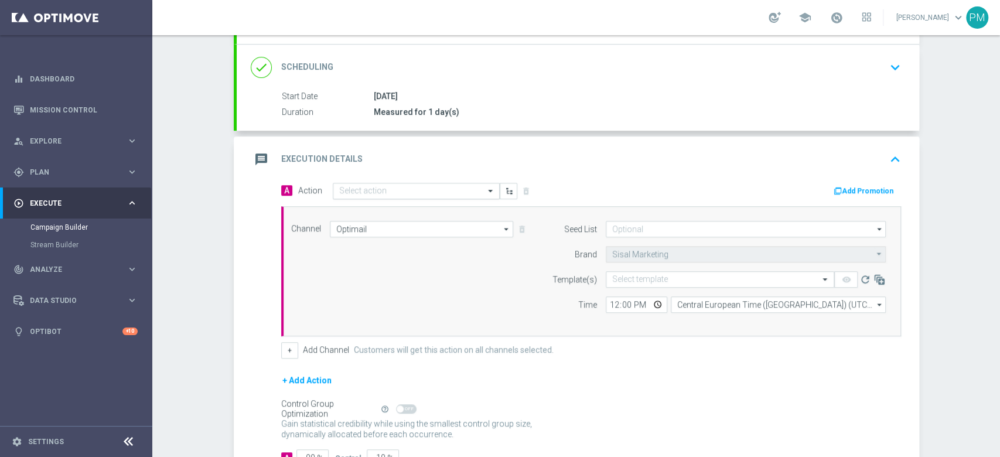
click at [361, 193] on input "text" at bounding box center [404, 191] width 131 height 10
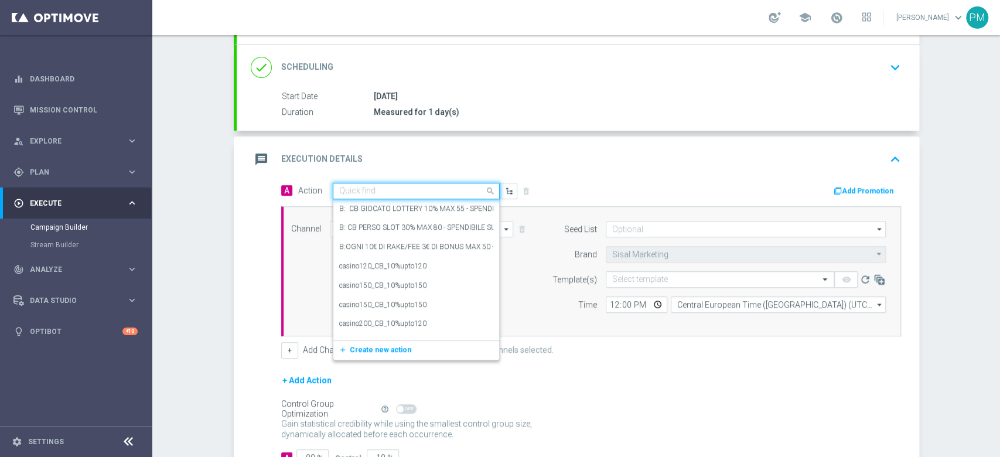
paste input "cashback Sport e Virtual 20% fino a 150€ senza giocato min QeL3"
type input "cashback Sport e Virtual 20% fino a 150€ senza giocato min QeL3"
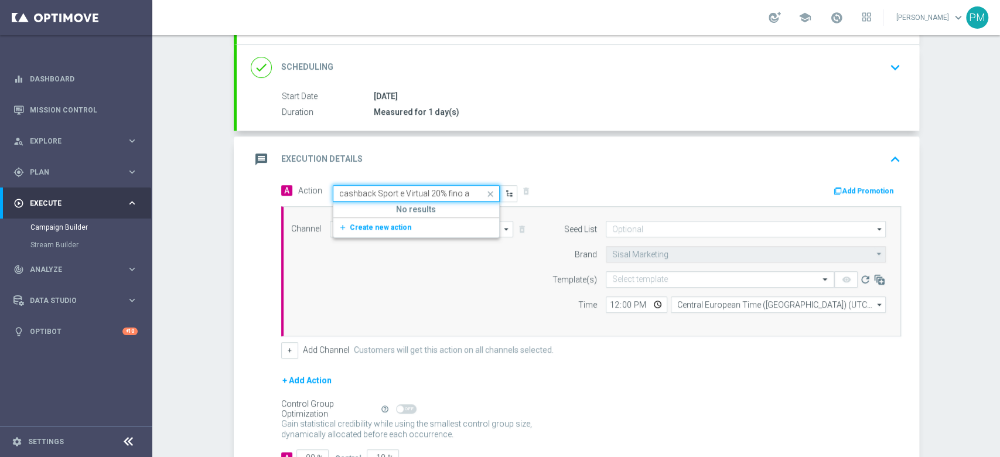
scroll to position [0, 104]
click at [380, 223] on span "Create new action" at bounding box center [381, 227] width 62 height 8
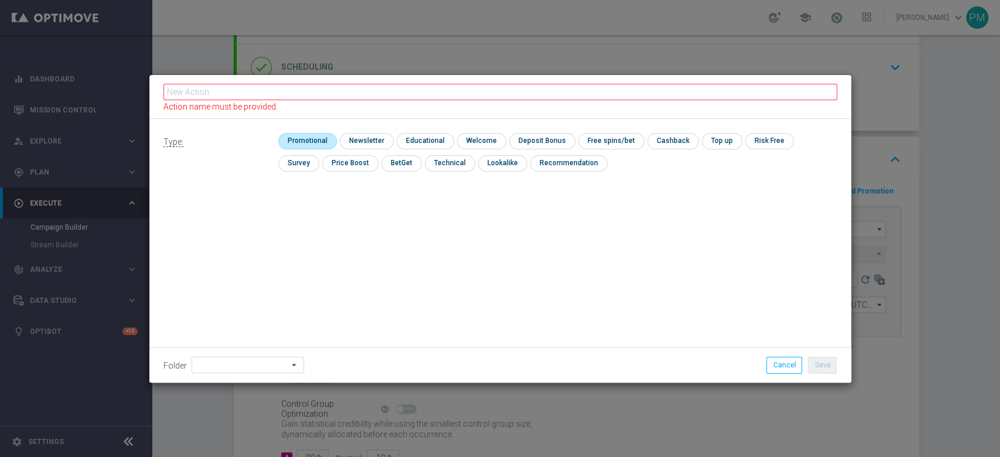
click at [291, 140] on input "checkbox" at bounding box center [306, 141] width 56 height 16
checkbox input "true"
drag, startPoint x: 670, startPoint y: 136, endPoint x: 612, endPoint y: 111, distance: 63.2
click at [671, 136] on input "checkbox" at bounding box center [683, 141] width 49 height 16
checkbox input "true"
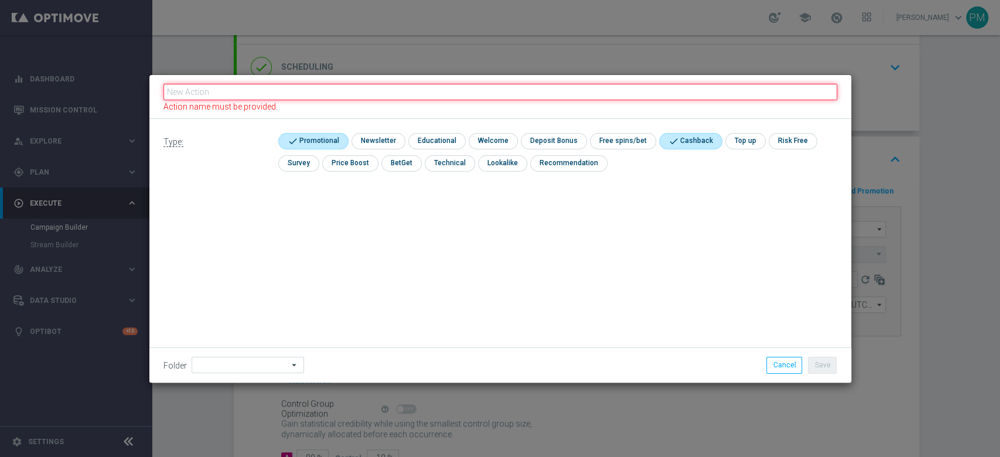
click at [595, 95] on input "text" at bounding box center [500, 92] width 674 height 16
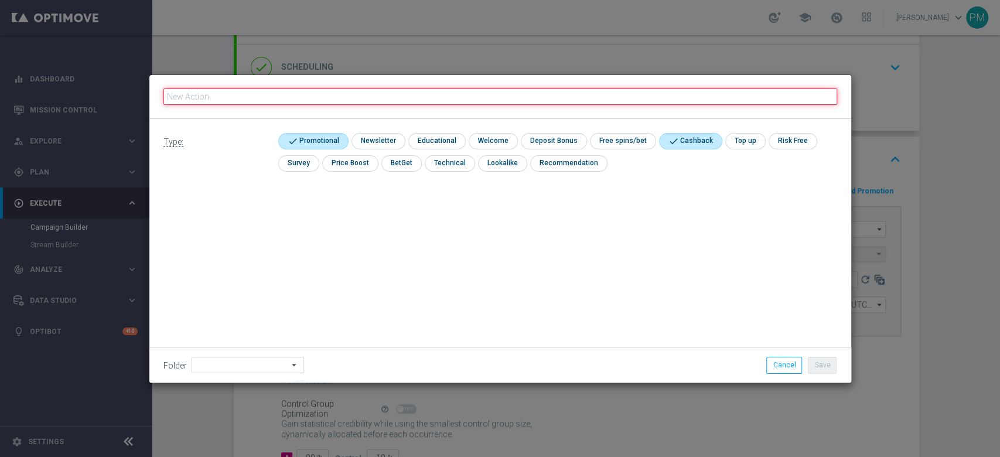
paste input "cashback Sport e Virtual 20% fino a 150€ senza giocato min QeL3"
type input "cashback Sport e Virtual 20% fino a 150€ senza giocato min QeL3"
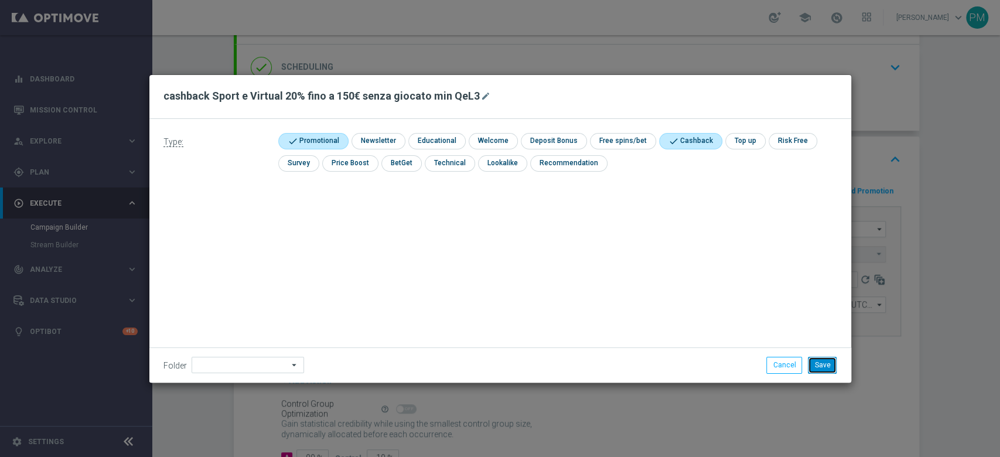
click at [820, 373] on button "Save" at bounding box center [822, 365] width 29 height 16
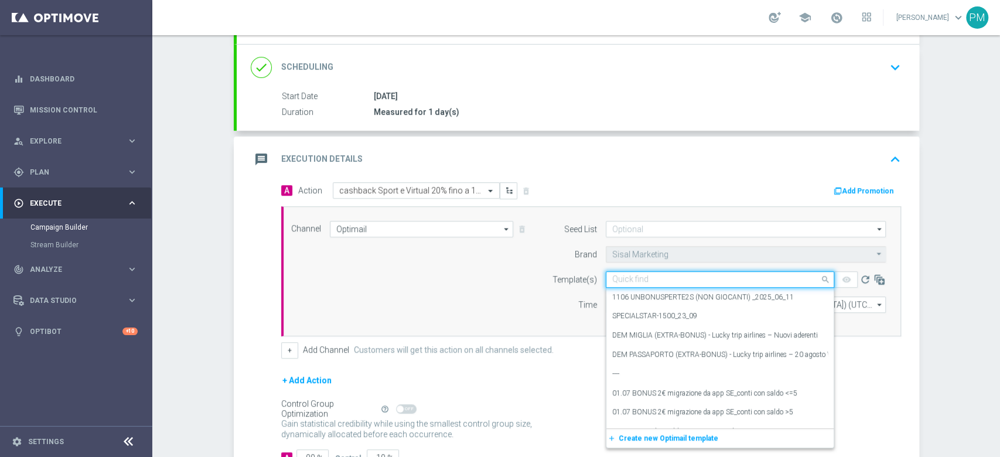
click at [628, 277] on input "text" at bounding box center [708, 280] width 192 height 10
paste input "CBSPORTVIR1110"
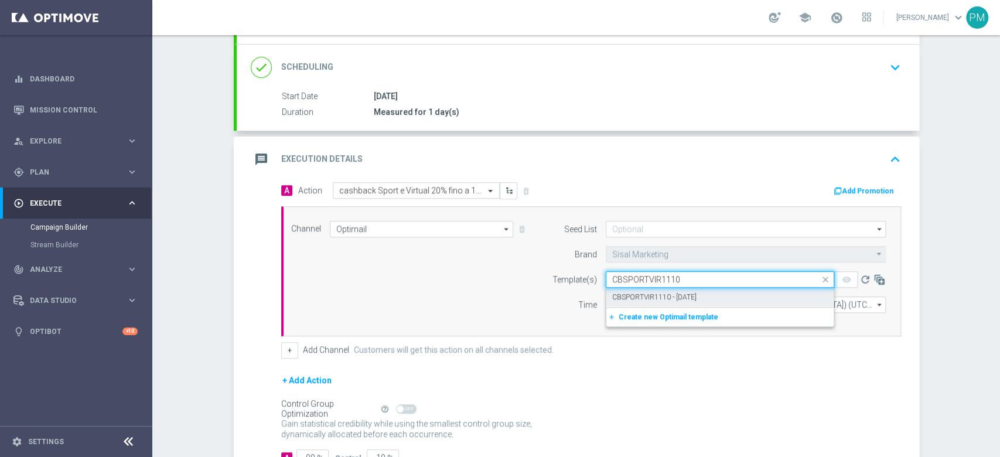
click at [640, 292] on label "CBSPORTVIR1110 - [DATE]" at bounding box center [654, 297] width 84 height 10
type input "CBSPORTVIR1110"
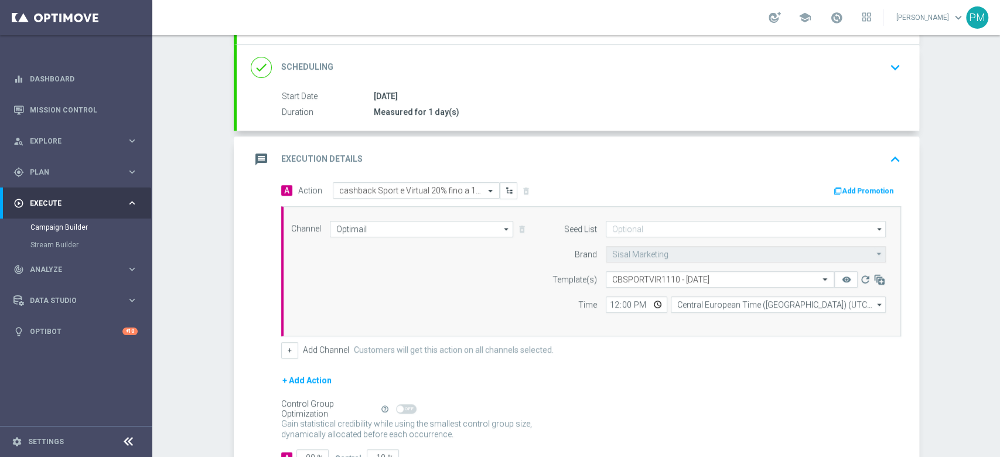
click at [863, 185] on button "Add Promotion" at bounding box center [865, 191] width 65 height 13
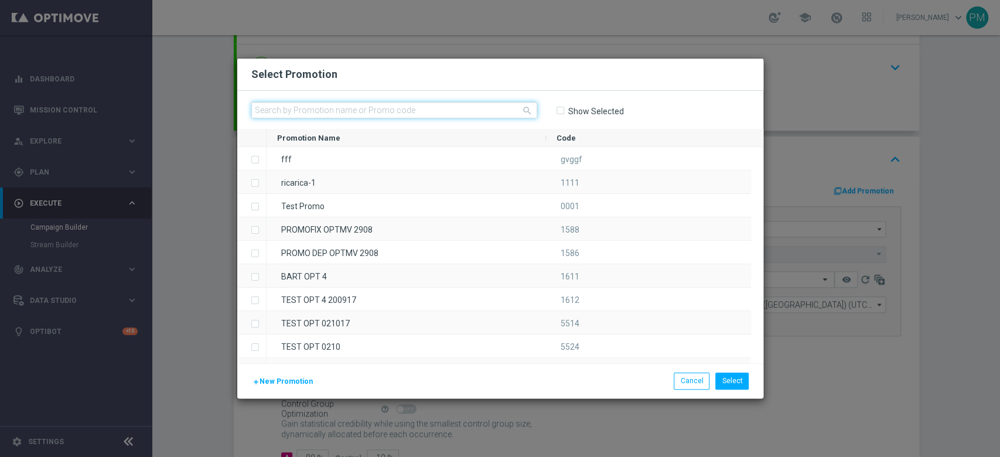
click at [339, 111] on input "text" at bounding box center [394, 110] width 286 height 16
paste input "CBSPORTVIR1110"
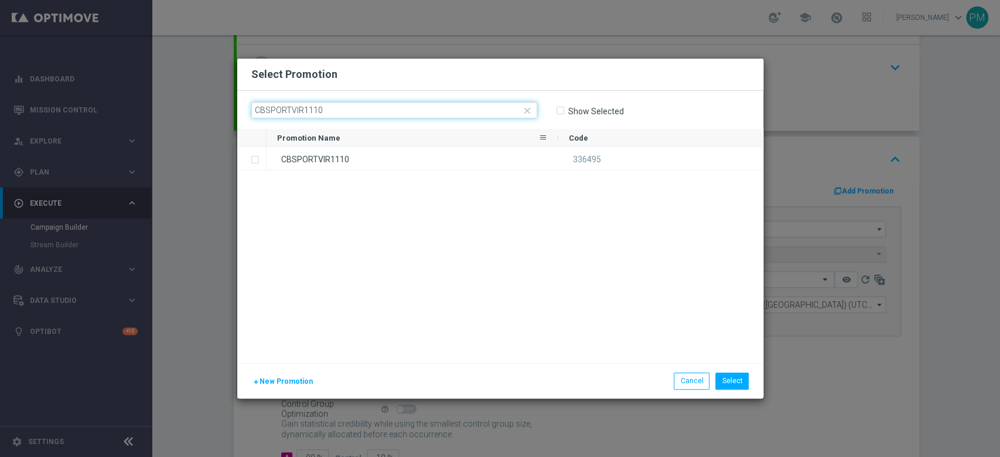
type input "CBSPORTVIR1110"
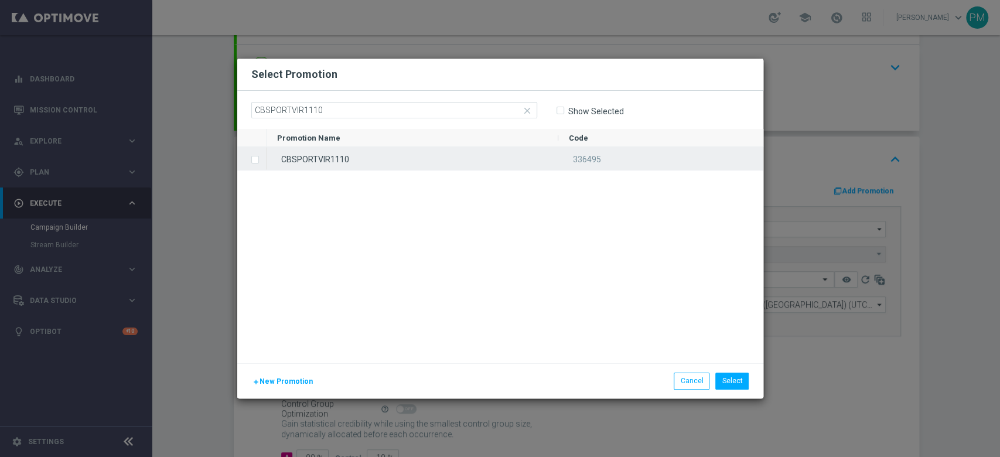
click at [330, 152] on div "CBSPORTVIR1110" at bounding box center [413, 158] width 292 height 23
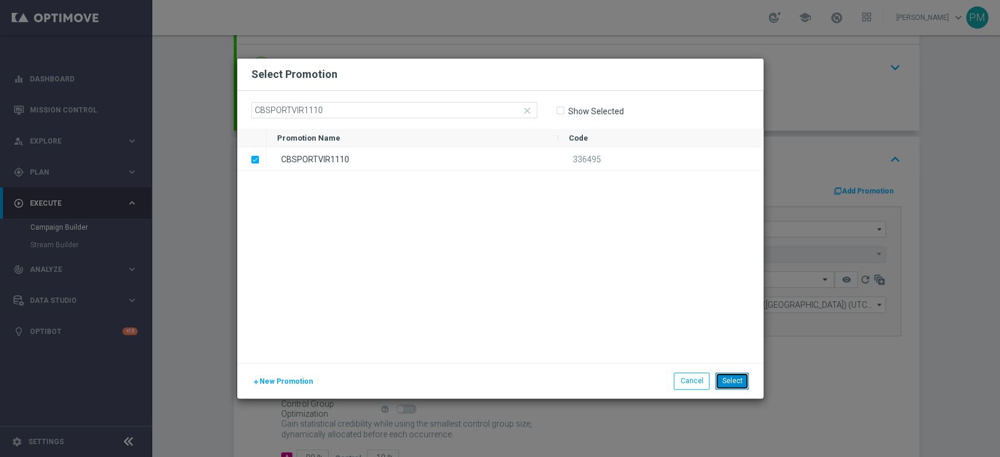
click at [741, 382] on button "Select" at bounding box center [731, 381] width 33 height 16
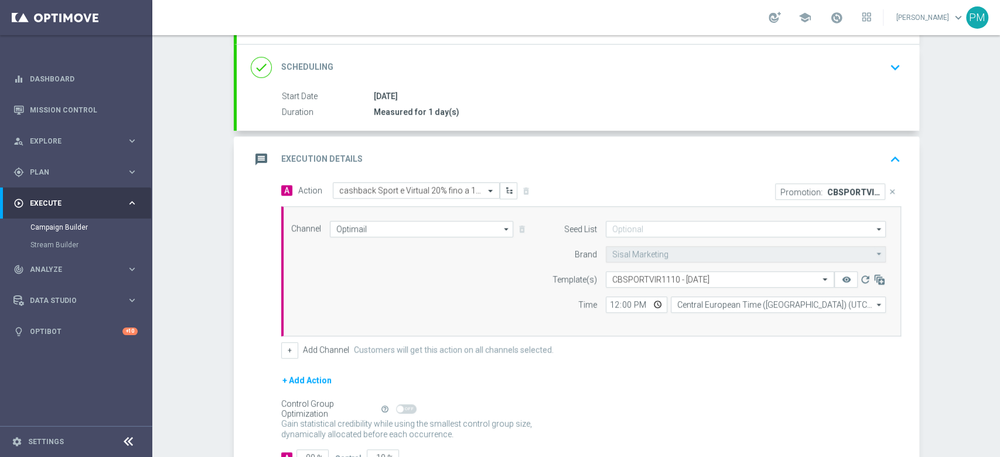
click at [764, 152] on div "message Execution Details keyboard_arrow_up" at bounding box center [578, 159] width 655 height 22
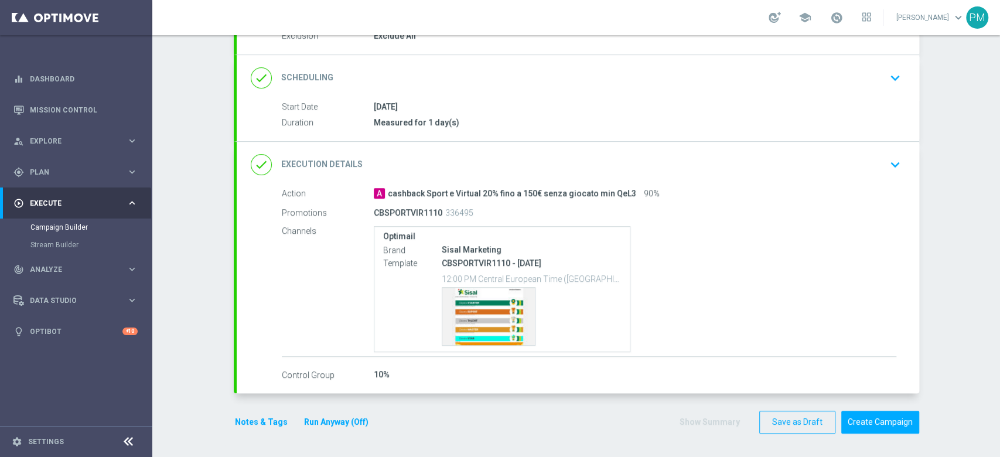
scroll to position [135, 0]
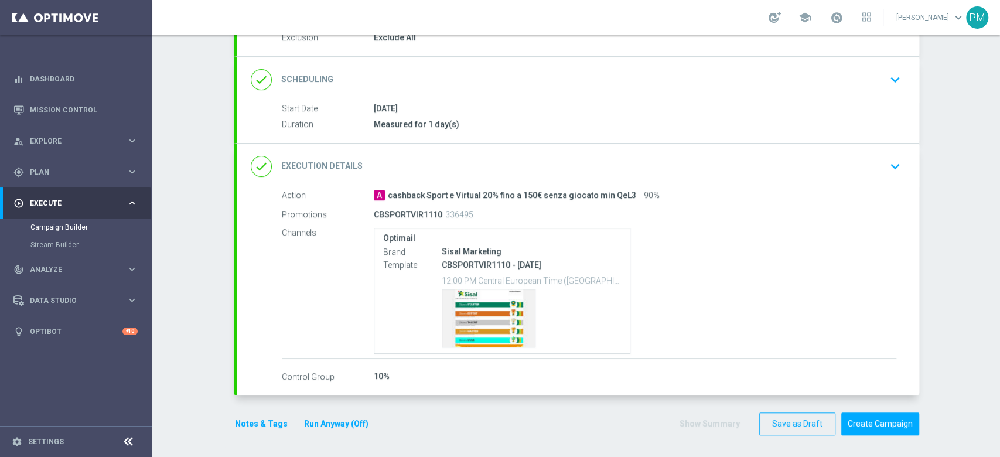
click at [241, 423] on button "Notes & Tags" at bounding box center [261, 424] width 55 height 15
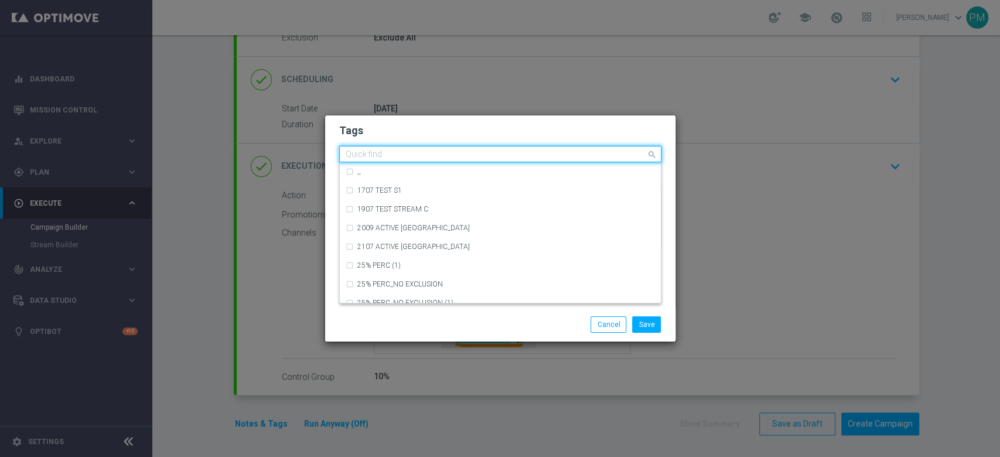
click at [415, 157] on input "text" at bounding box center [496, 155] width 301 height 10
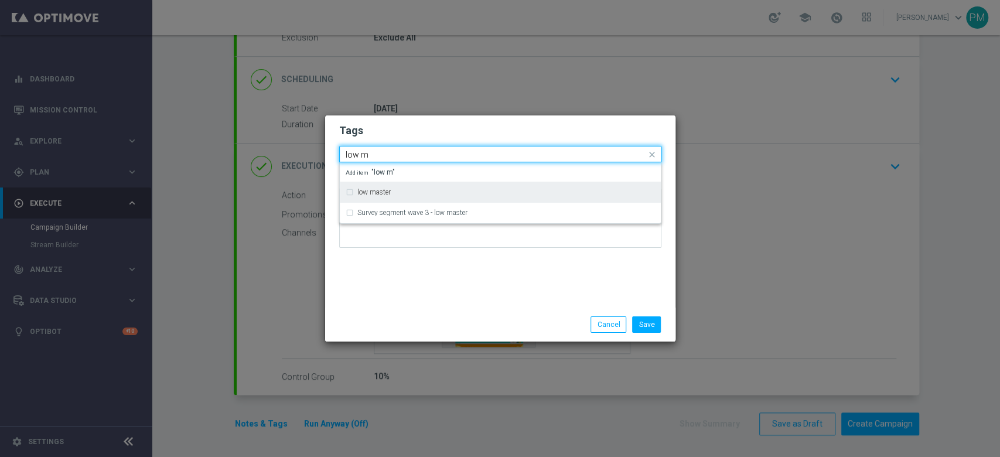
click at [408, 202] on div "low master" at bounding box center [500, 192] width 321 height 21
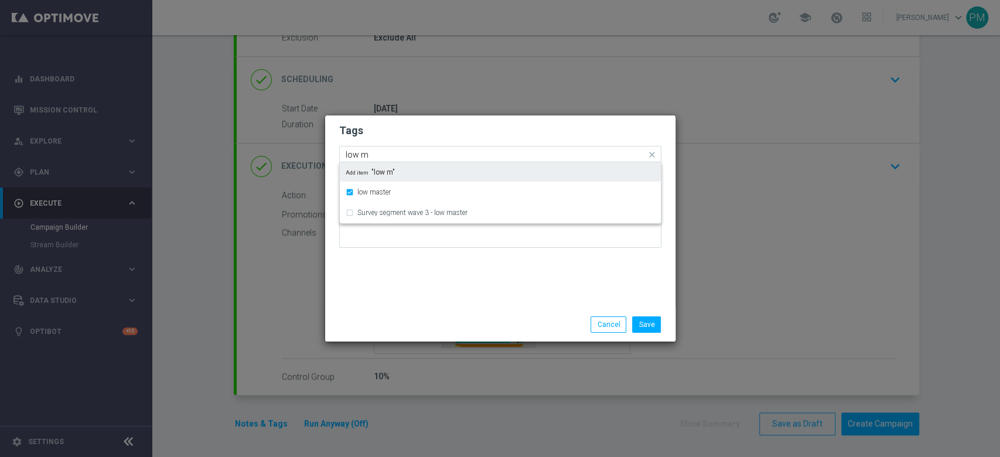
click at [362, 152] on input "low m" at bounding box center [496, 155] width 301 height 10
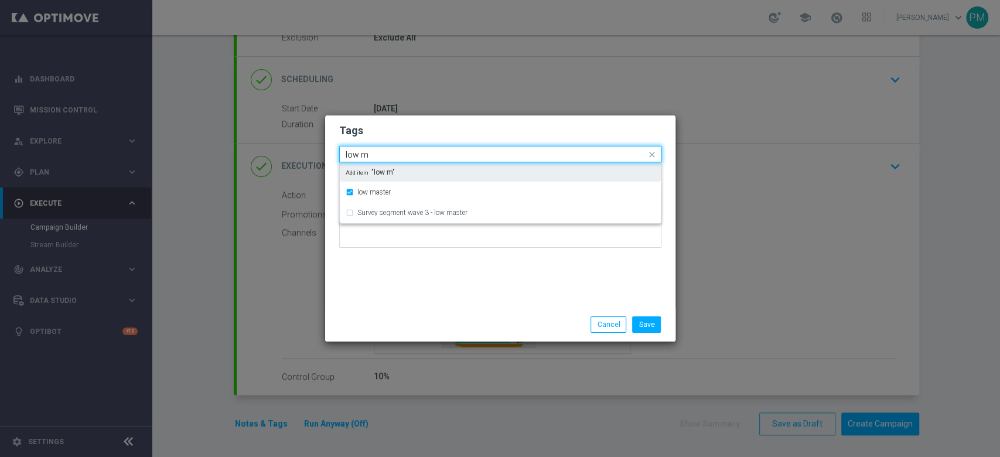
click at [362, 152] on input "low m" at bounding box center [496, 155] width 301 height 10
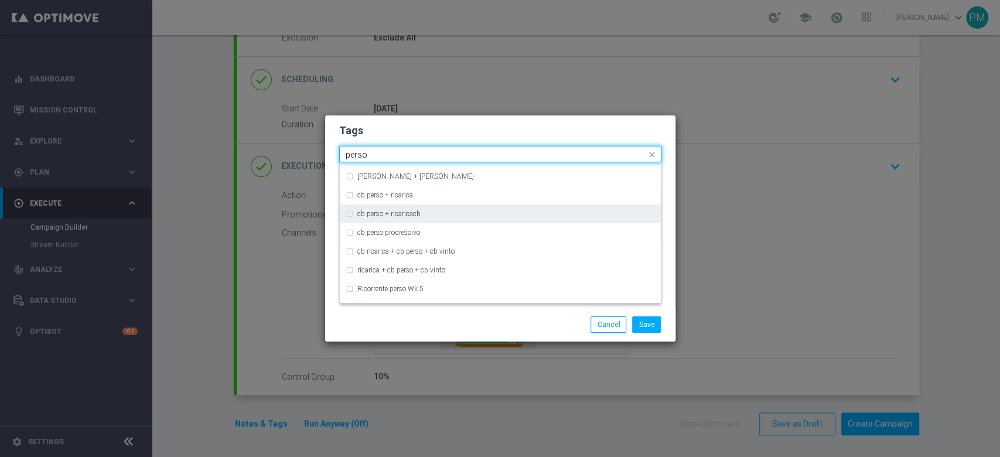
scroll to position [0, 0]
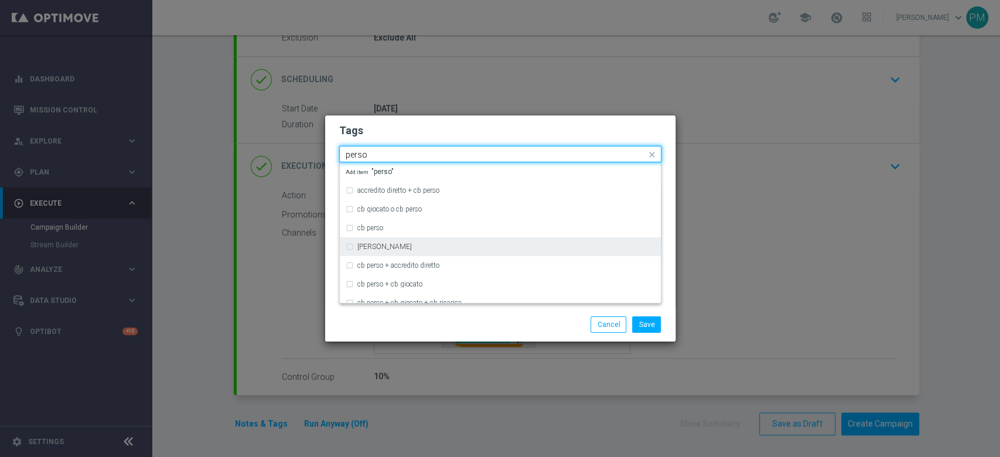
click at [398, 241] on div "CB perso" at bounding box center [500, 246] width 309 height 19
type input "perso"
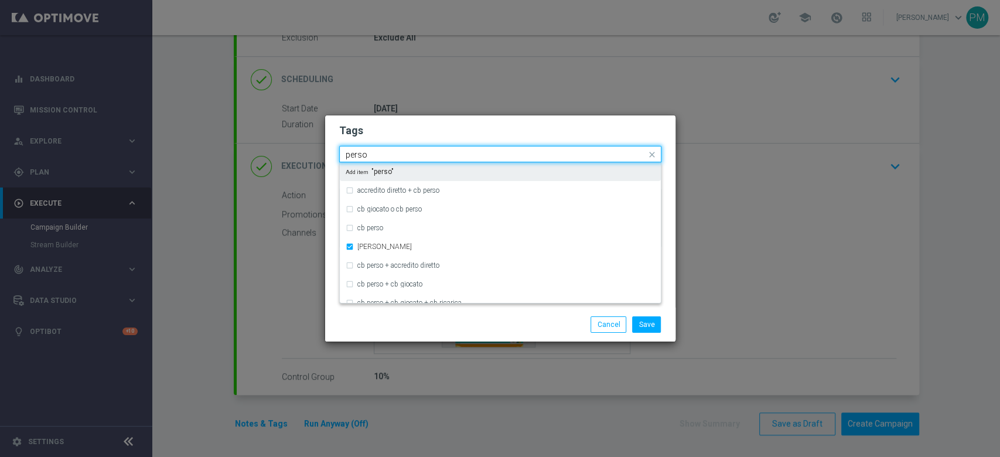
click at [356, 156] on input "perso" at bounding box center [496, 155] width 301 height 10
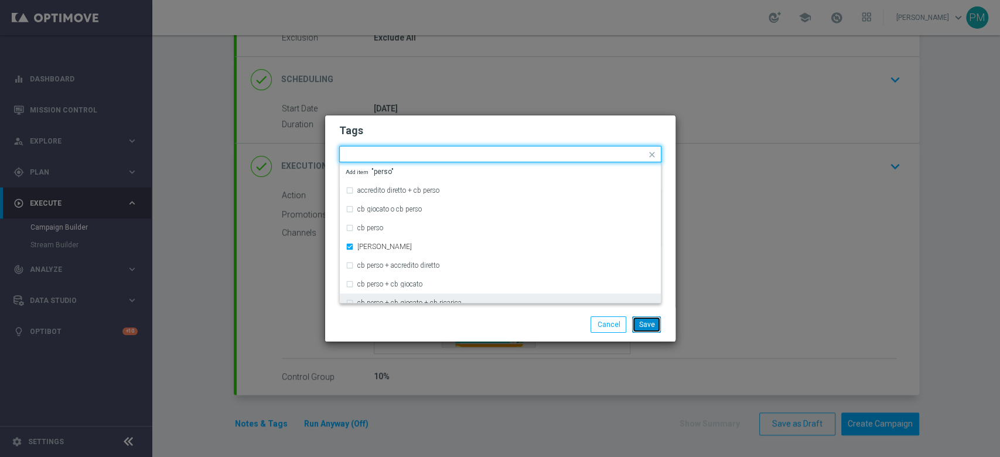
click at [657, 325] on button "Save" at bounding box center [646, 324] width 29 height 16
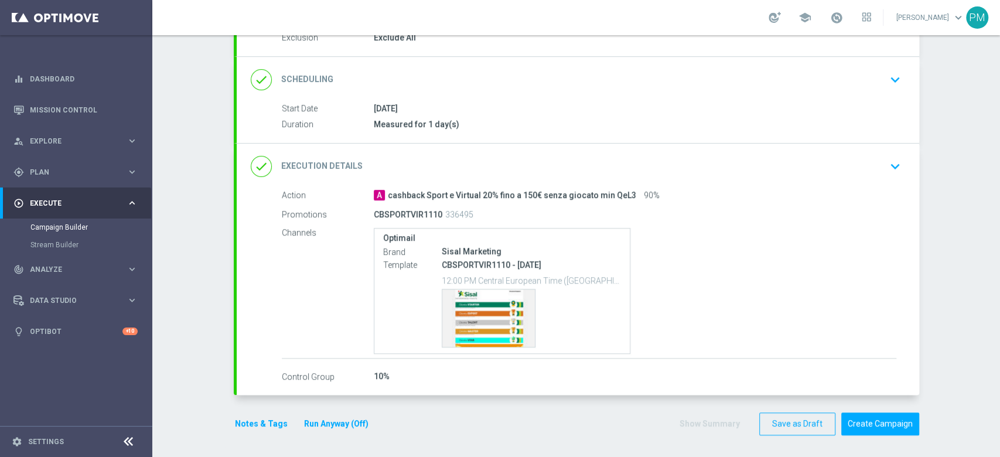
click at [244, 420] on button "Notes & Tags" at bounding box center [261, 424] width 55 height 15
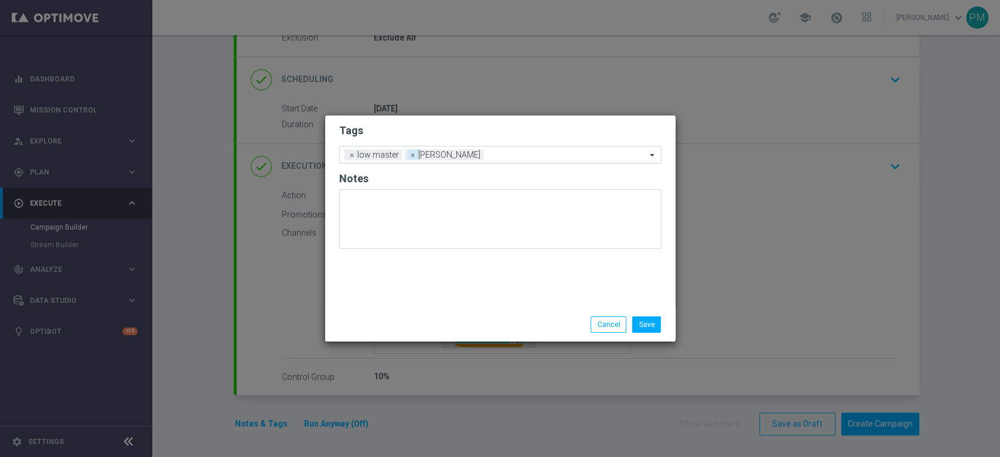
click at [410, 154] on span "×" at bounding box center [413, 154] width 11 height 11
click at [430, 155] on input "text" at bounding box center [527, 156] width 240 height 10
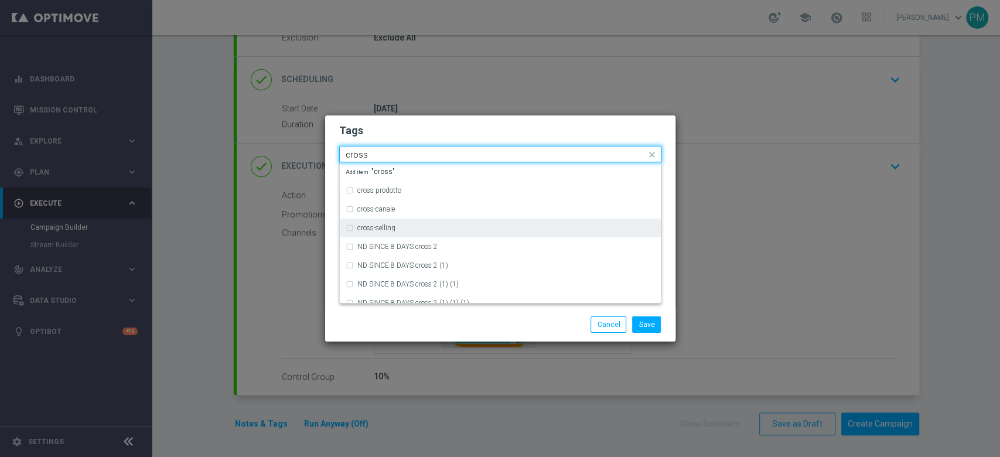
click at [449, 224] on div "cross-selling" at bounding box center [506, 227] width 298 height 7
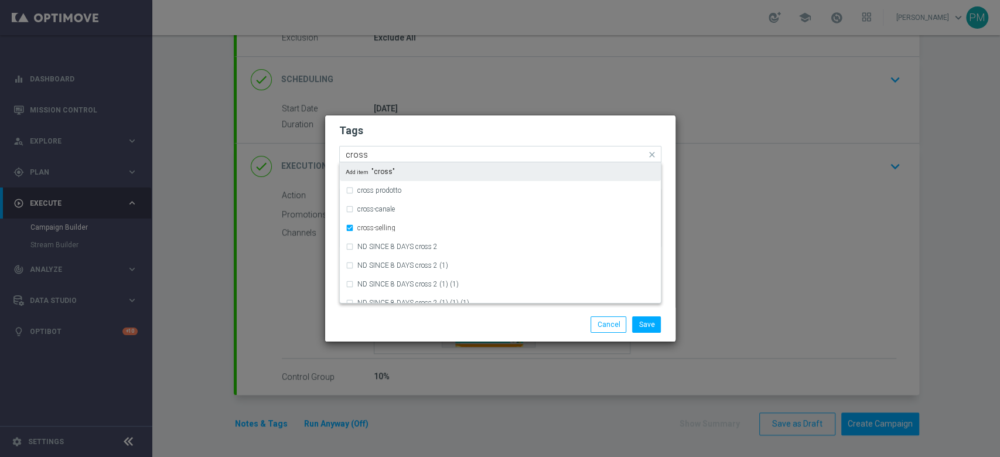
click at [420, 154] on input "cross" at bounding box center [496, 155] width 301 height 10
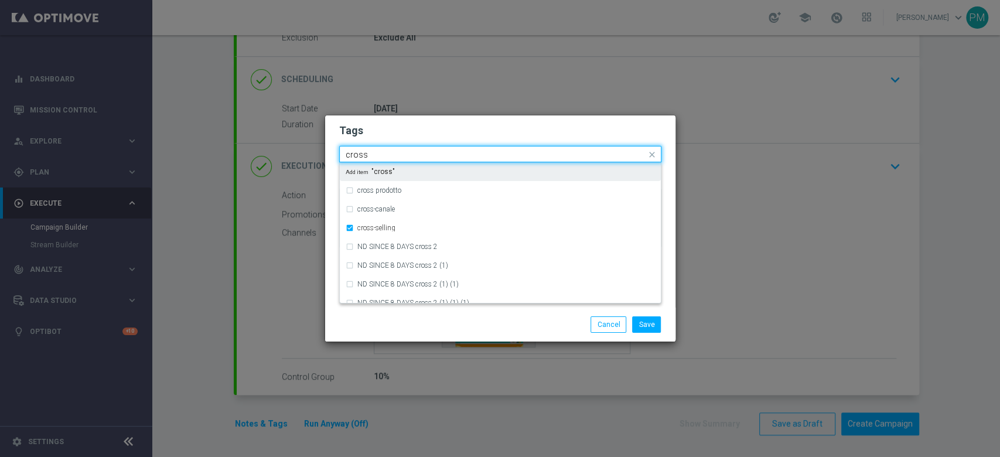
click at [420, 154] on input "cross" at bounding box center [496, 155] width 301 height 10
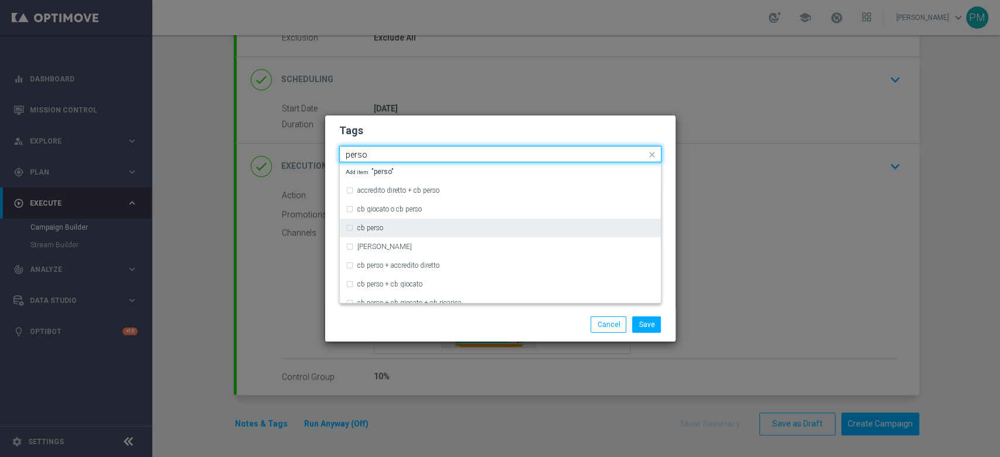
click at [411, 220] on div "cb perso" at bounding box center [500, 228] width 309 height 19
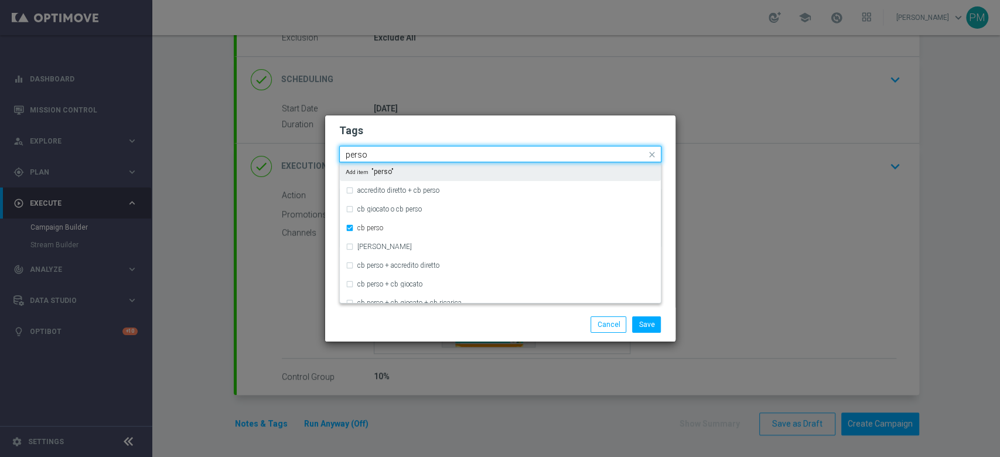
click at [356, 152] on input "perso" at bounding box center [496, 155] width 301 height 10
click at [394, 169] on div "betting" at bounding box center [506, 171] width 298 height 7
click at [355, 153] on input "betting" at bounding box center [496, 155] width 301 height 10
click at [356, 153] on input "betting" at bounding box center [496, 155] width 301 height 10
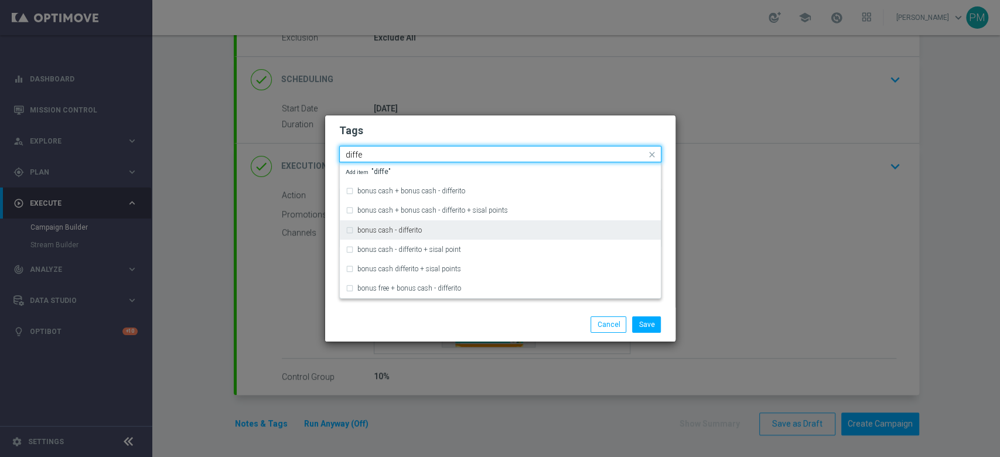
click at [375, 229] on label "bonus cash - differito" at bounding box center [389, 230] width 64 height 7
type input "diffe"
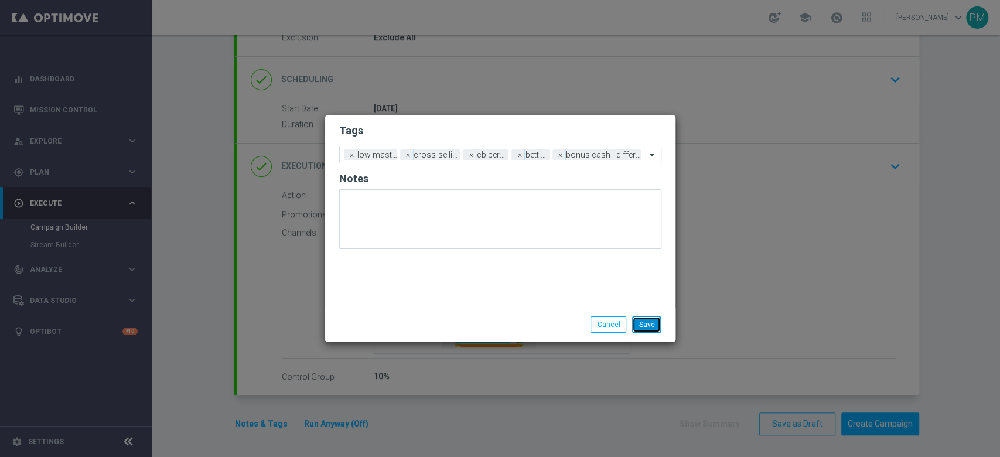
click at [655, 328] on button "Save" at bounding box center [646, 324] width 29 height 16
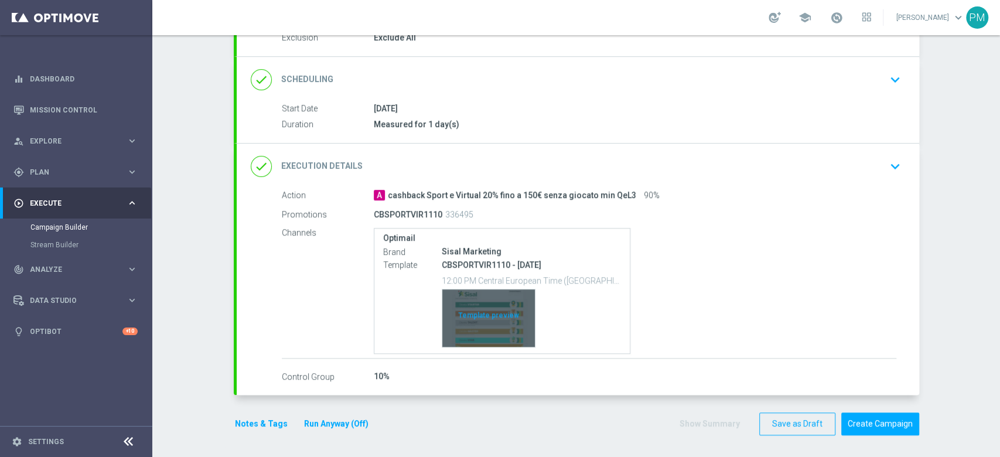
click at [486, 306] on div "Template preview" at bounding box center [488, 317] width 93 height 57
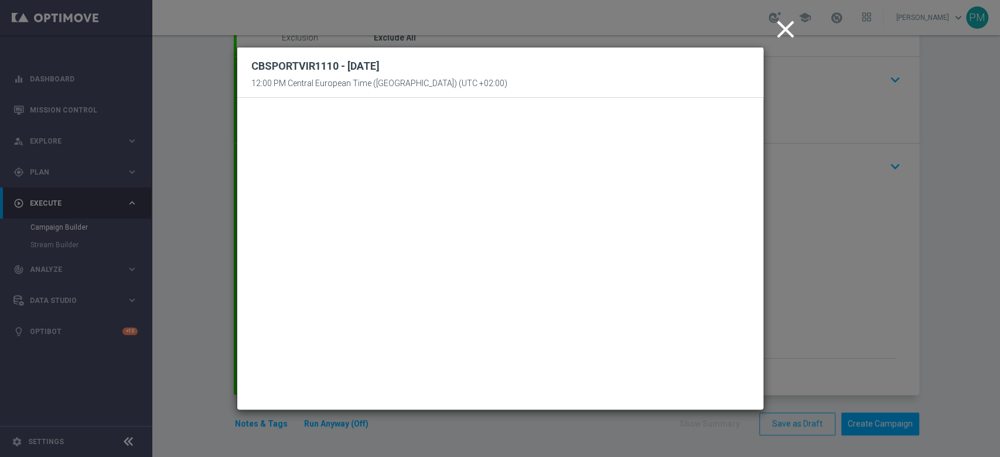
click at [792, 26] on icon "close" at bounding box center [785, 29] width 29 height 29
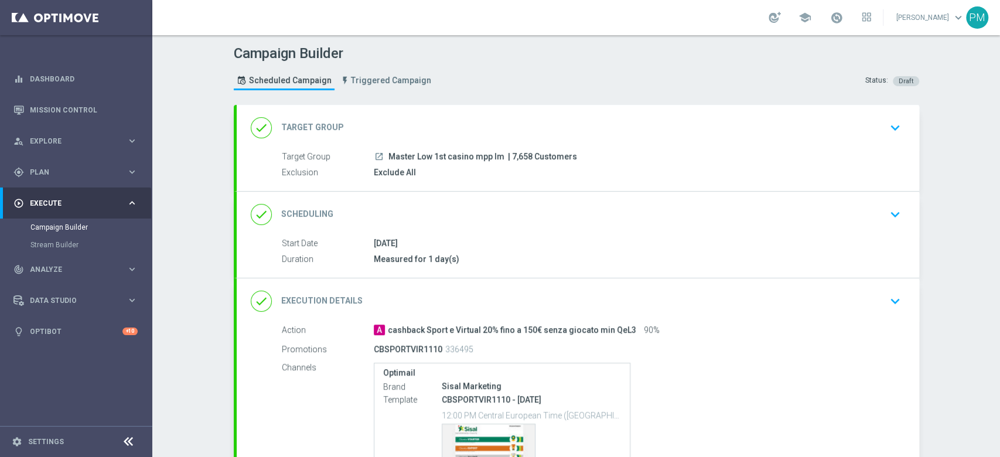
click at [638, 205] on div "done Scheduling keyboard_arrow_down" at bounding box center [578, 214] width 655 height 22
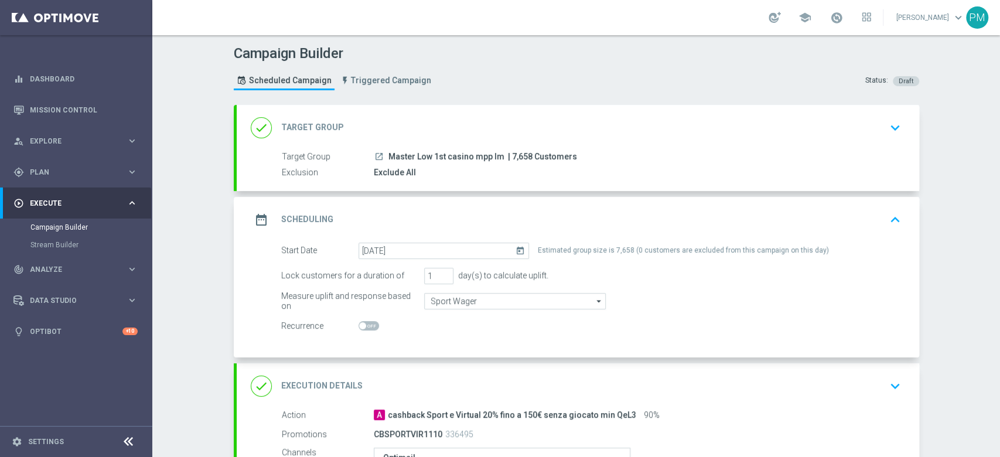
click at [638, 127] on div "done Target Group keyboard_arrow_down" at bounding box center [578, 128] width 655 height 22
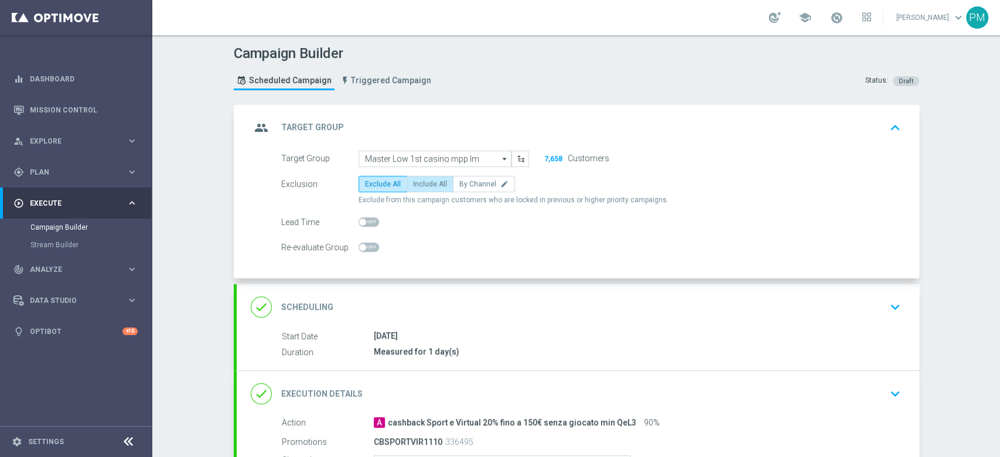
click at [427, 180] on span "Include All" at bounding box center [430, 184] width 34 height 8
click at [421, 182] on input "Include All" at bounding box center [417, 186] width 8 height 8
radio input "true"
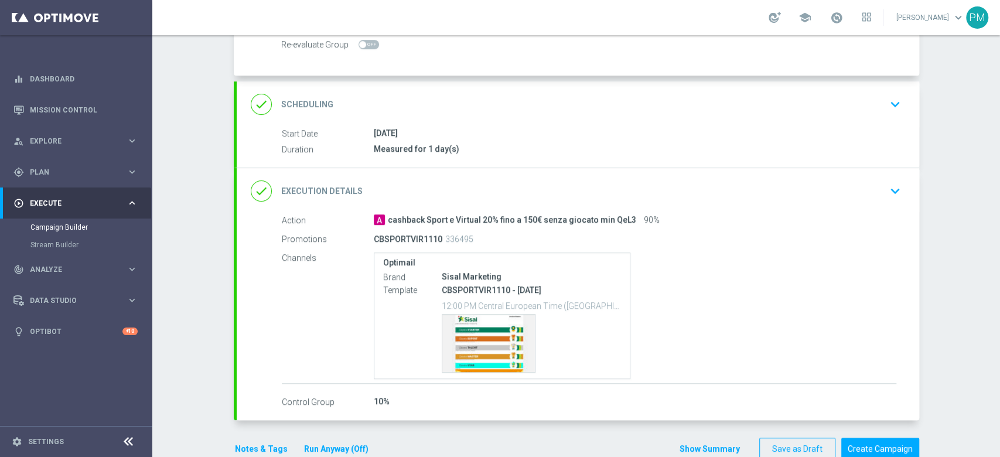
scroll to position [227, 0]
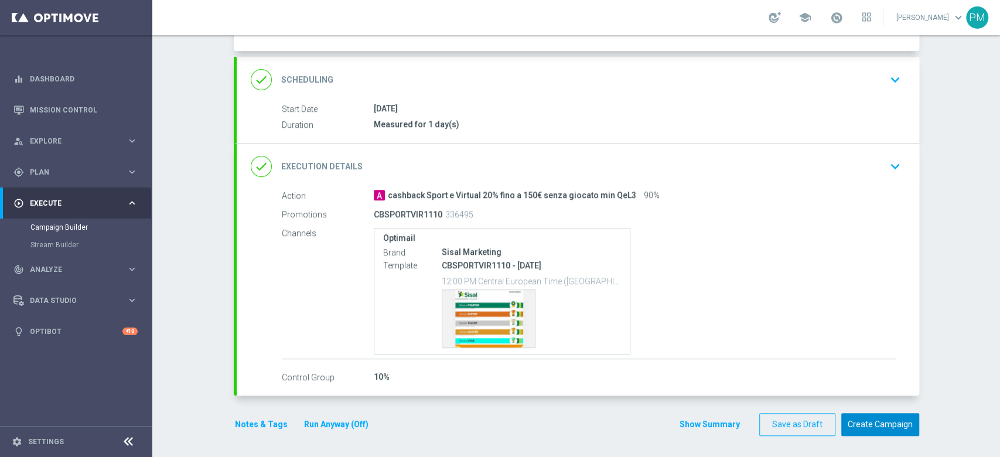
click at [844, 420] on button "Create Campaign" at bounding box center [880, 424] width 78 height 23
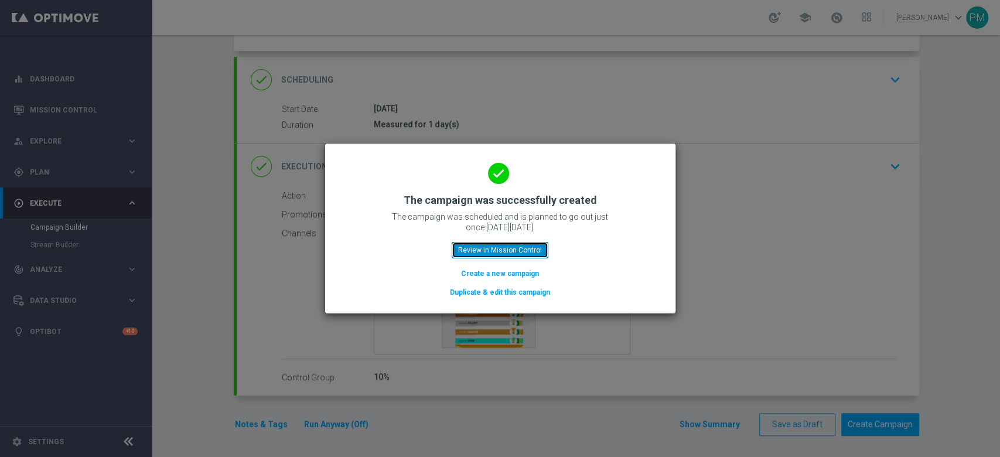
click at [517, 253] on button "Review in Mission Control" at bounding box center [500, 250] width 97 height 16
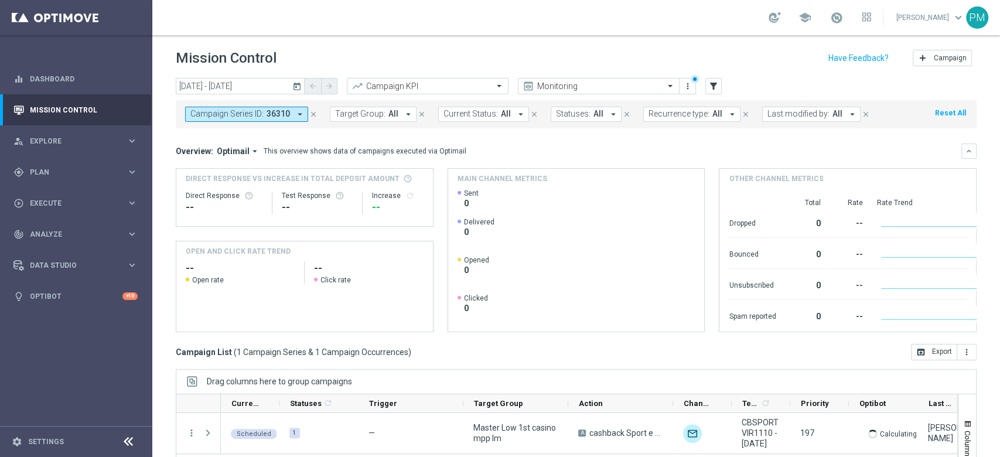
click at [312, 111] on icon "close" at bounding box center [313, 114] width 8 height 8
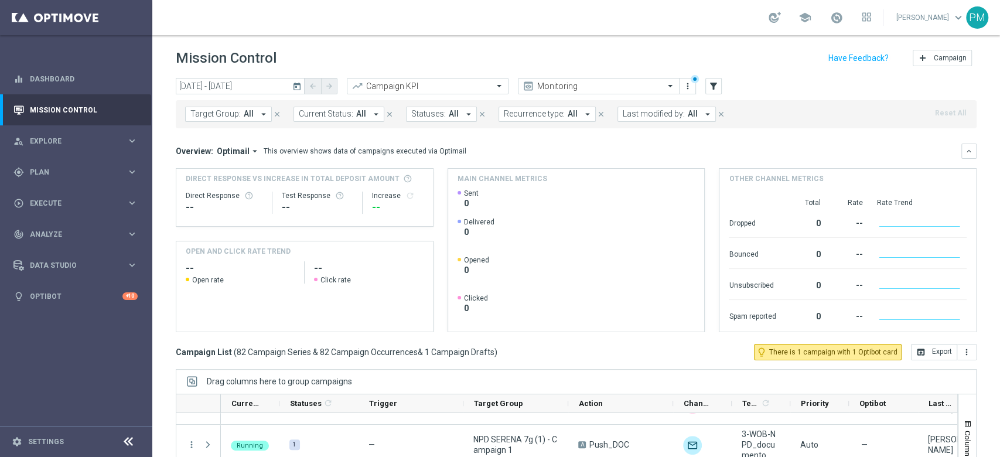
click at [668, 115] on span "Last modified by:" at bounding box center [654, 114] width 62 height 10
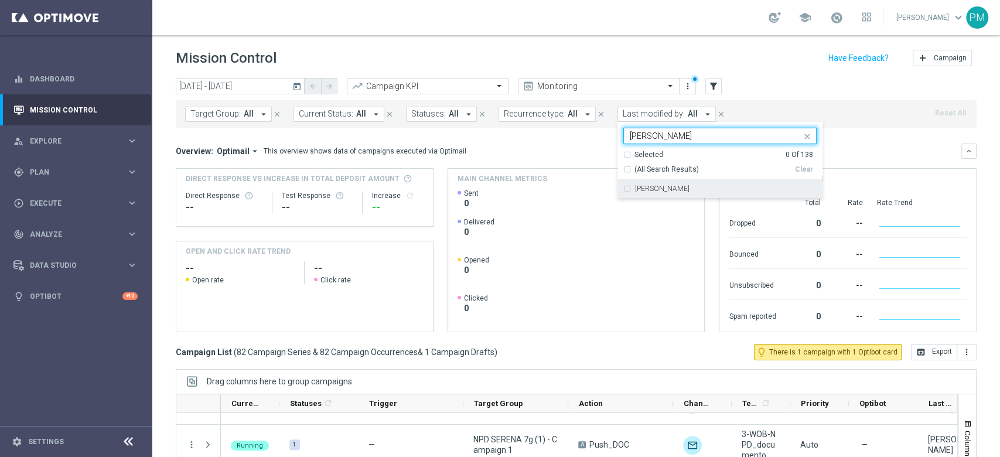
click at [698, 188] on div "[PERSON_NAME]" at bounding box center [726, 188] width 182 height 7
type input "paolo"
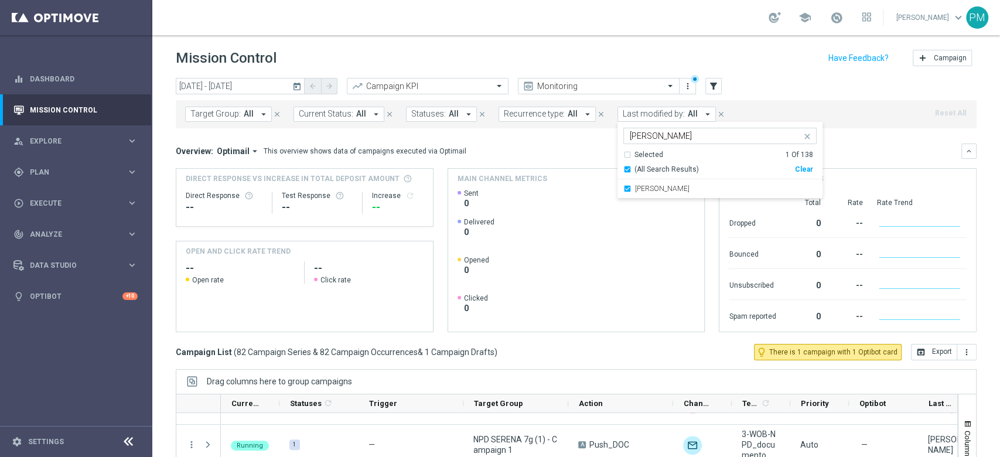
click at [767, 68] on div "Mission Control add Campaign" at bounding box center [576, 58] width 801 height 23
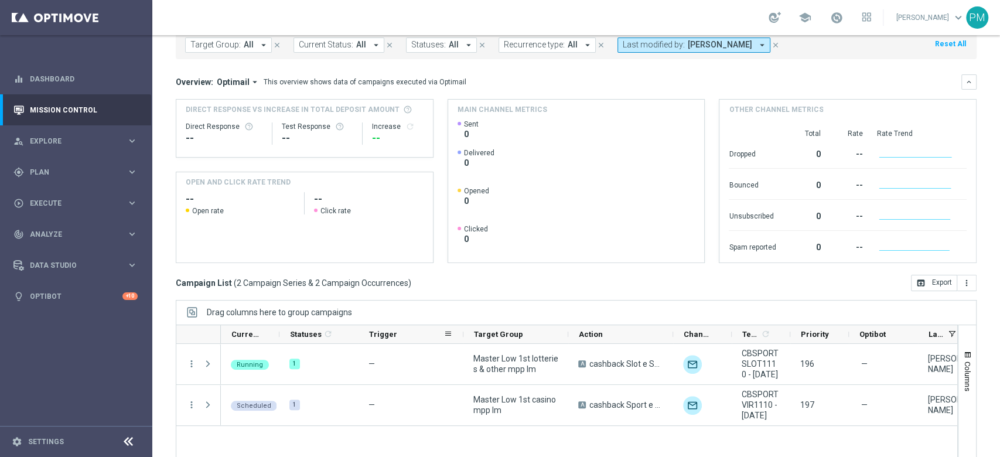
scroll to position [128, 0]
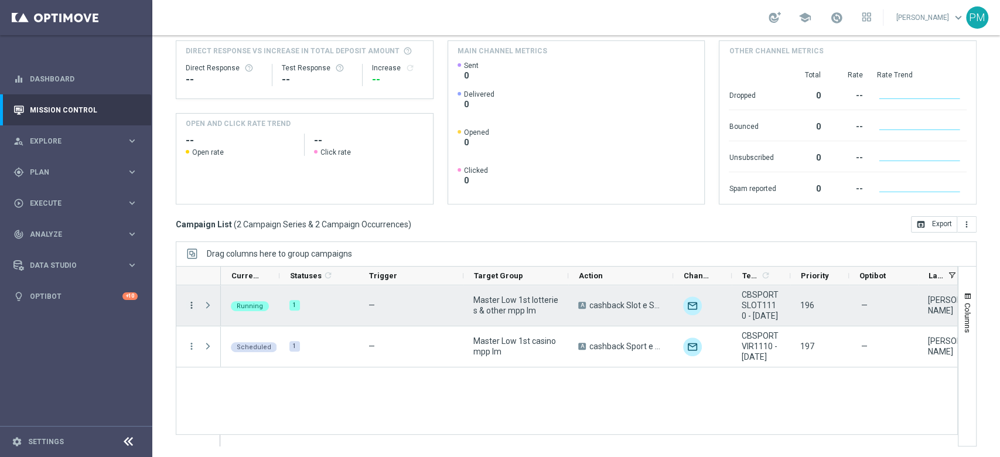
click at [190, 305] on icon "more_vert" at bounding box center [191, 305] width 11 height 11
click at [229, 312] on span "Campaign Details" at bounding box center [243, 312] width 59 height 8
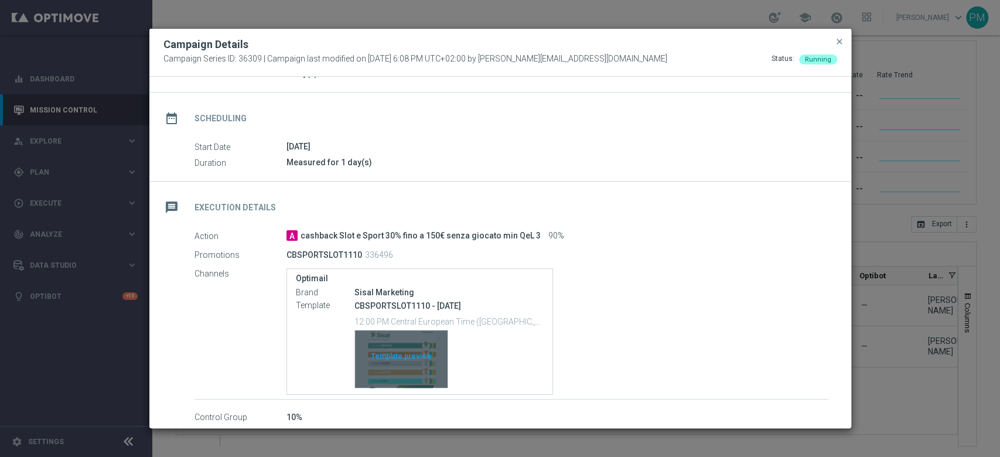
scroll to position [146, 0]
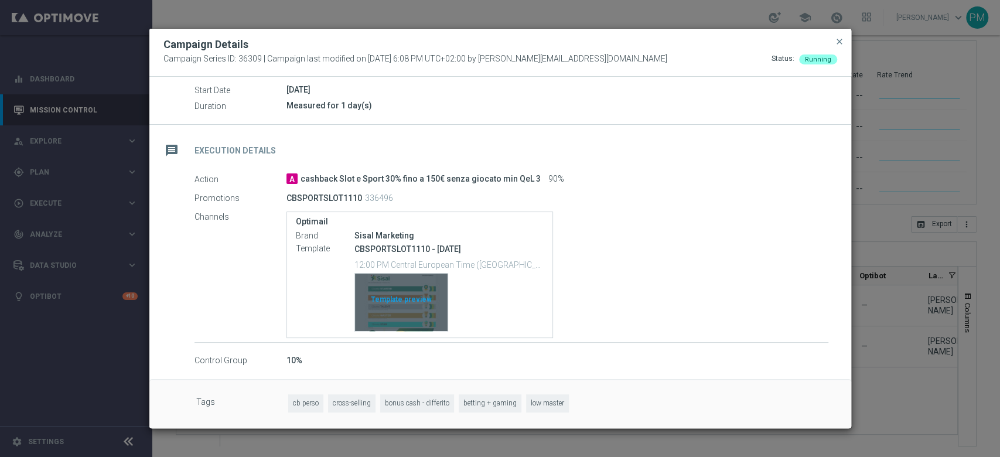
click at [408, 303] on div "Template preview" at bounding box center [401, 302] width 93 height 57
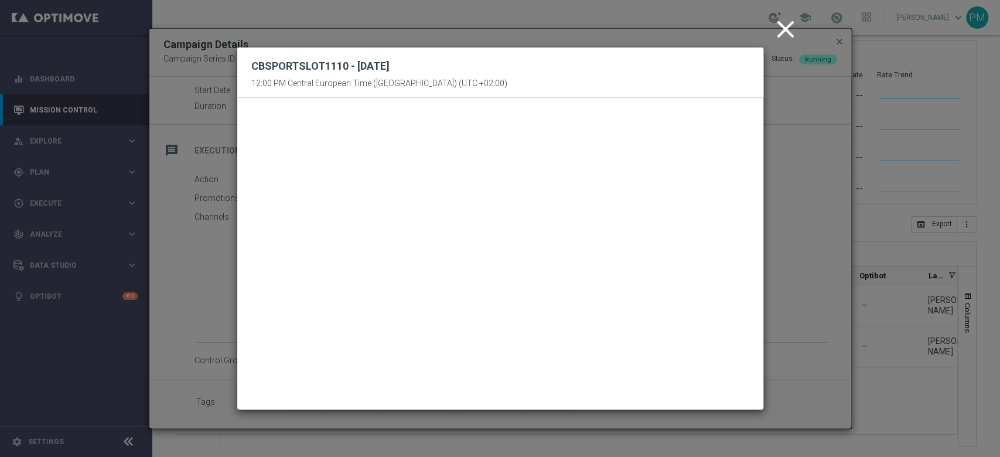
click at [789, 33] on icon "close" at bounding box center [785, 29] width 29 height 29
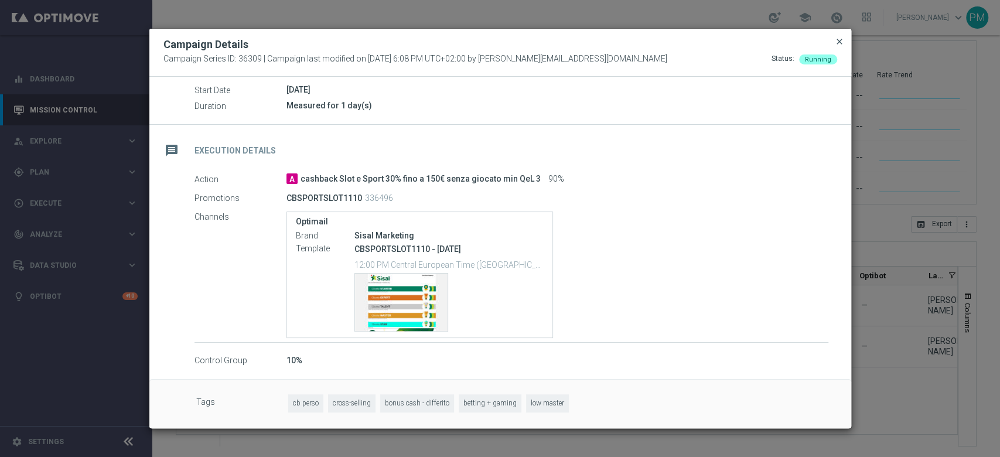
click at [841, 38] on span "close" at bounding box center [839, 41] width 9 height 9
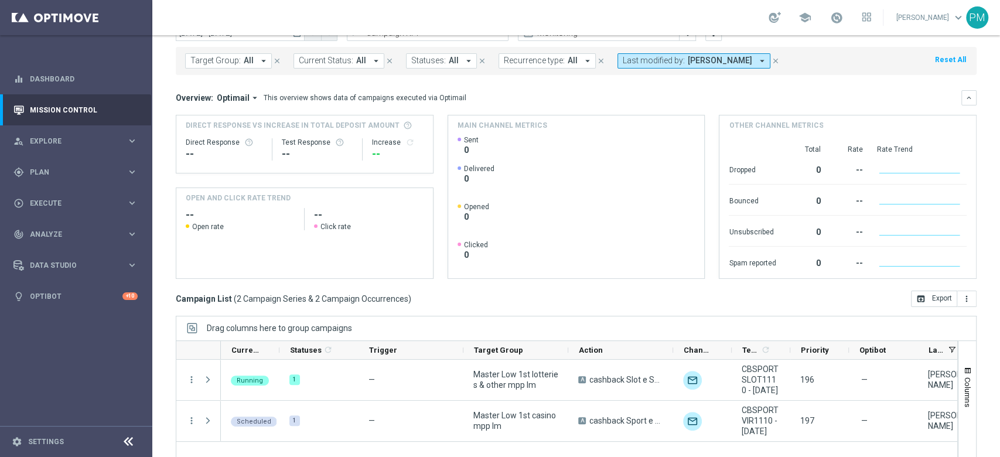
scroll to position [0, 0]
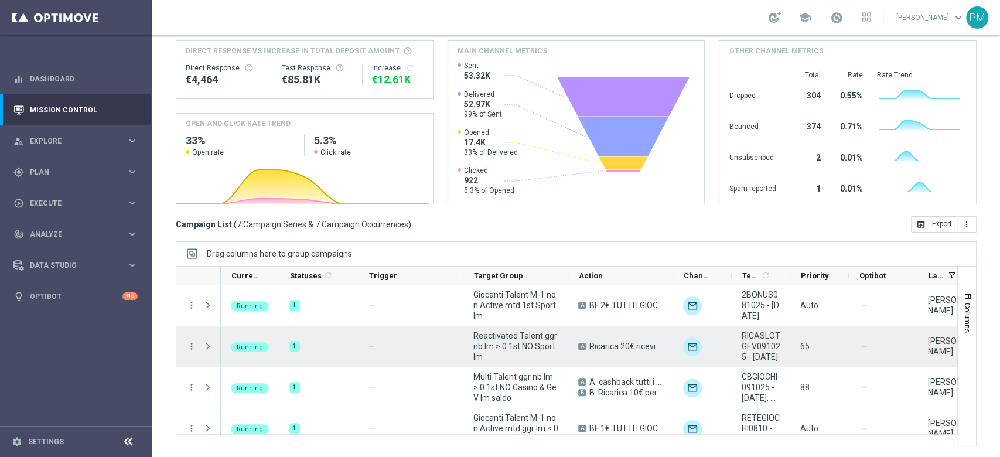
scroll to position [138, 0]
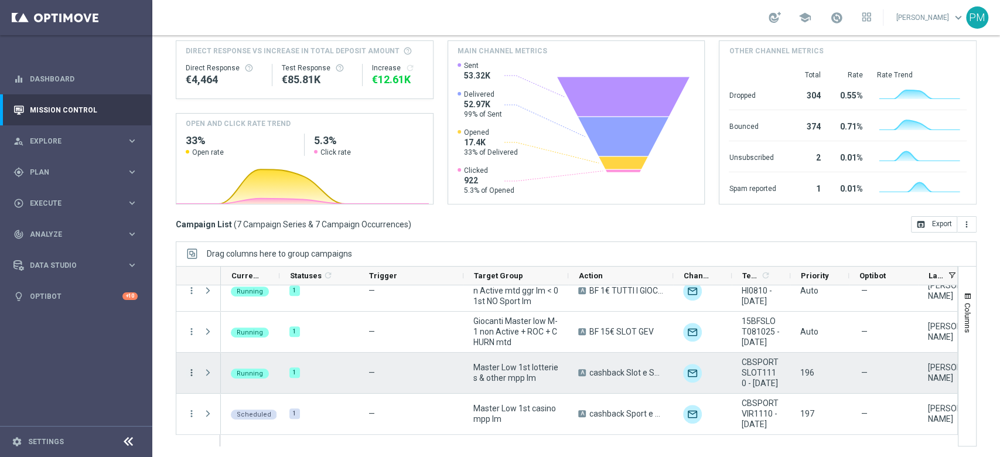
click at [194, 373] on icon "more_vert" at bounding box center [191, 372] width 11 height 11
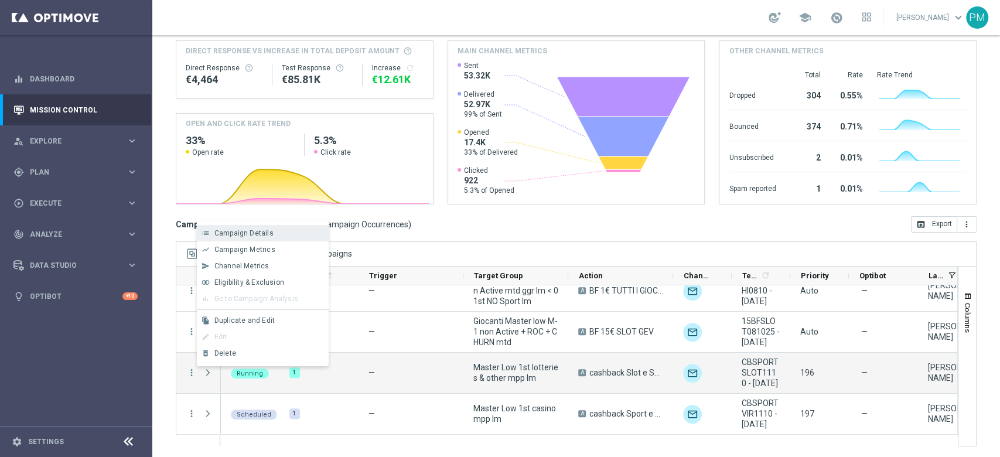
click at [231, 231] on span "Campaign Details" at bounding box center [243, 233] width 59 height 8
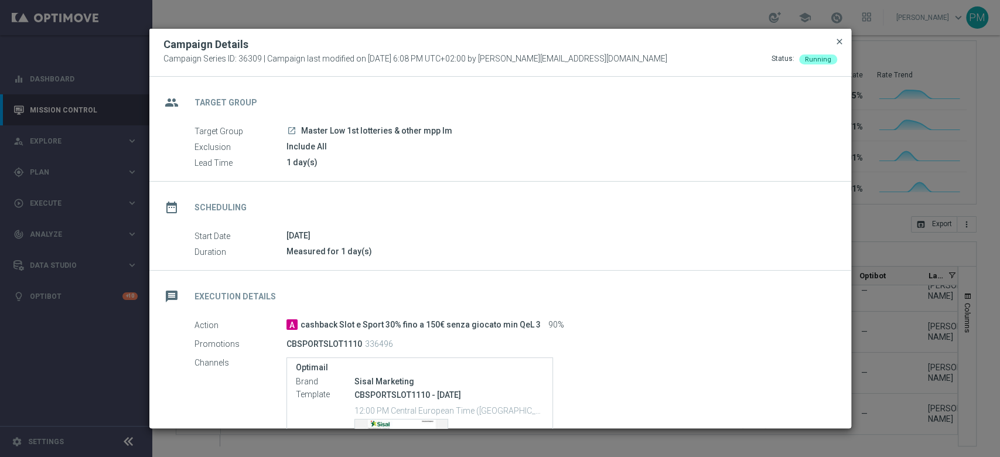
click at [841, 40] on span "close" at bounding box center [839, 41] width 9 height 9
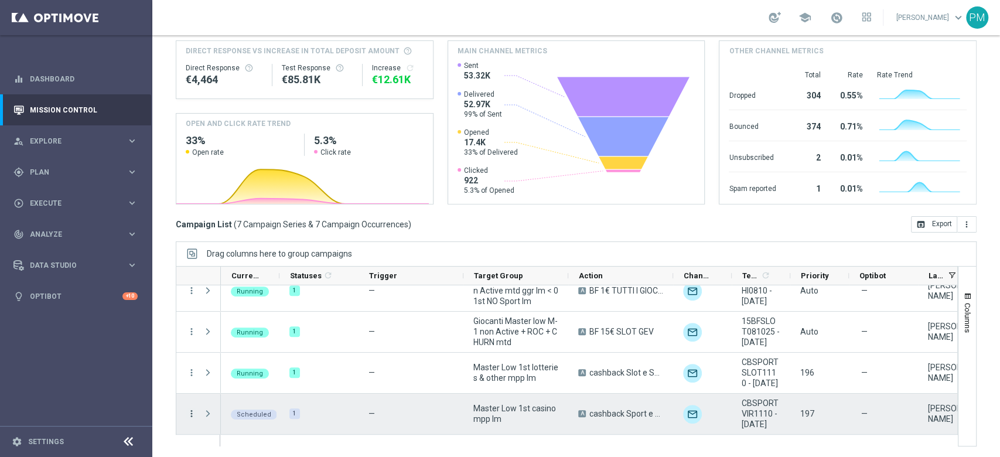
click at [187, 413] on icon "more_vert" at bounding box center [191, 413] width 11 height 11
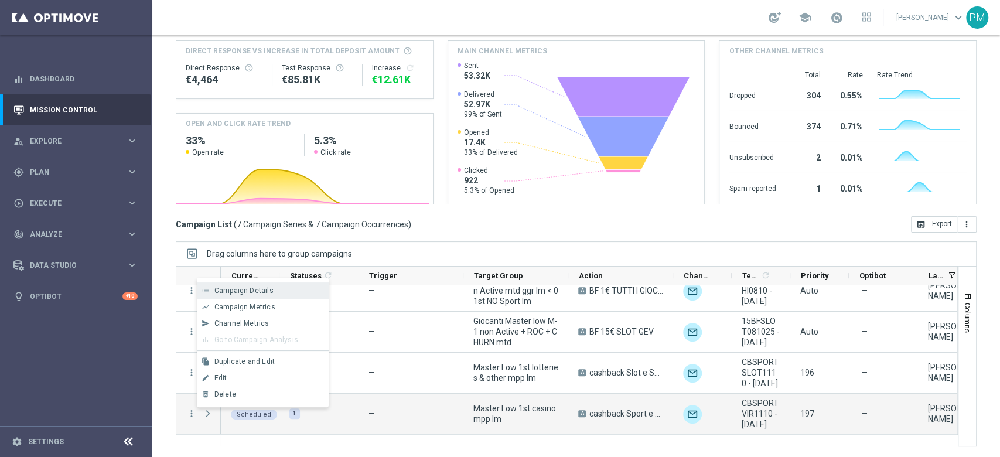
click at [283, 288] on div "Campaign Details" at bounding box center [268, 291] width 109 height 8
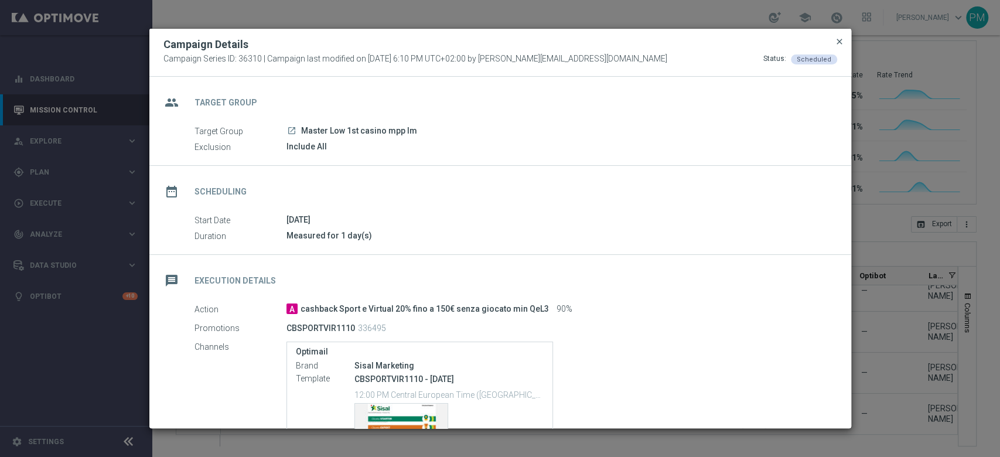
click at [837, 46] on span "close" at bounding box center [839, 41] width 9 height 9
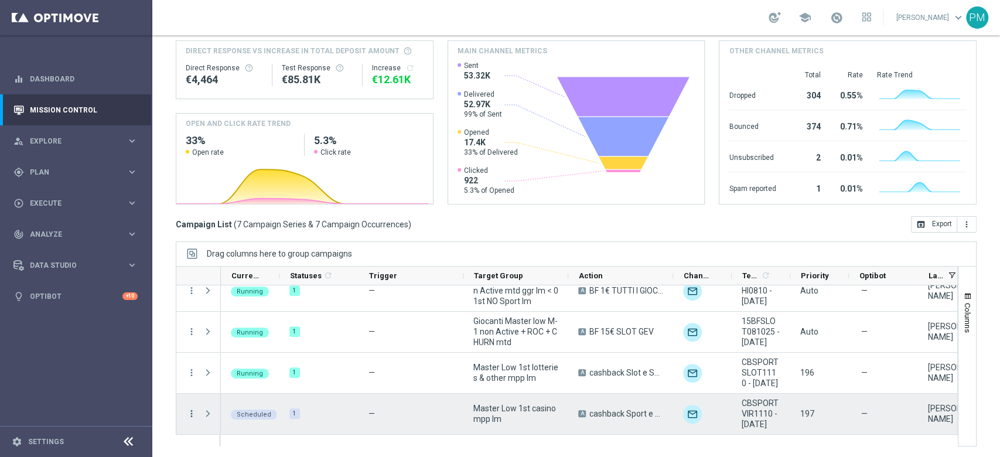
click at [189, 414] on icon "more_vert" at bounding box center [191, 413] width 11 height 11
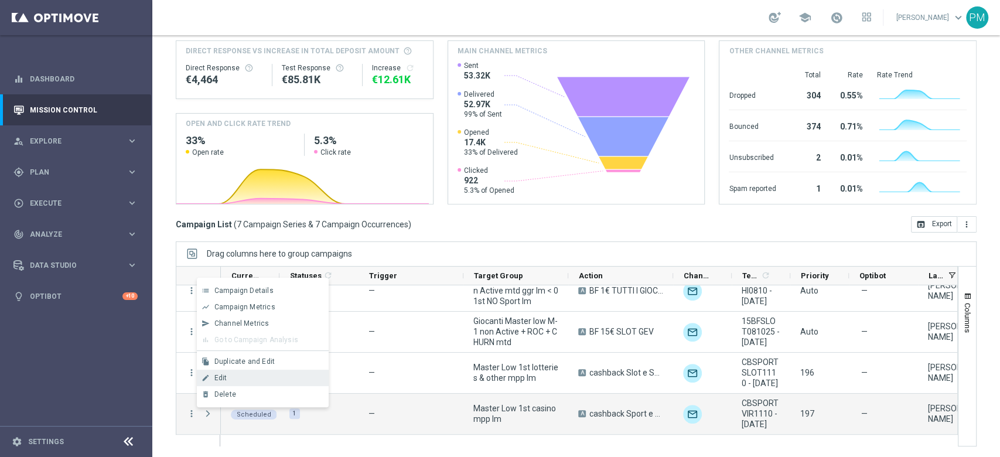
click at [238, 373] on div "edit Edit" at bounding box center [263, 378] width 132 height 16
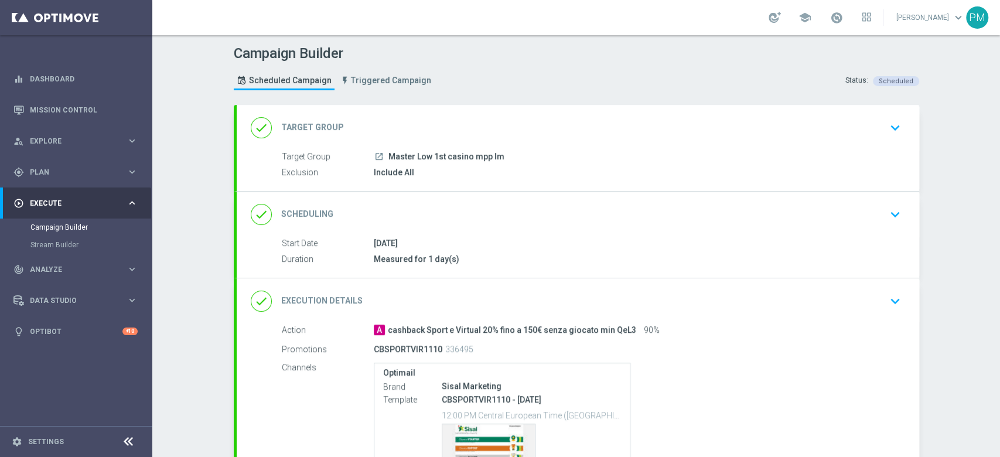
click at [557, 133] on div "done Target Group keyboard_arrow_down" at bounding box center [578, 128] width 655 height 22
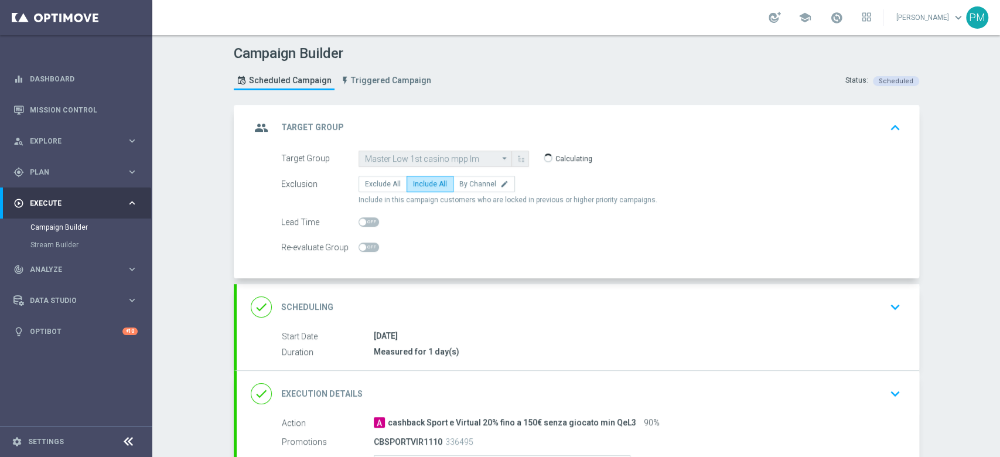
click at [364, 221] on span at bounding box center [369, 221] width 21 height 9
click at [364, 221] on input "checkbox" at bounding box center [369, 221] width 21 height 9
checkbox input "true"
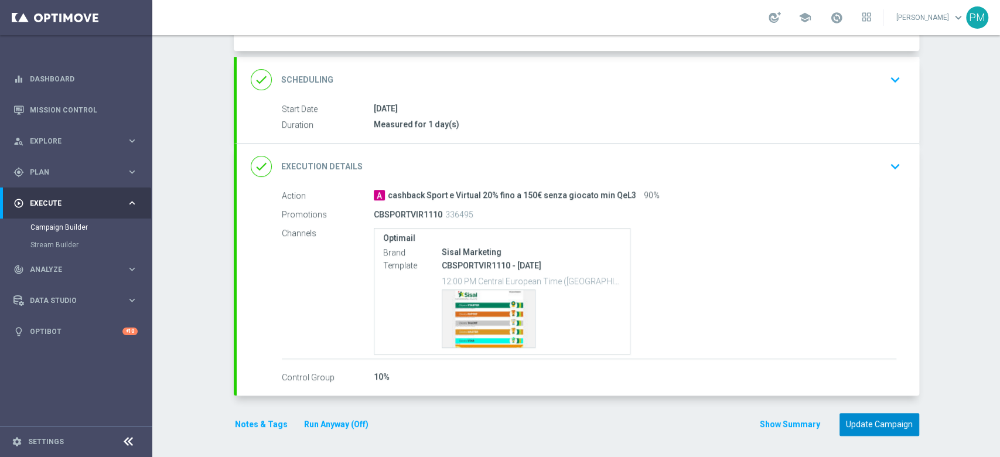
click at [861, 420] on button "Update Campaign" at bounding box center [880, 424] width 80 height 23
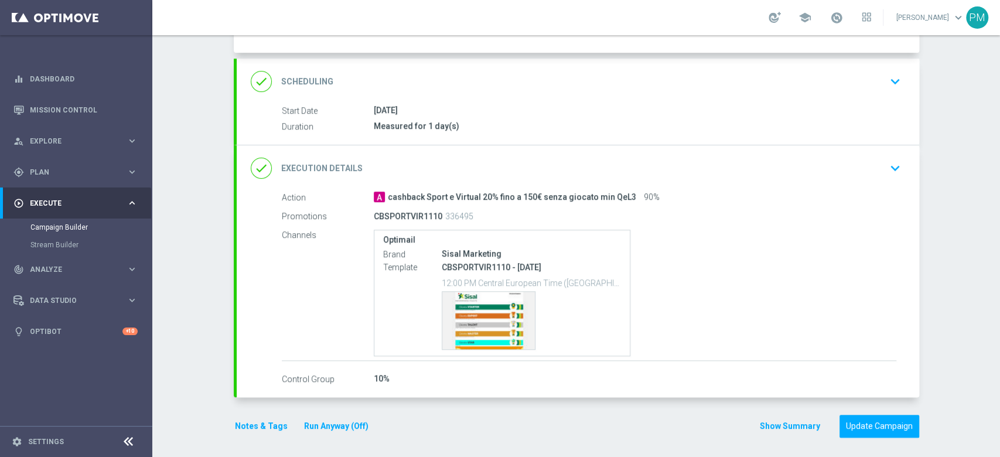
scroll to position [227, 0]
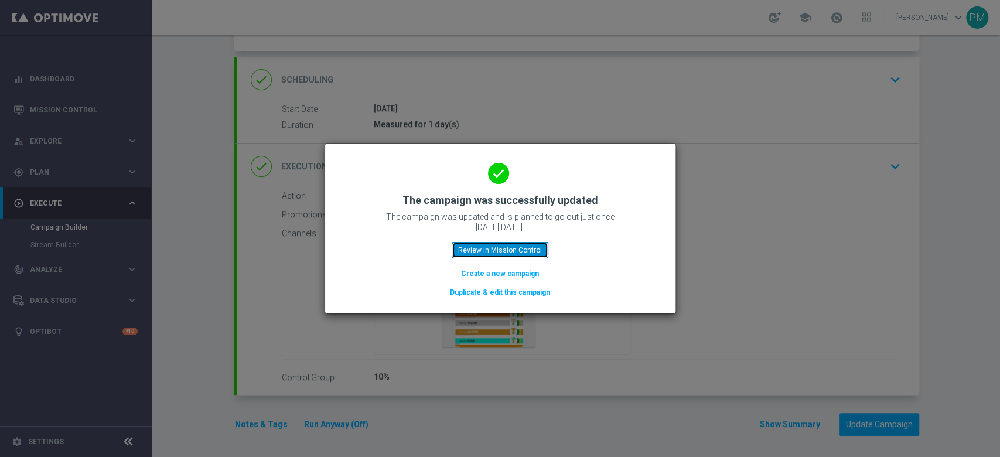
click at [534, 243] on button "Review in Mission Control" at bounding box center [500, 250] width 97 height 16
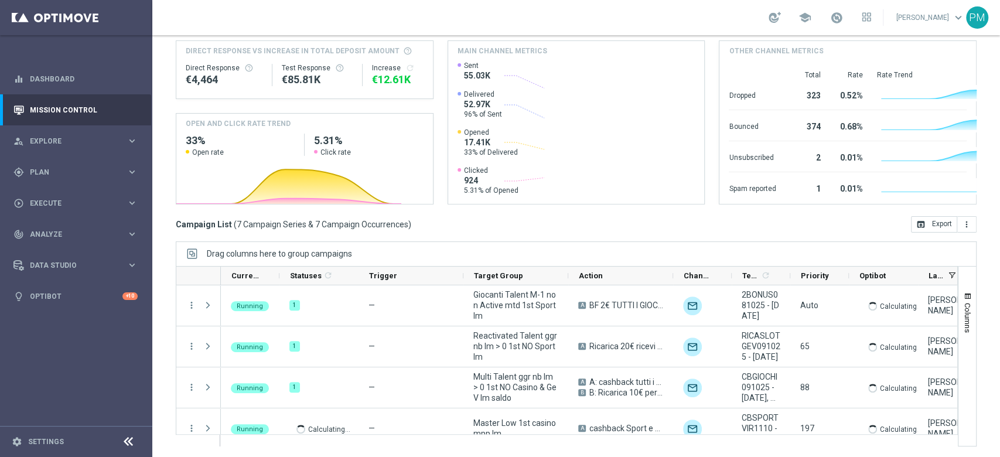
scroll to position [138, 0]
